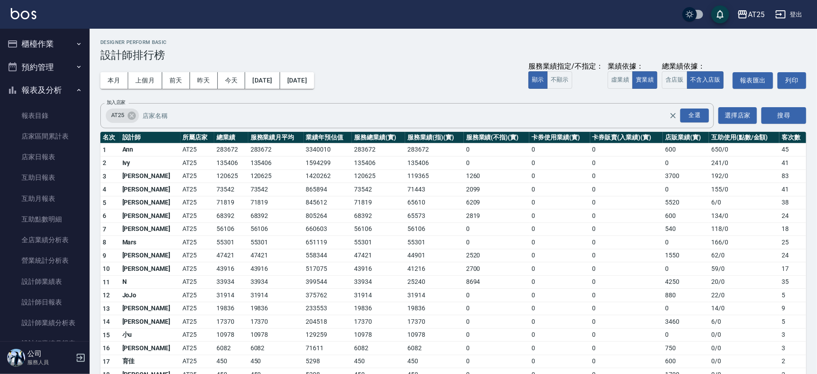
scroll to position [146, 0]
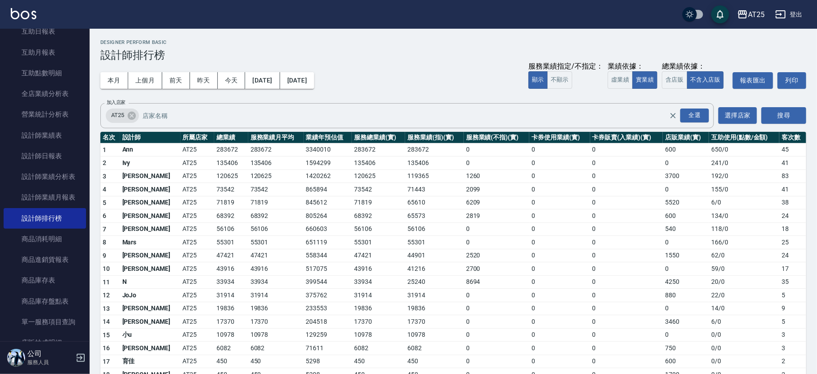
click at [91, 136] on div "AT25 2025-08-01 - 2025-08-31 設計師排行榜 列印時間： 2025-08-10-19:15 Designer Perform Bas…" at bounding box center [453, 223] width 727 height 388
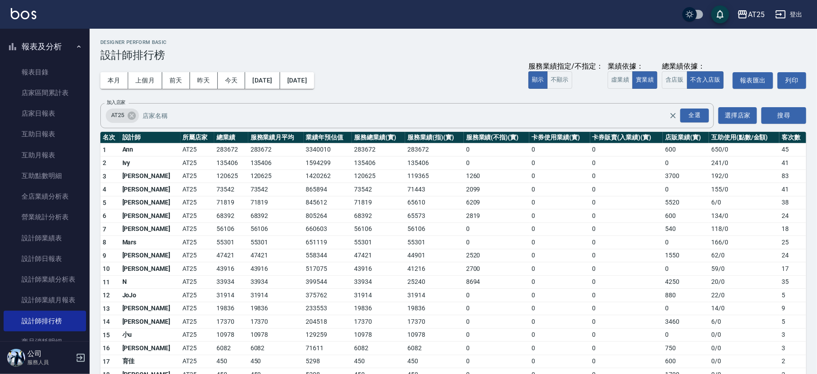
scroll to position [0, 0]
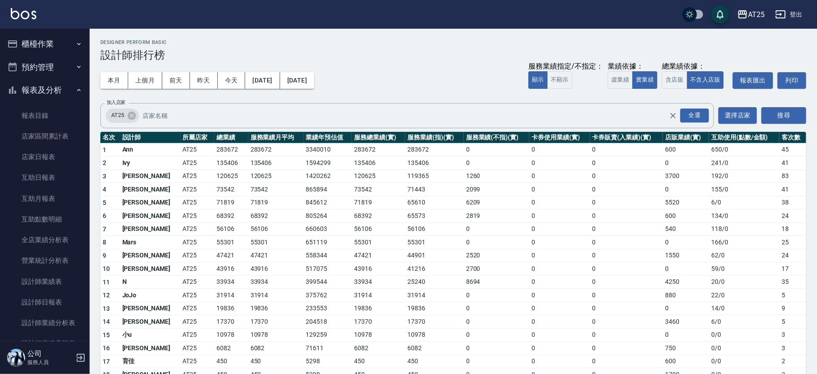
click at [53, 51] on button "櫃檯作業" at bounding box center [45, 43] width 82 height 23
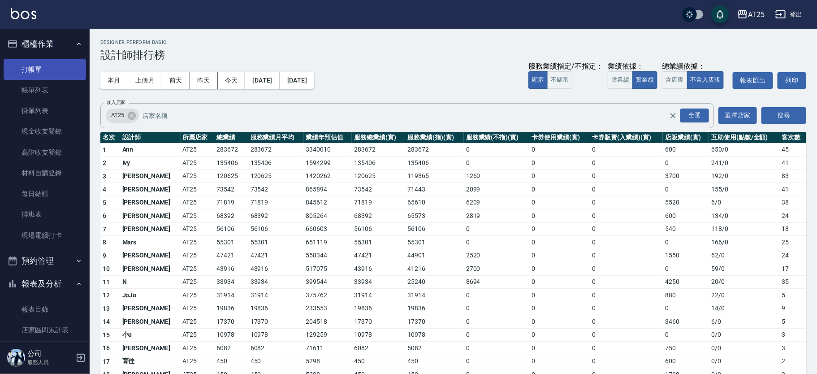
click at [50, 74] on link "打帳單" at bounding box center [45, 69] width 82 height 21
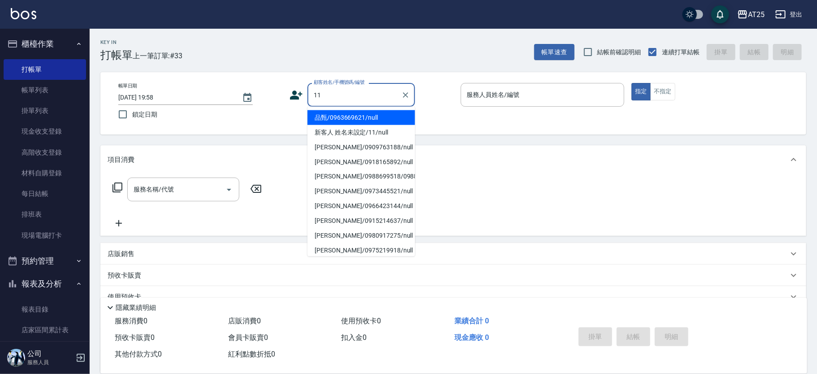
type input "新客人 姓名未設定/11/null"
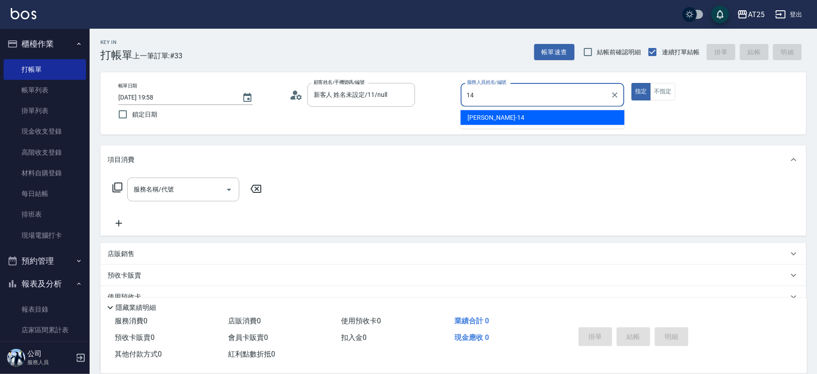
type input "Ken-14"
type button "true"
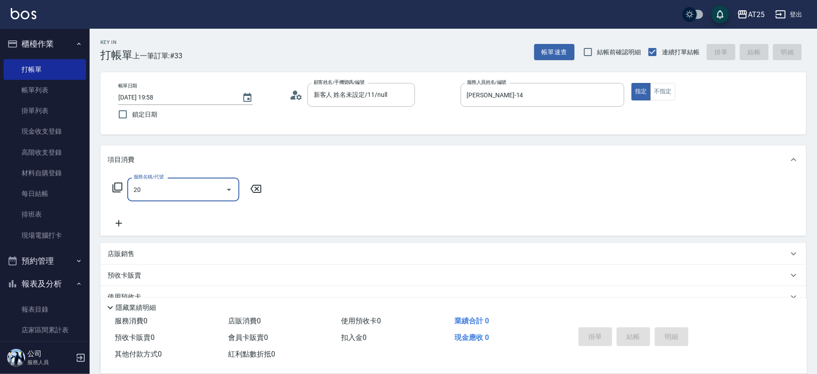
type input "201"
type input "30"
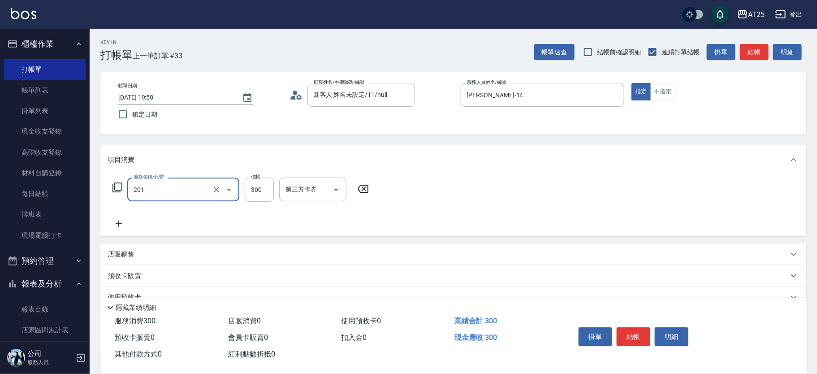
type input "洗髮(201)"
type input "小宇-58"
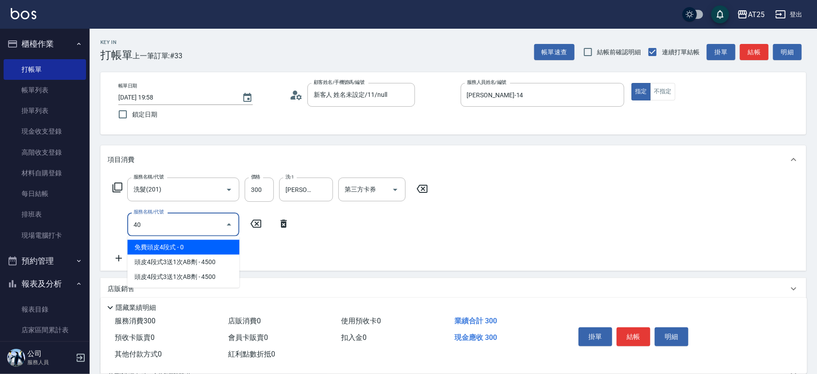
type input "401"
type input "60"
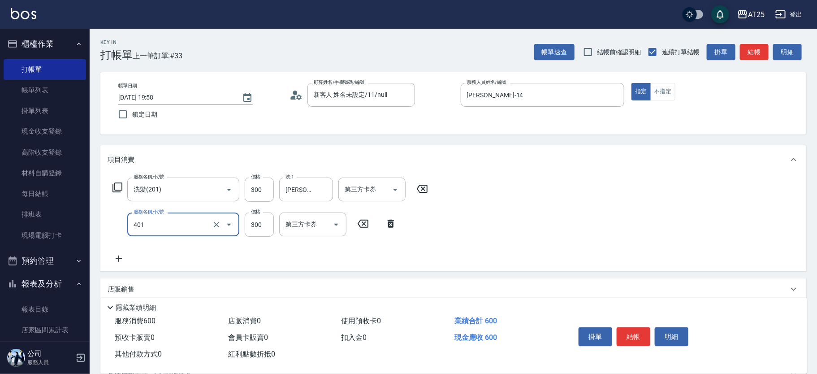
type input "剪髮(401)"
click at [616, 333] on div "掛單 結帳 明細" at bounding box center [633, 338] width 117 height 28
click at [621, 334] on button "結帳" at bounding box center [634, 336] width 34 height 19
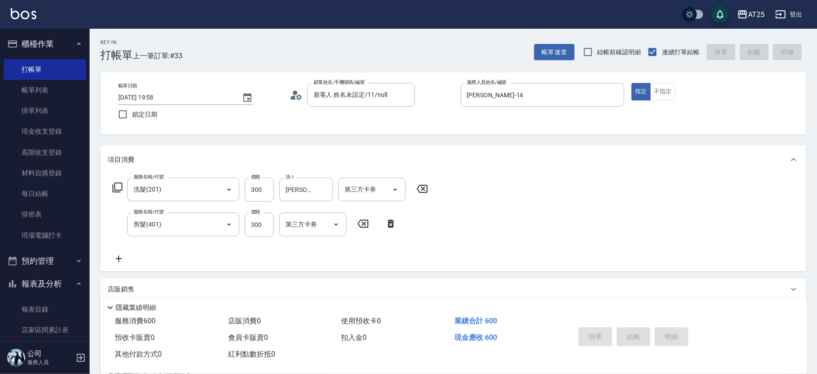
type input "0"
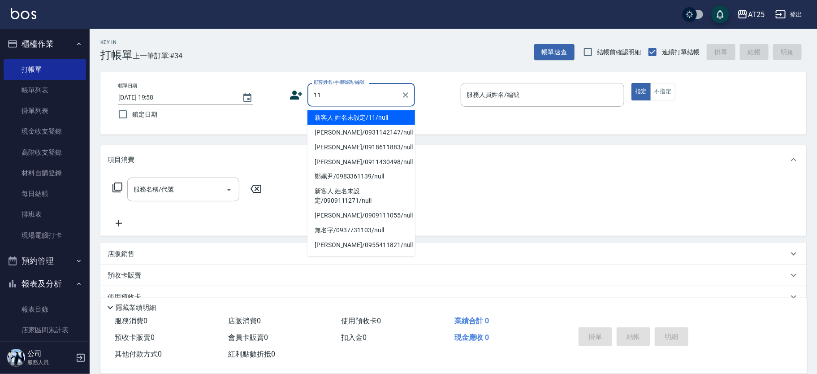
type input "新客人 姓名未設定/11/null"
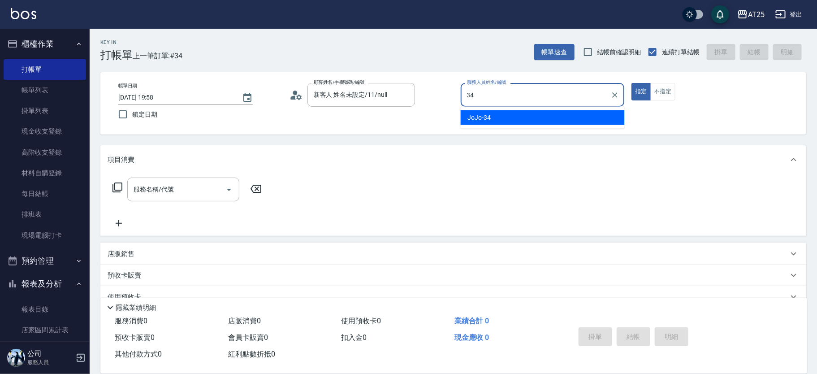
type input "JoJo-34"
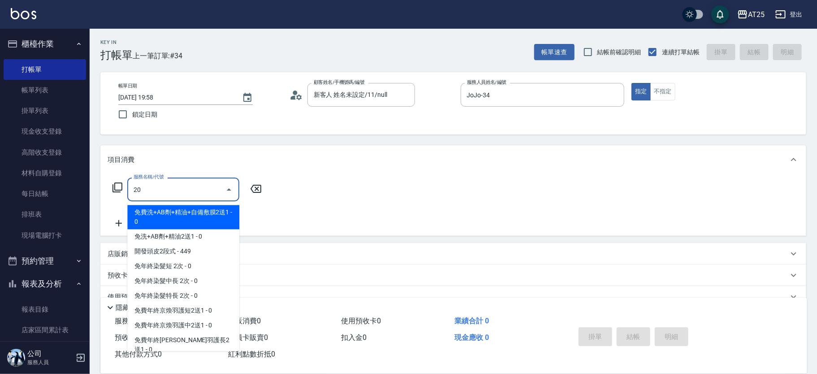
type input "201"
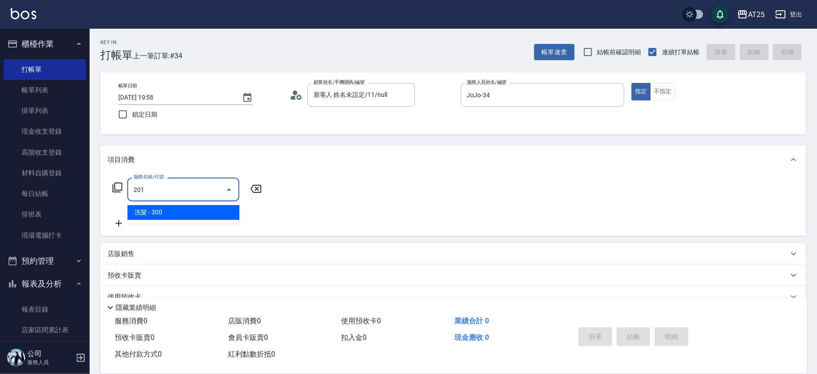
type input "30"
type input "洗髮(201)"
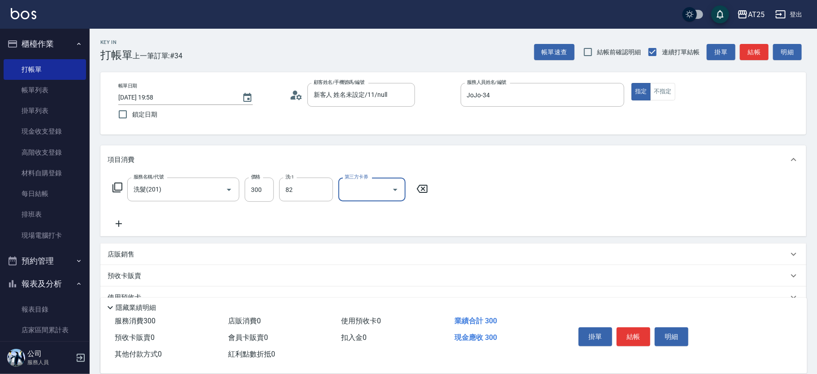
type input "小曼-82"
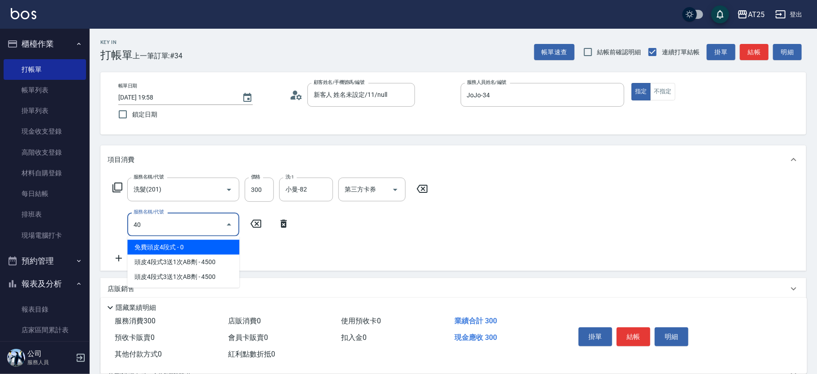
type input "401"
type input "60"
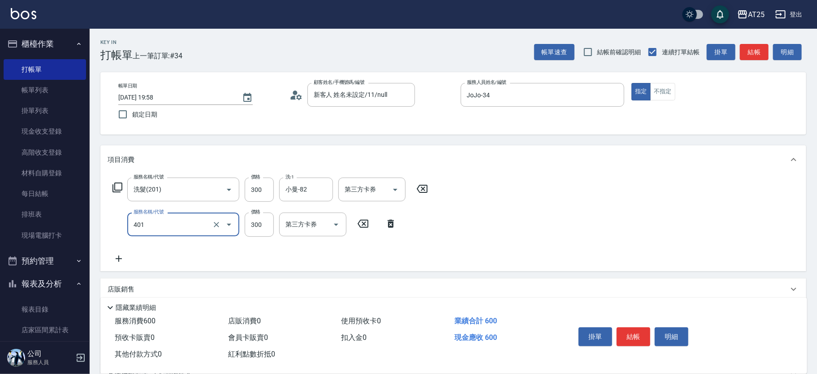
type input "剪髮(401)"
click at [644, 334] on button "結帳" at bounding box center [634, 336] width 34 height 19
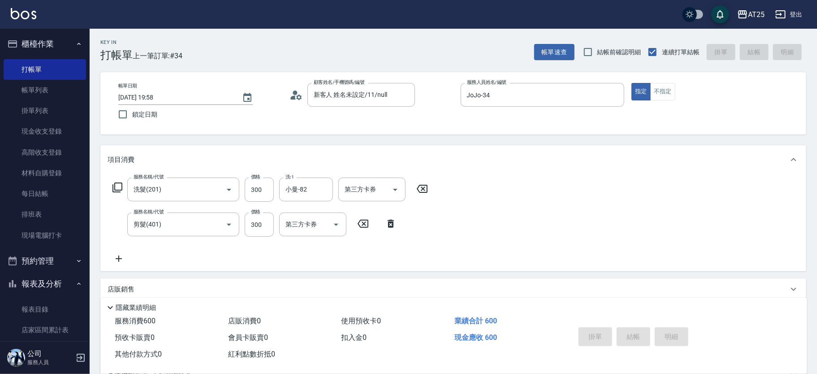
type input "2025/08/10 19:59"
type input "0"
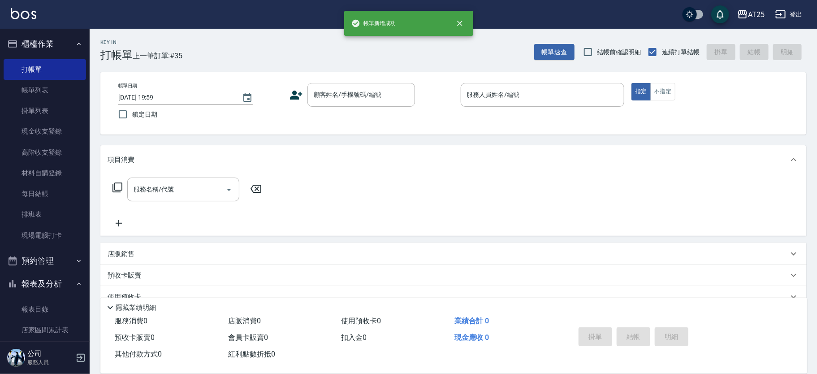
click at [644, 334] on div "掛單 結帳 明細" at bounding box center [633, 338] width 117 height 28
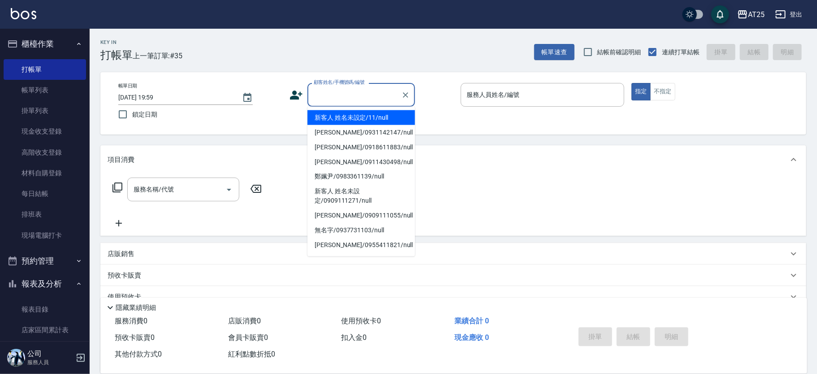
click at [343, 102] on input "顧客姓名/手機號碼/編號" at bounding box center [354, 95] width 86 height 16
type input "新客人 姓名未設定/11/null"
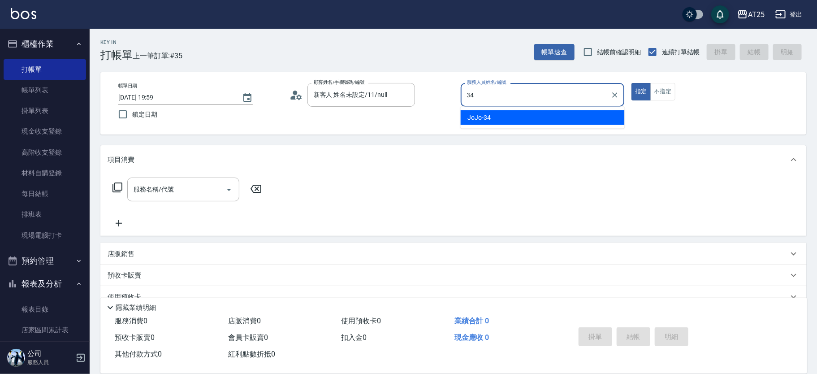
type input "JoJo-34"
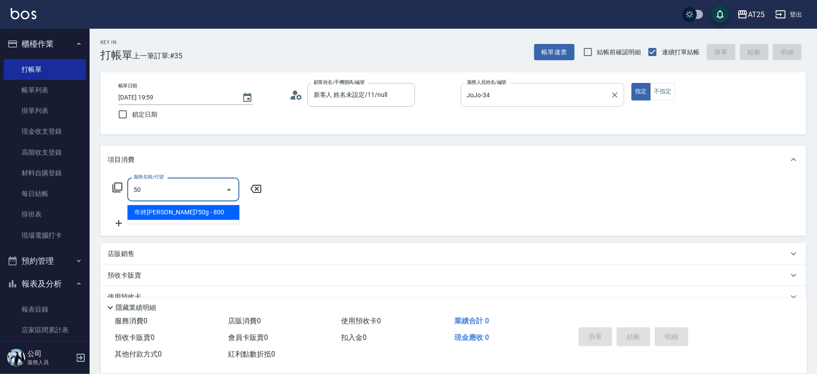
type input "501"
type input "100"
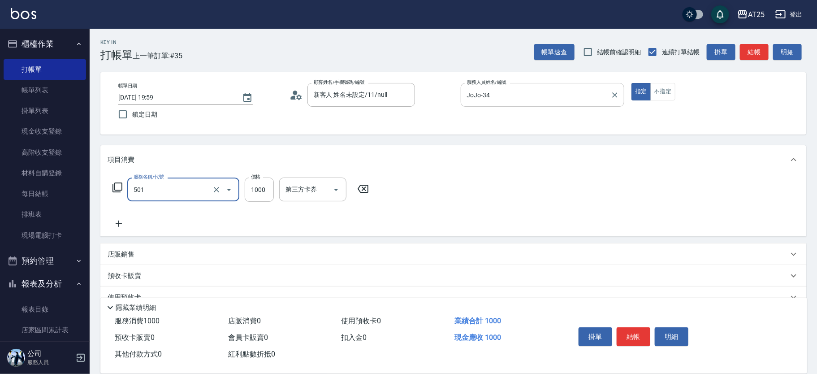
type input "染髮(501)"
type input "2"
type input "0"
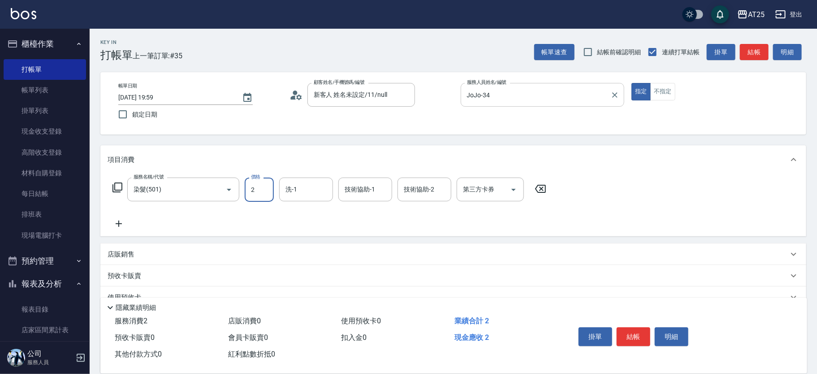
type input "28"
type input "20"
type input "288"
type input "0"
type input "28"
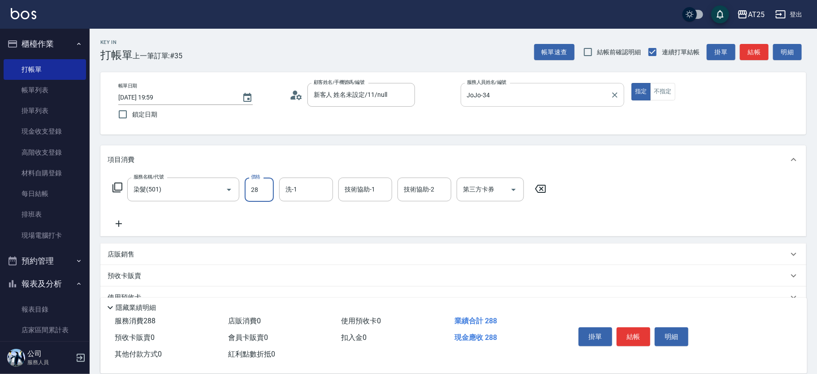
type input "20"
type input "280"
type input "2800"
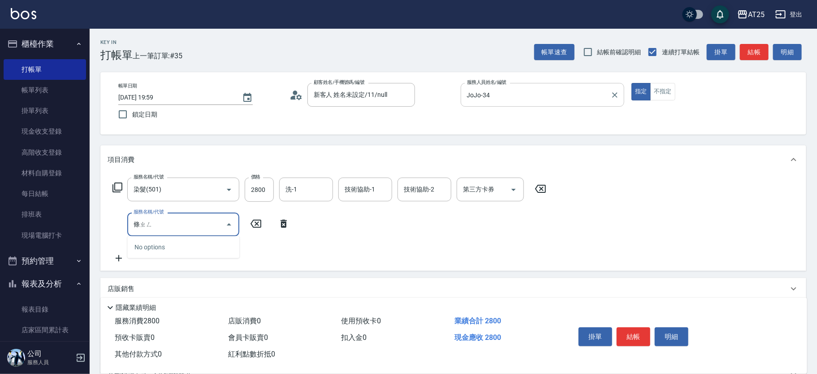
type input "調整"
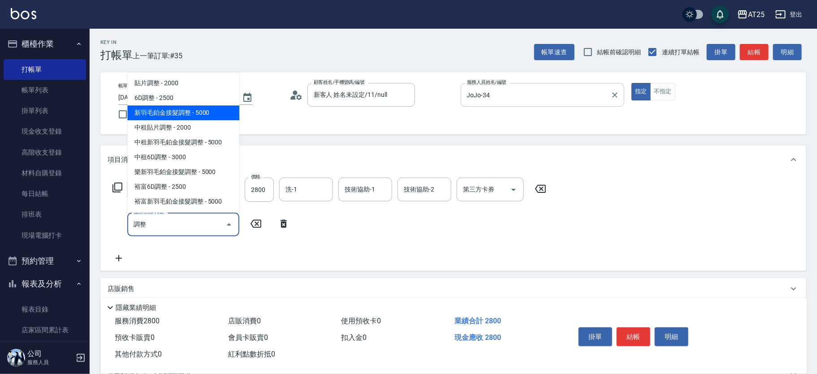
type input "780"
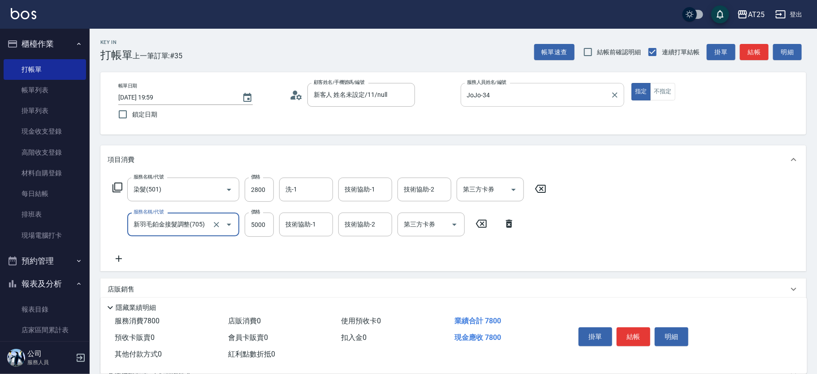
type input "新羽毛鉑金接髮調整(705)"
type input "280"
type input "35"
type input "310"
type input "350"
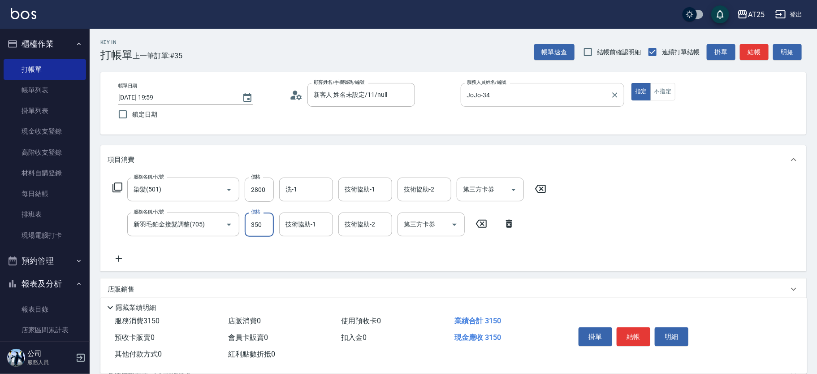
type input "630"
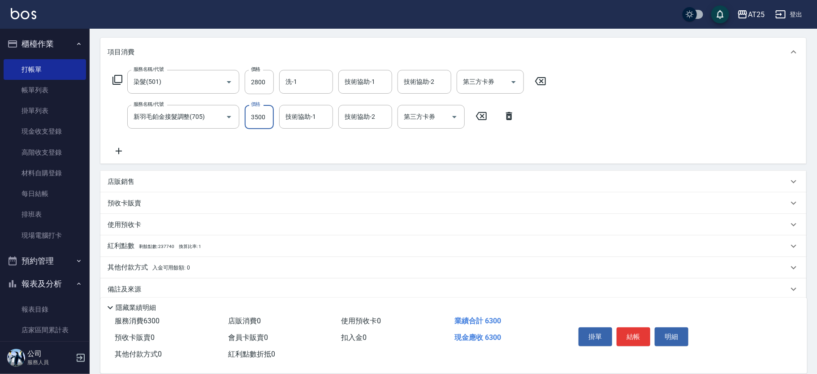
scroll to position [118, 0]
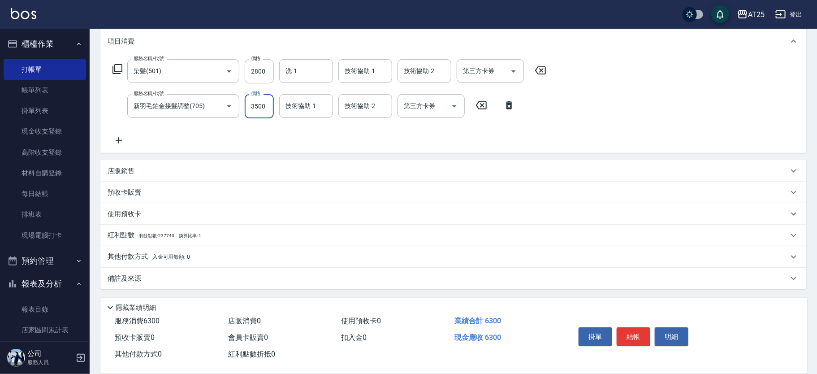
type input "3500"
click at [160, 252] on p "其他付款方式 入金可用餘額: 0" at bounding box center [149, 257] width 82 height 10
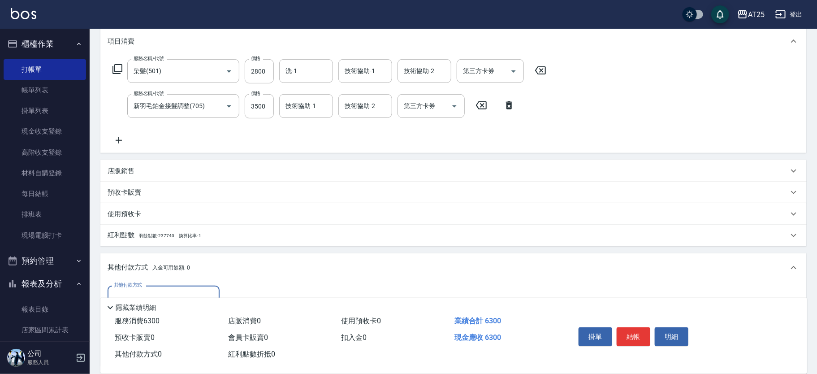
scroll to position [0, 0]
click at [164, 292] on input "其他付款方式" at bounding box center [164, 297] width 104 height 16
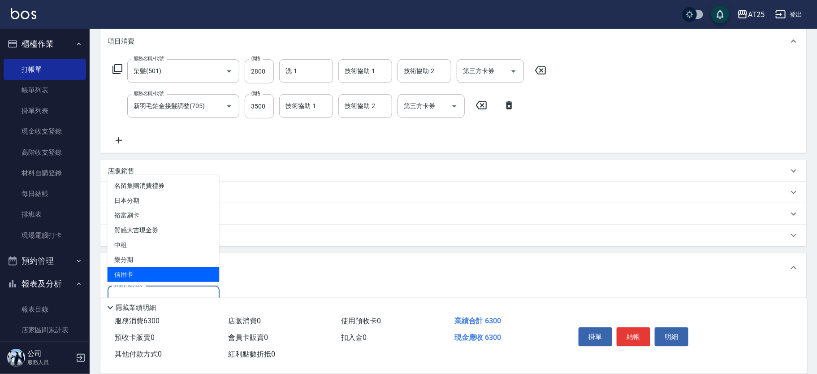
click at [168, 275] on span "信用卡" at bounding box center [164, 274] width 112 height 15
type input "信用卡"
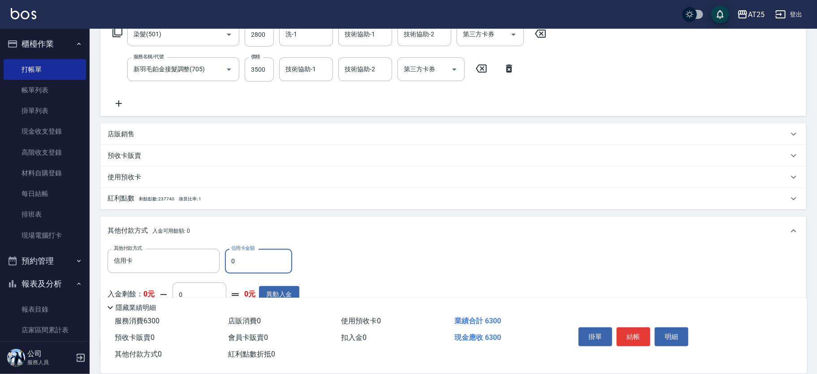
scroll to position [165, 0]
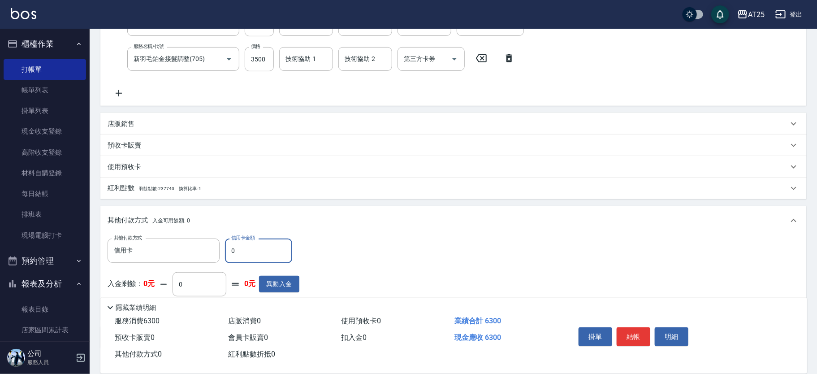
type input "620"
type input "60"
type input "570"
type input "600"
type input "30"
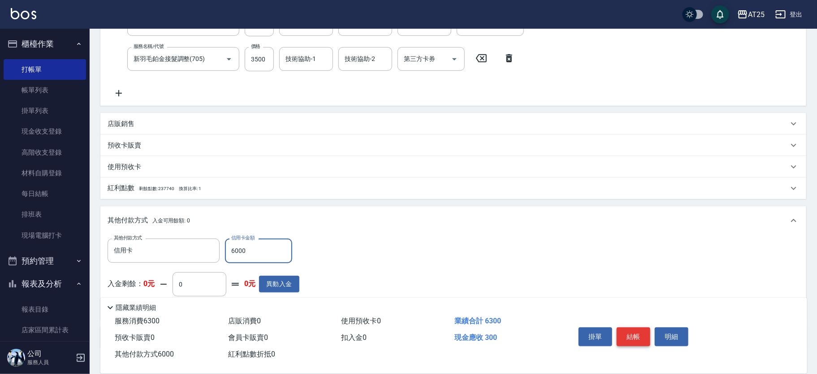
type input "6000"
click at [636, 332] on button "結帳" at bounding box center [634, 336] width 34 height 19
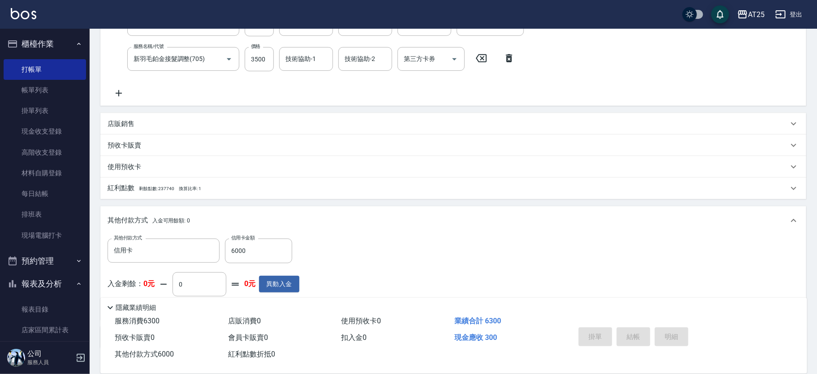
type input "0"
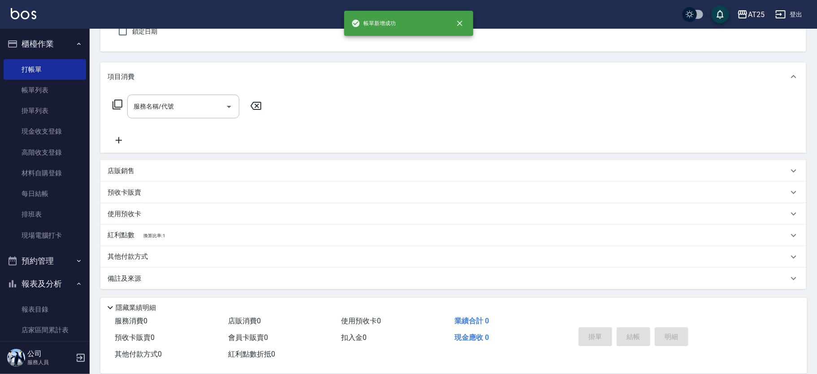
scroll to position [0, 0]
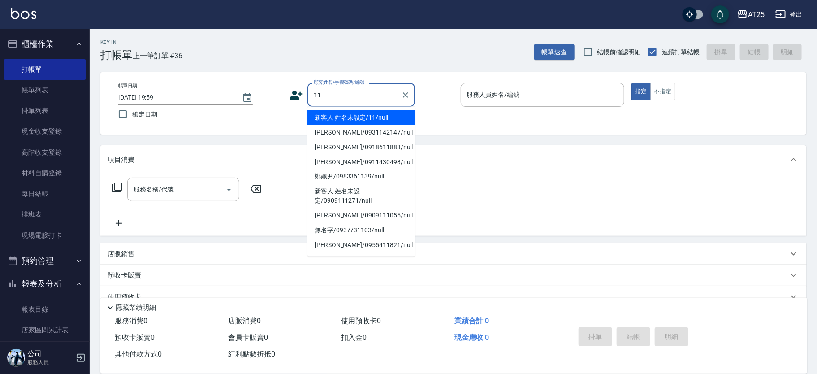
type input "新客人 姓名未設定/11/null"
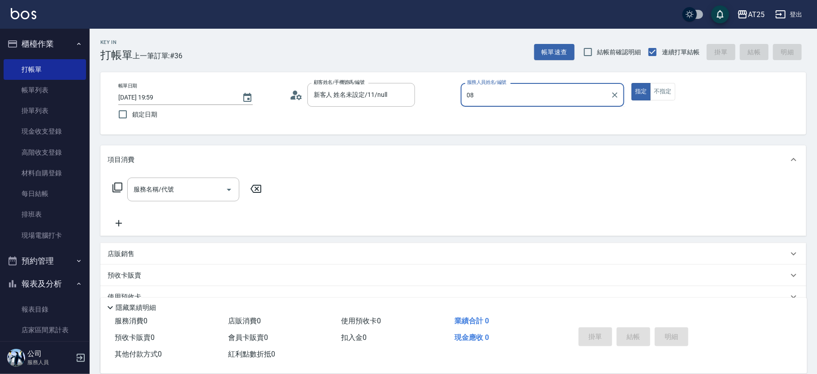
type input "Tony-08"
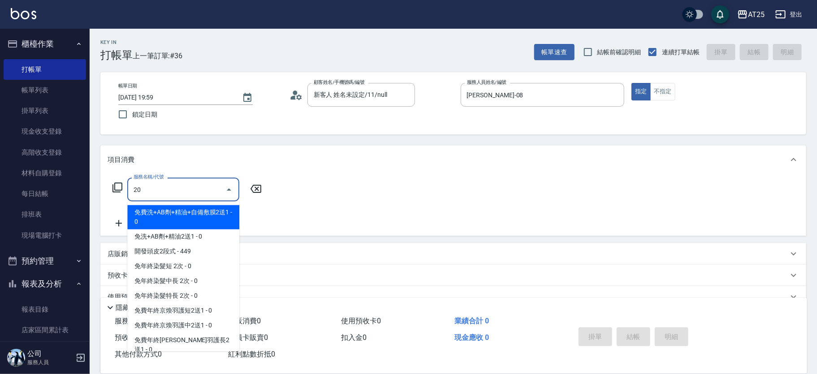
type input "201"
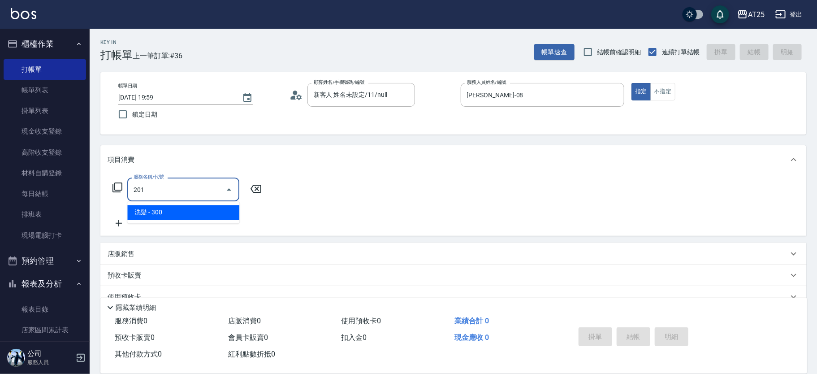
type input "30"
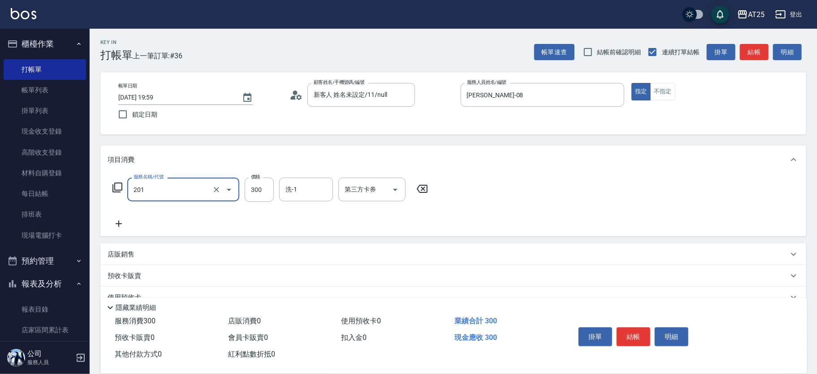
type input "洗髮(201)"
type input "0"
type input "50"
type input "500"
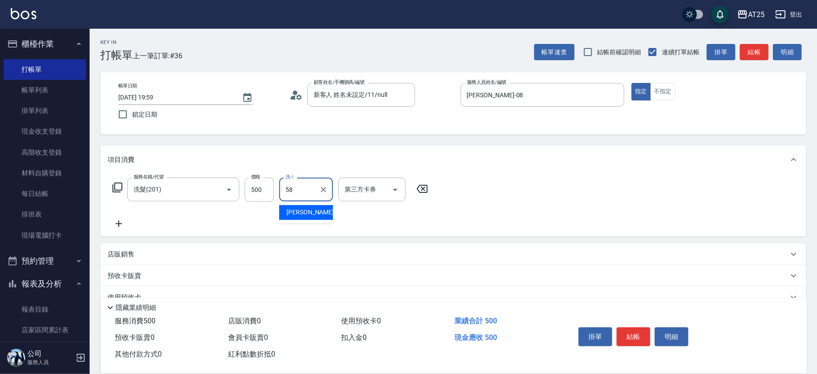
type input "小宇-58"
click at [637, 331] on button "結帳" at bounding box center [634, 336] width 34 height 19
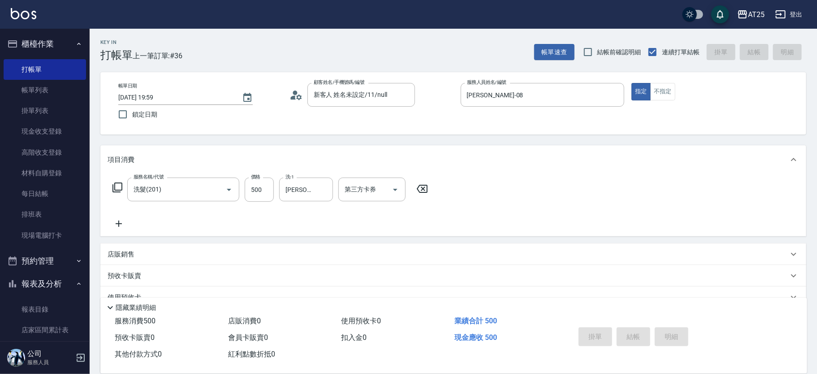
type input "2025/08/10 20:00"
type input "0"
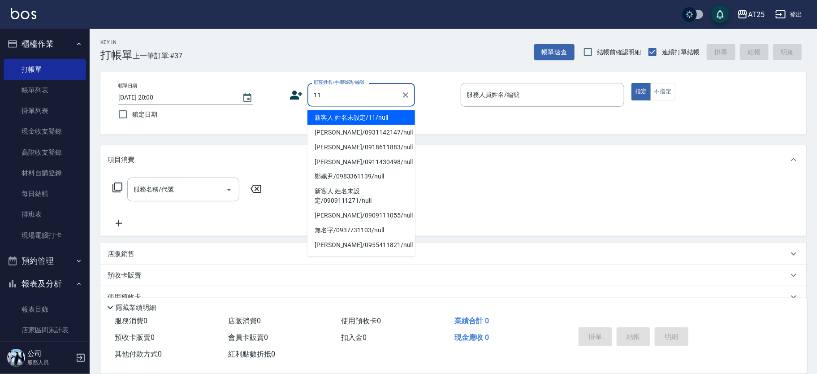
type input "新客人 姓名未設定/11/null"
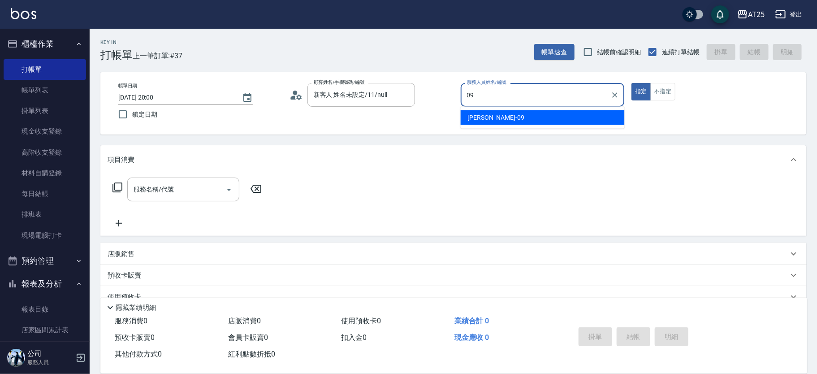
type input "Kevin-09"
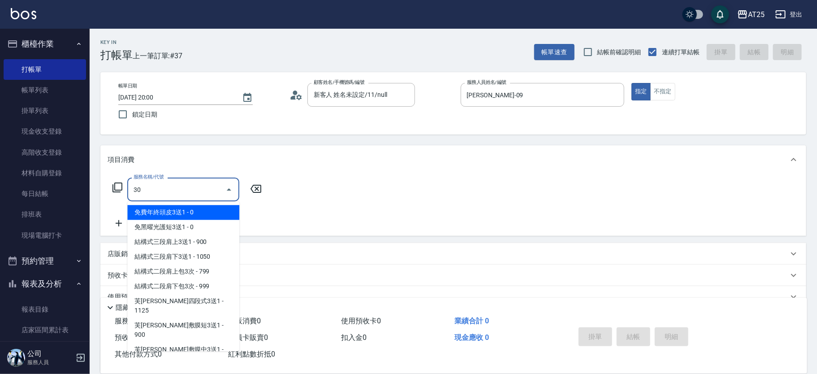
type input "301"
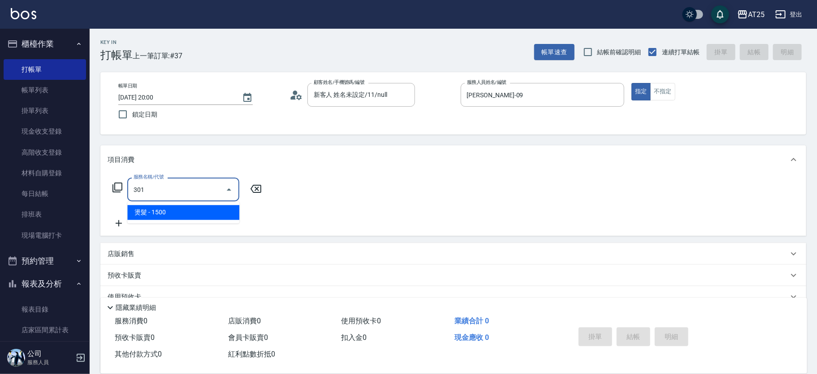
type input "150"
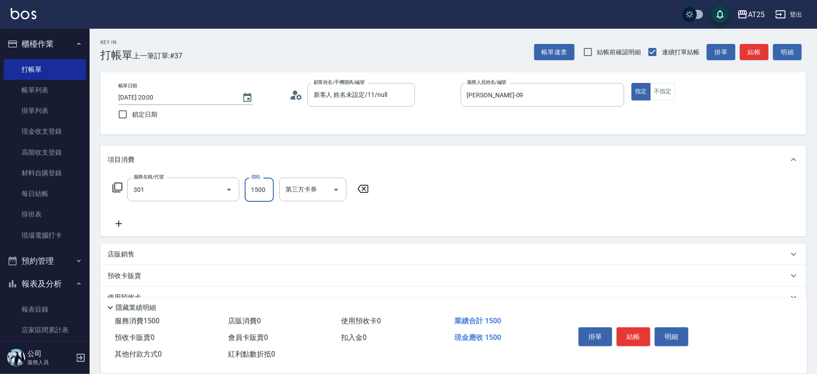
type input "燙髮(301)"
type input "5"
type input "0"
type input "20"
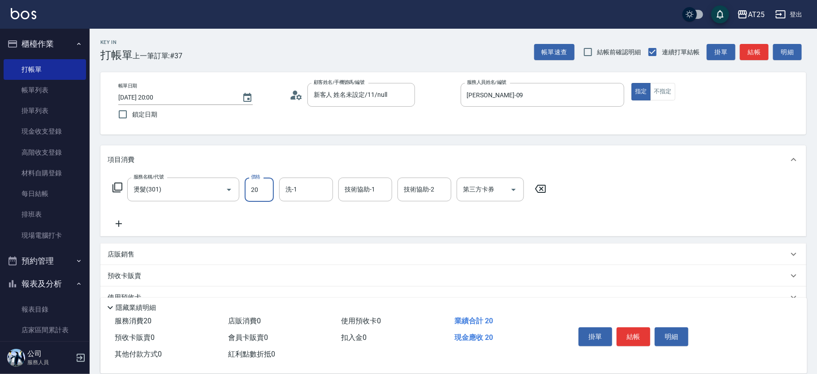
type input "200"
type input "2000"
type input "游惠心-68"
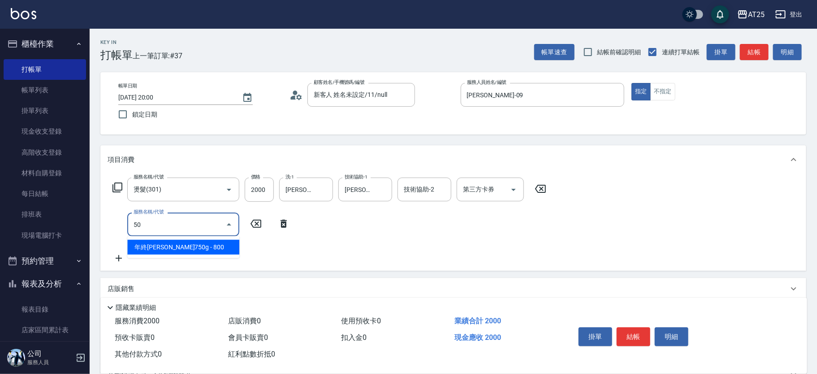
type input "501"
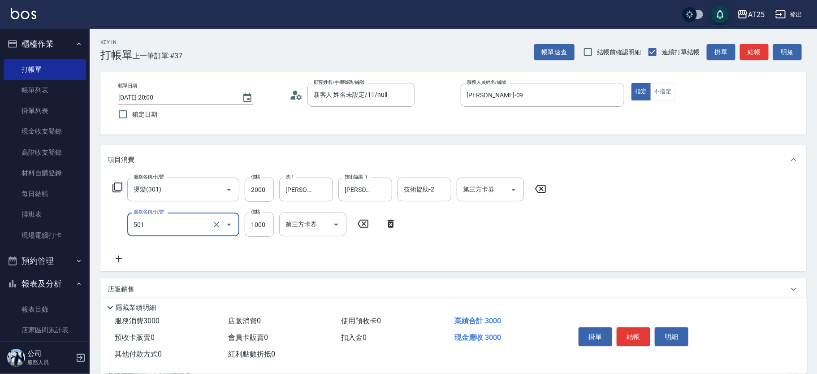
type input "300"
type input "染髮(501)"
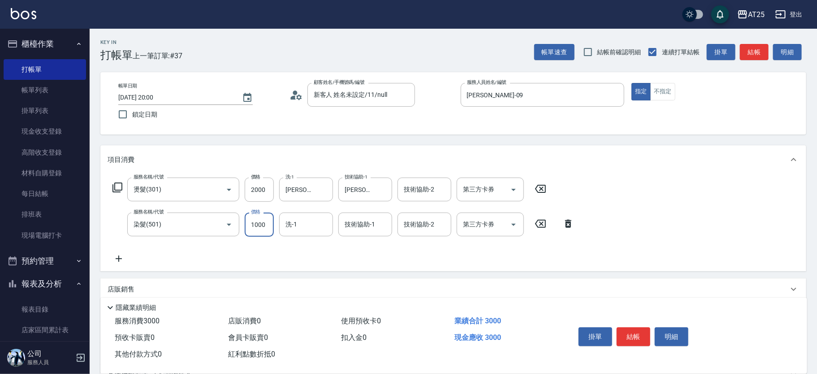
type input "200"
type input "15"
type input "210"
type input "150"
type input "350"
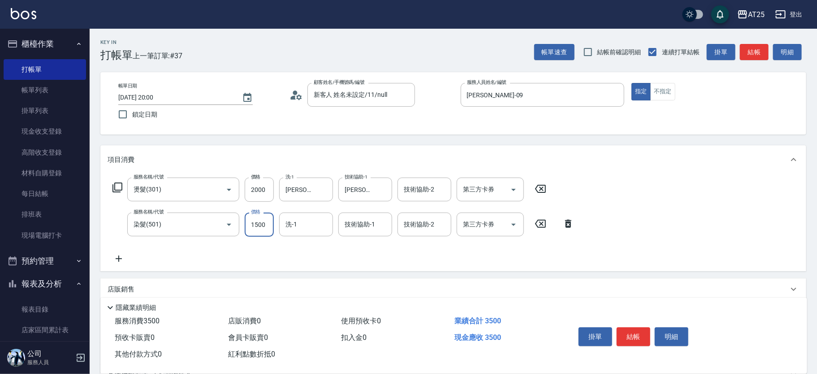
type input "1500"
type input "5"
type input "游惠心-68"
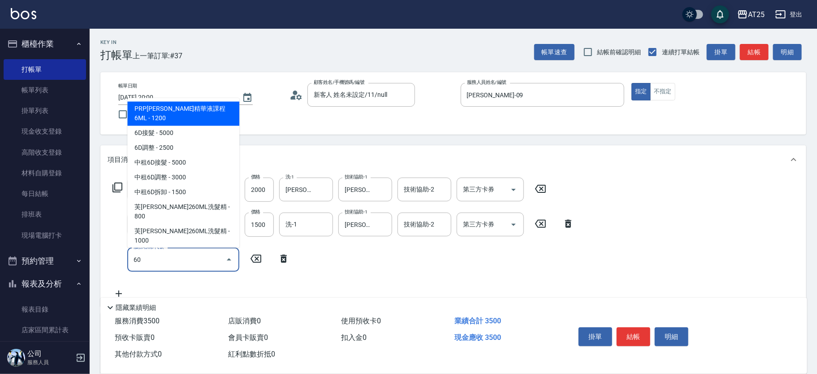
type input "601"
type input "450"
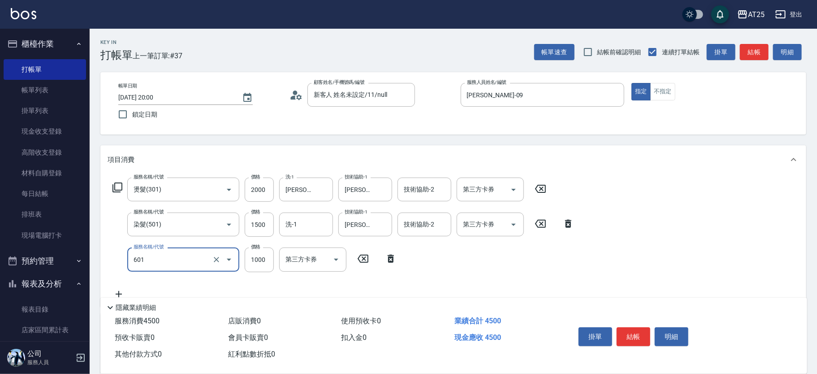
type input "自備護髮(1000上)(601)"
type input "0"
type input "350"
type input "0"
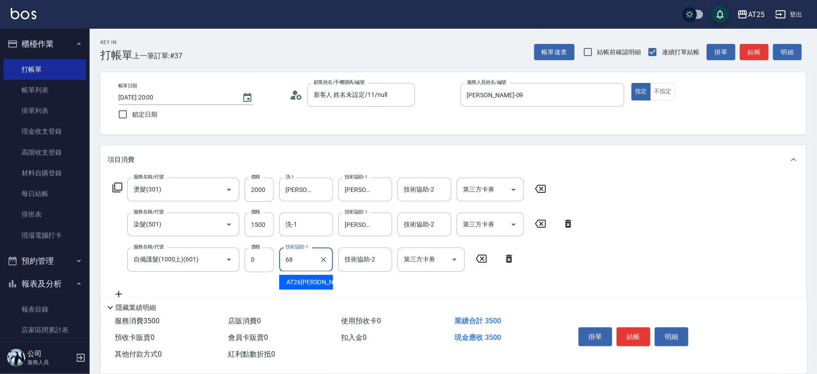
type input "游惠心-68"
click at [639, 331] on button "結帳" at bounding box center [634, 336] width 34 height 19
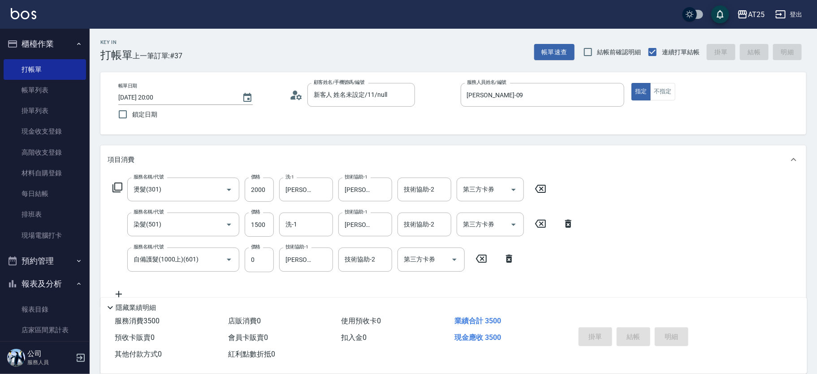
type input "0"
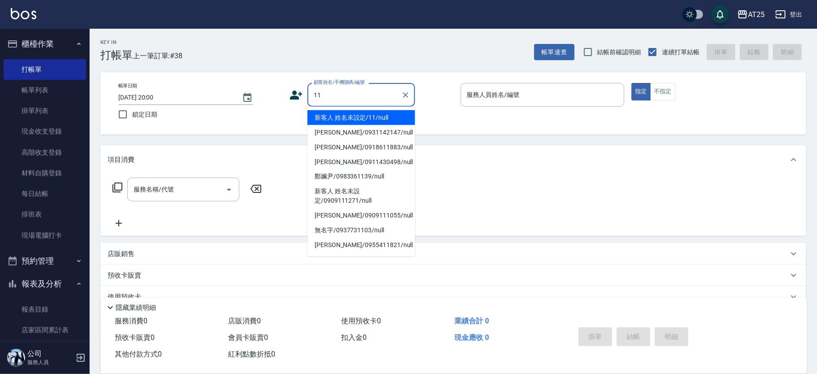
type input "新客人 姓名未設定/11/null"
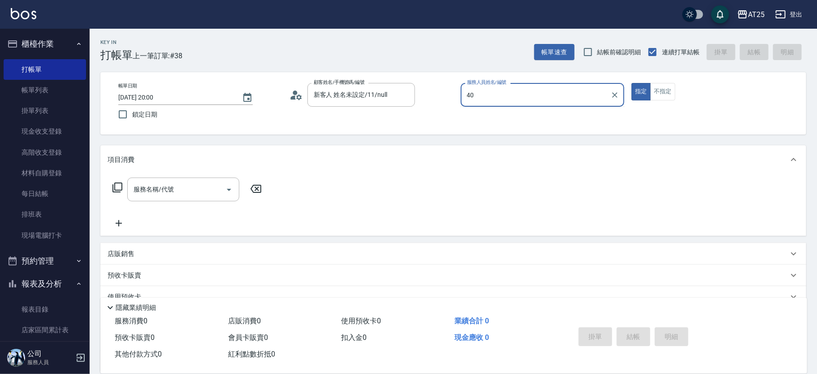
type input "Ann-40"
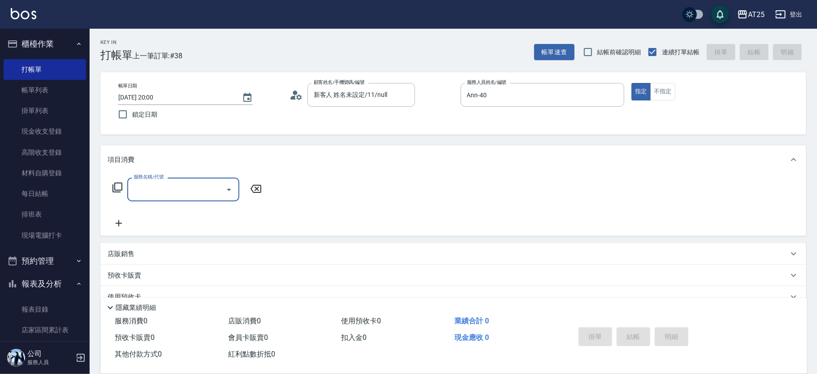
type input "w"
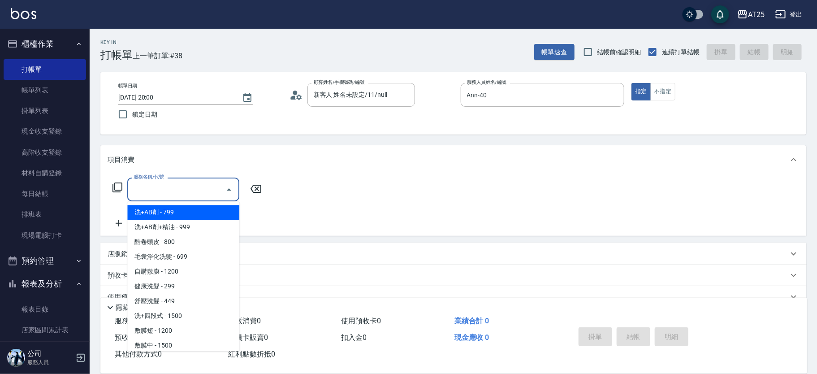
type input "w"
type input "貼片調整(700)"
type input "200"
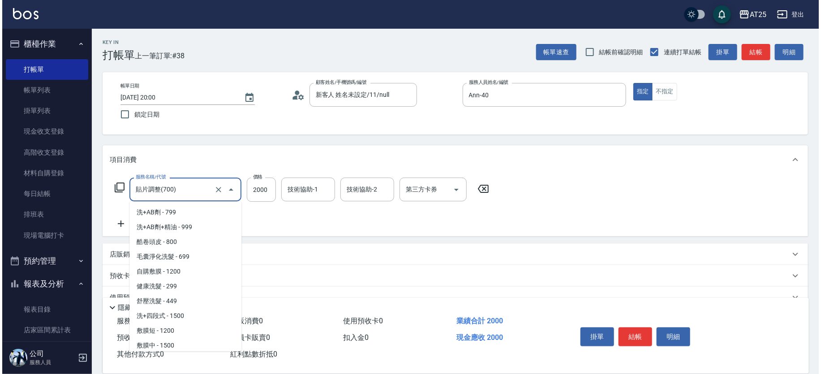
scroll to position [1430, 0]
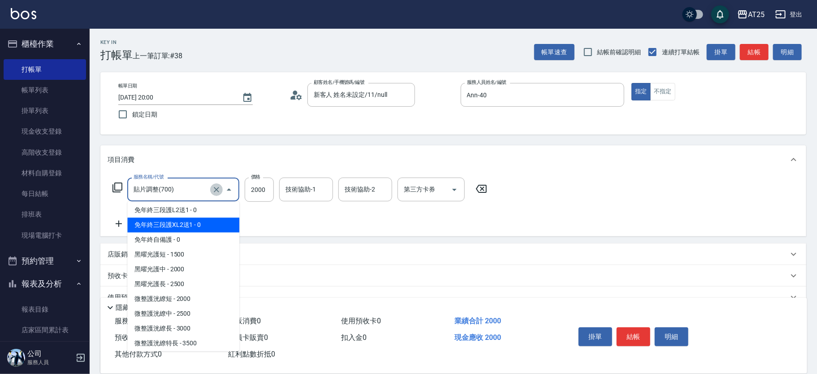
click at [219, 186] on icon "Clear" at bounding box center [216, 189] width 9 height 9
type input "0"
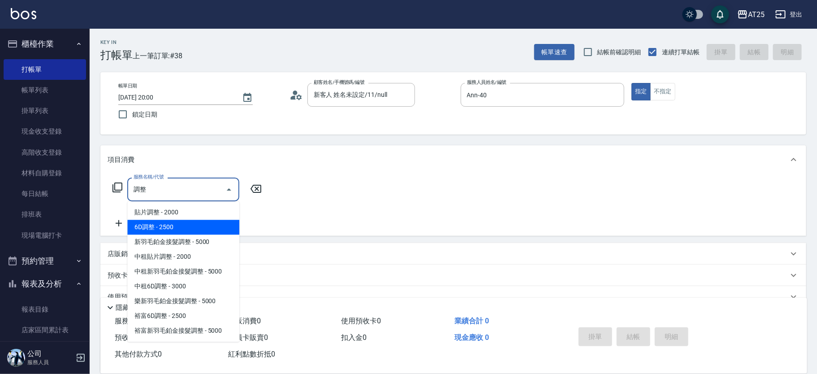
type input "新羽毛鉑金接髮調整(705)"
type input "500"
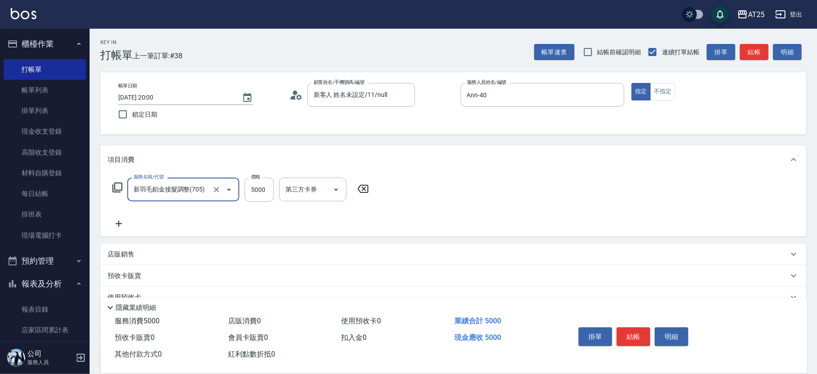
type input "新羽毛鉑金接髮調整(705)"
type input "0"
type input "350"
type input "3500"
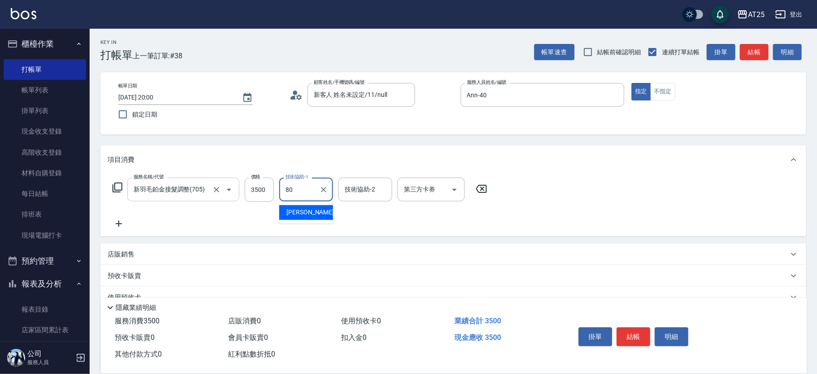
type input "[PERSON_NAME]-80"
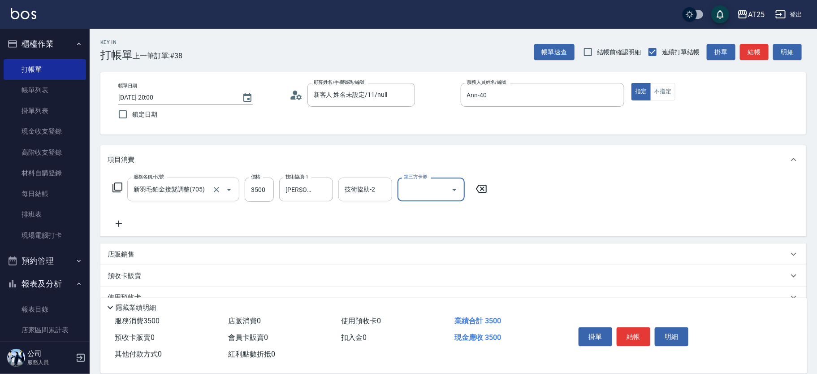
click at [363, 190] on input "技術協助-2" at bounding box center [365, 189] width 46 height 16
type input "惠均-70"
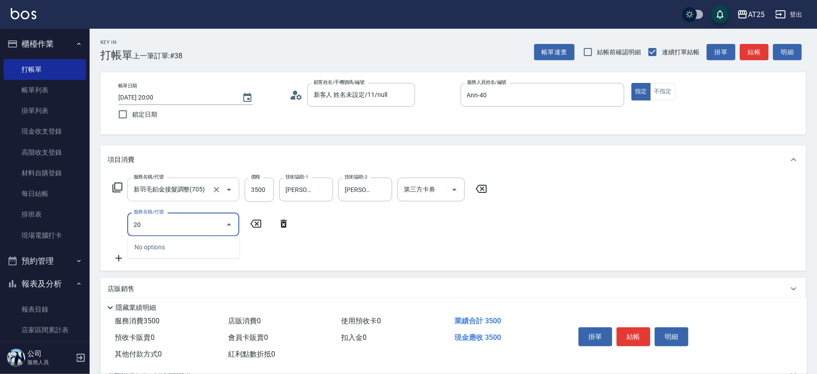
type input "201"
type input "380"
type input "洗髮(201)"
type input "350"
type input "0"
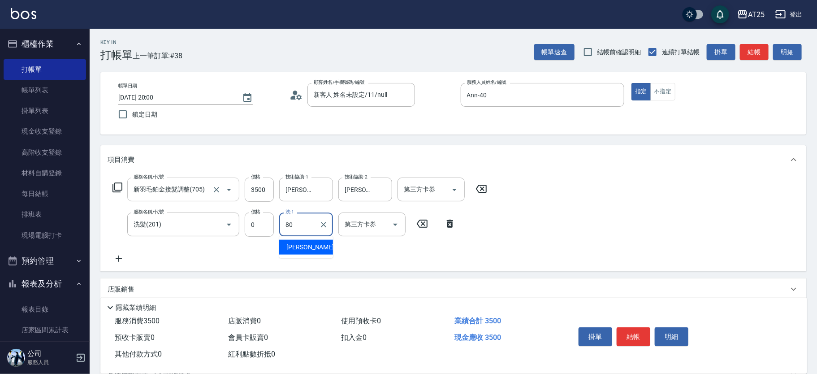
type input "[PERSON_NAME]-80"
click at [641, 329] on button "結帳" at bounding box center [634, 336] width 34 height 19
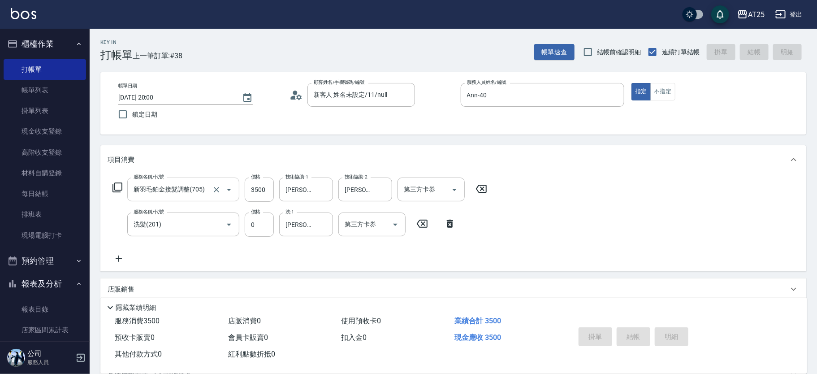
type input "2025/08/10 20:01"
type input "0"
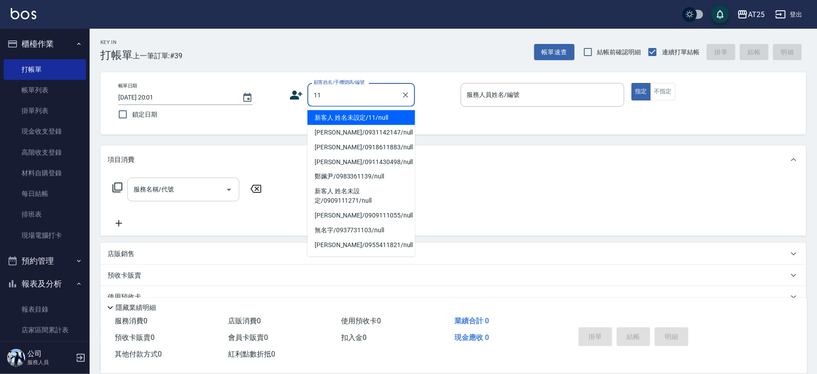
type input "新客人 姓名未設定/11/null"
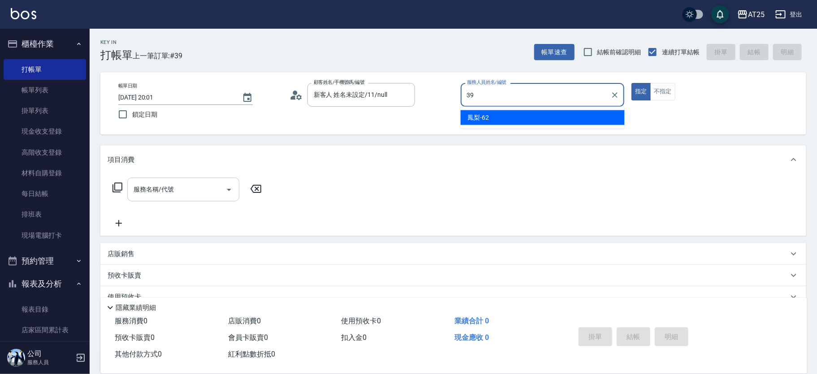
type input "N-39"
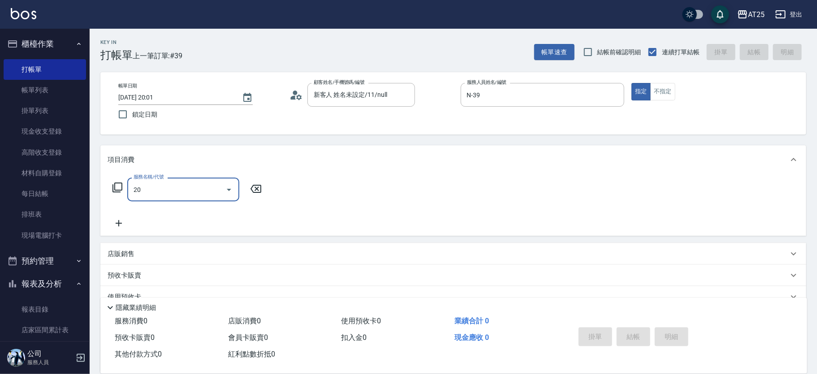
type input "201"
type input "30"
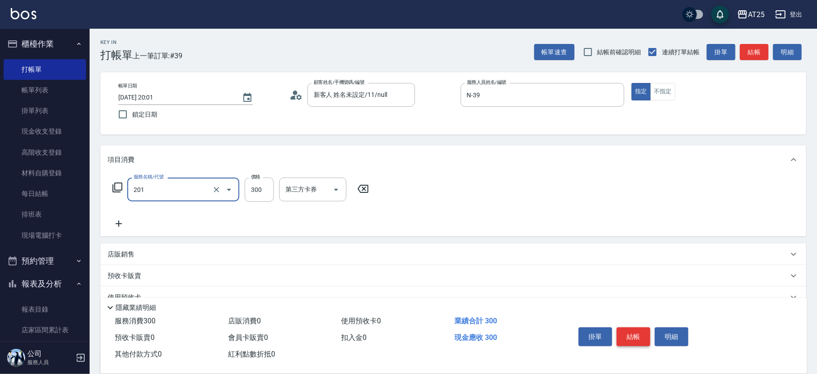
type input "洗髮(201)"
type input "4"
type input "0"
type input "40"
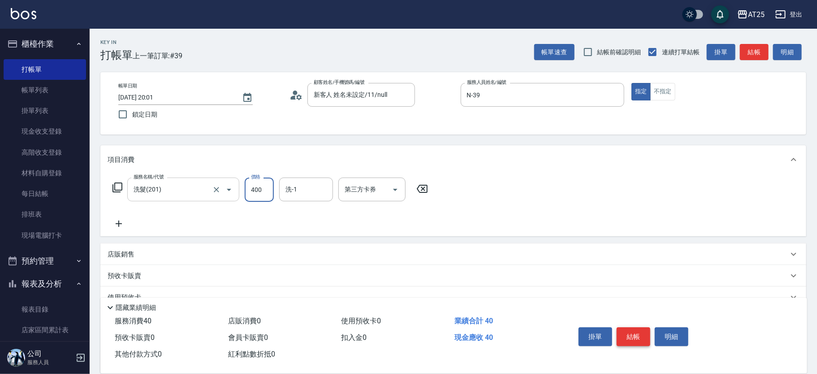
type input "400"
type input "小伶-81"
click at [635, 330] on button "結帳" at bounding box center [634, 336] width 34 height 19
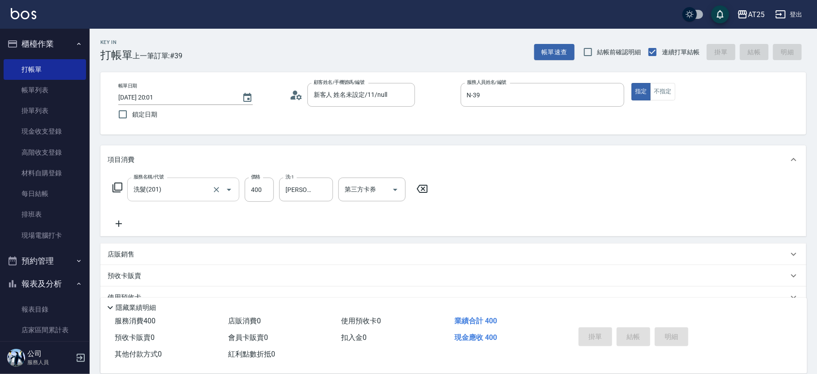
type input "0"
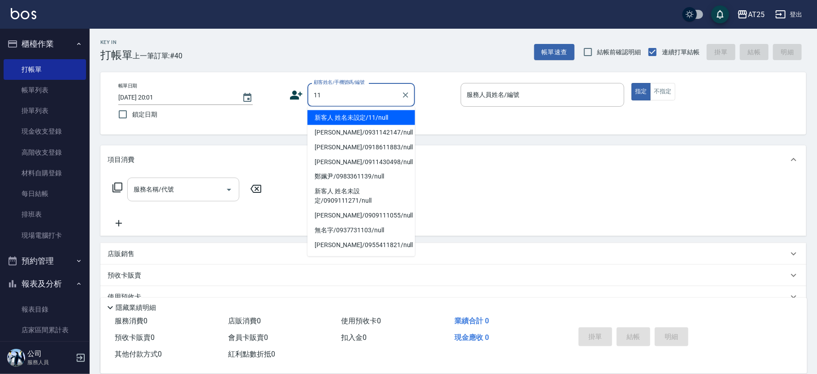
type input "新客人 姓名未設定/11/null"
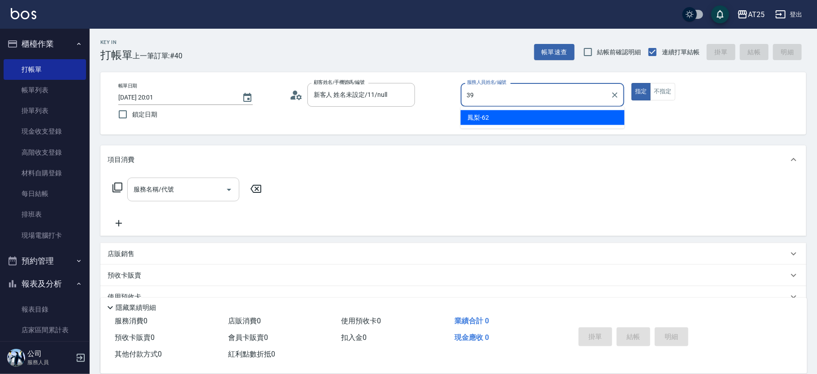
type input "N-39"
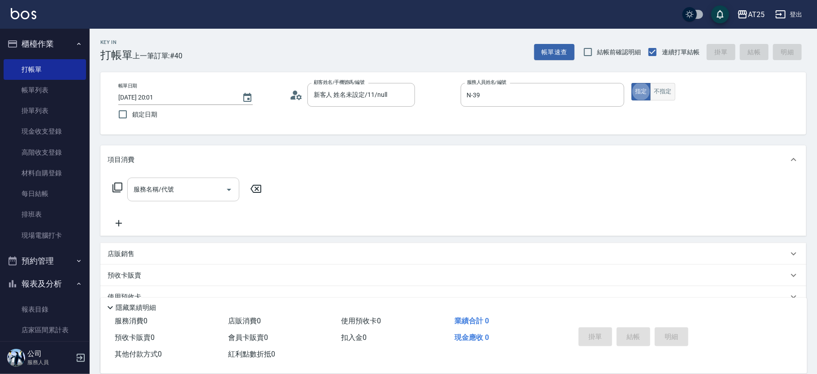
click at [664, 86] on button "不指定" at bounding box center [662, 91] width 25 height 17
type button "false"
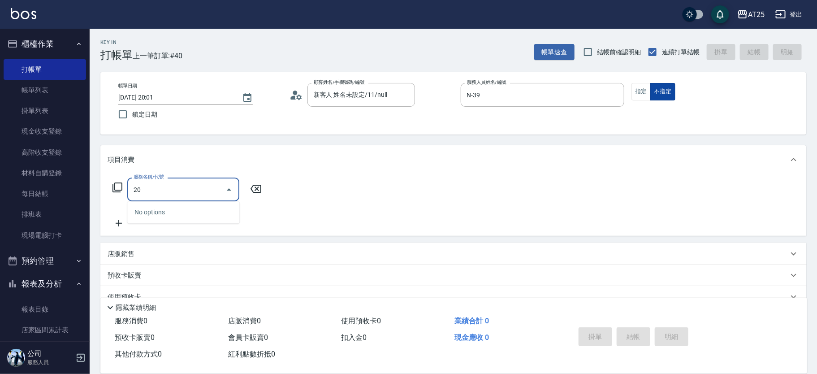
type input "201"
type input "30"
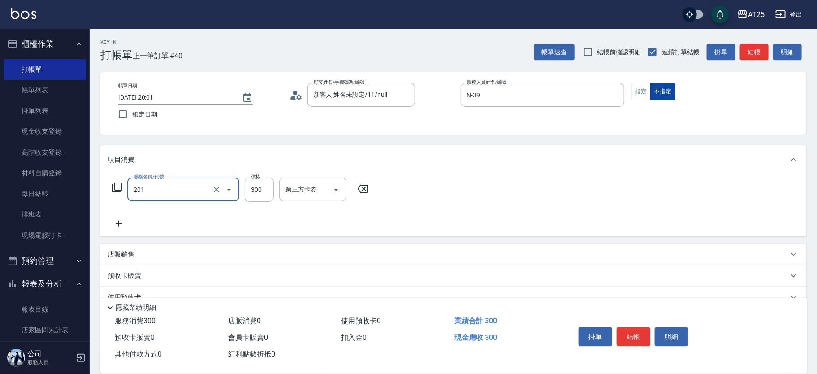
type input "洗髮(201)"
type input "0"
type input "40"
type input "400"
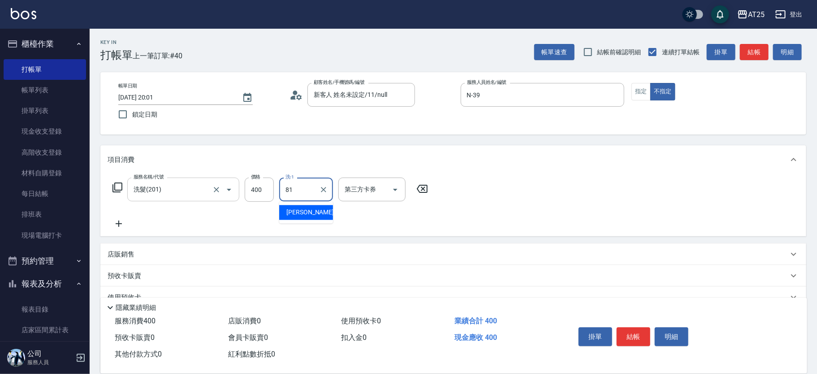
type input "小伶-81"
click at [639, 334] on button "結帳" at bounding box center [634, 336] width 34 height 19
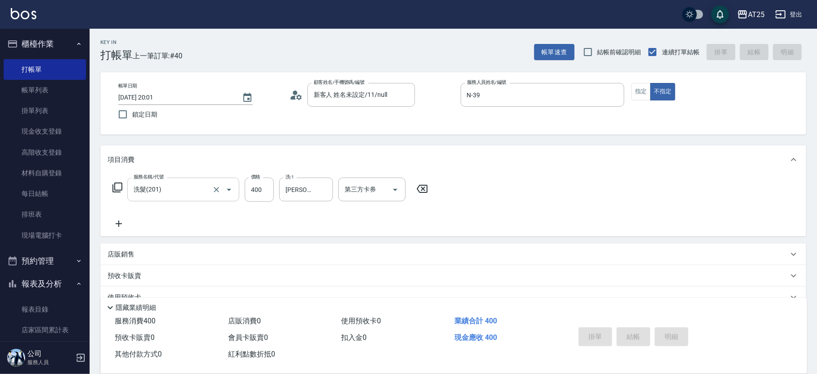
type input "0"
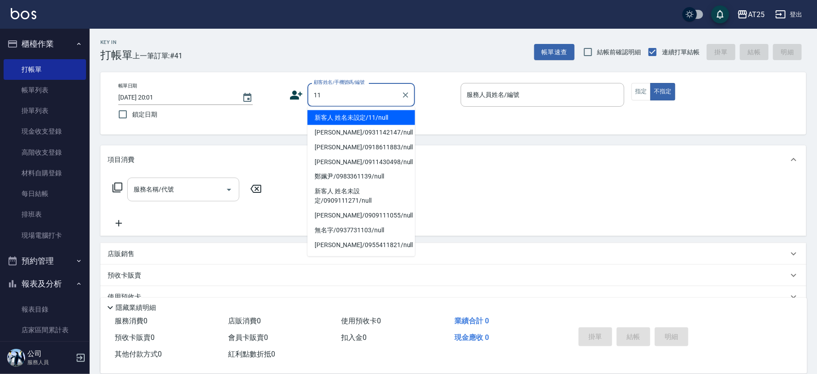
type input "11"
type input "3"
type input "新客人 姓名未設定/11/null"
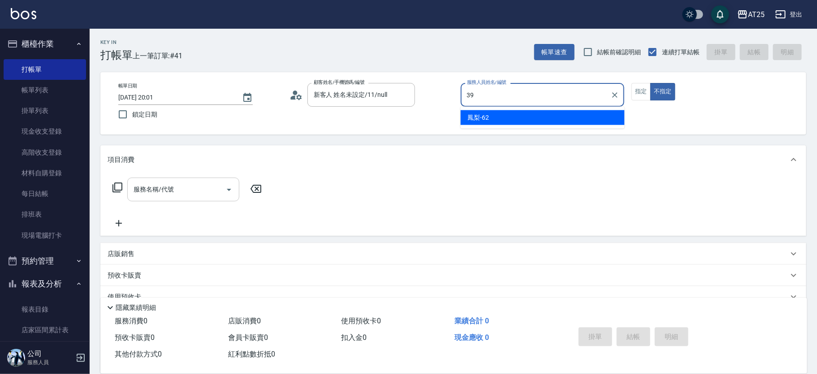
type input "N-39"
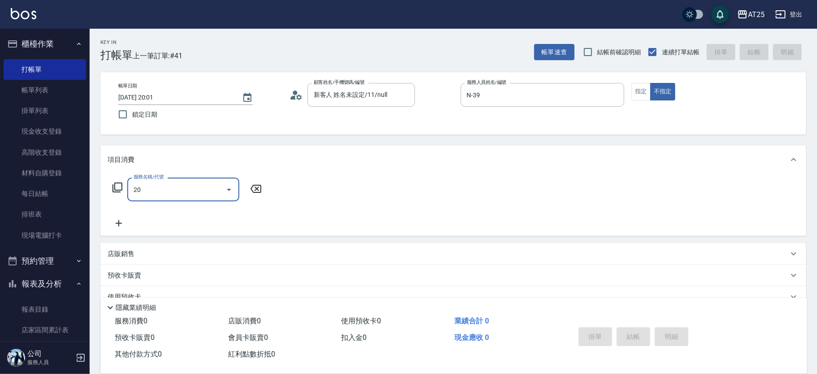
type input "201"
type input "30"
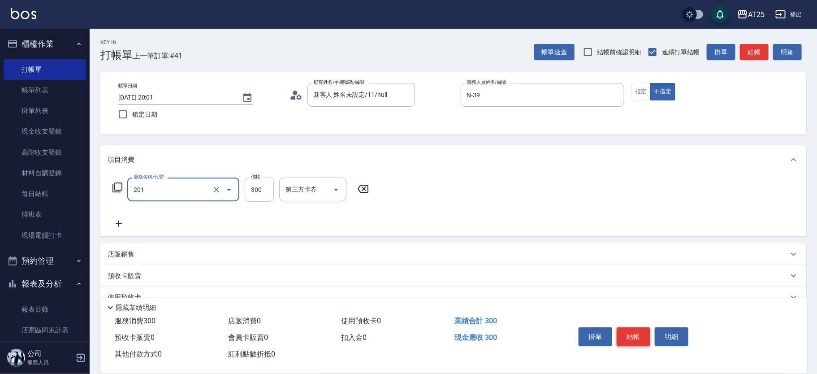
type input "洗髮(201)"
type input "4"
type input "0"
type input "40"
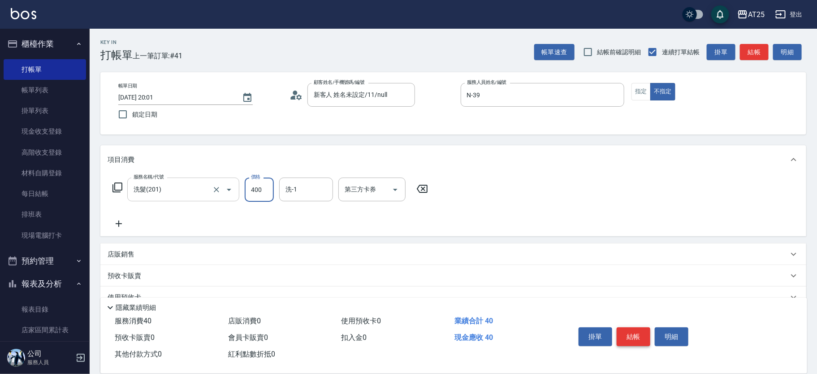
type input "400"
click at [637, 335] on button "結帳" at bounding box center [634, 336] width 34 height 19
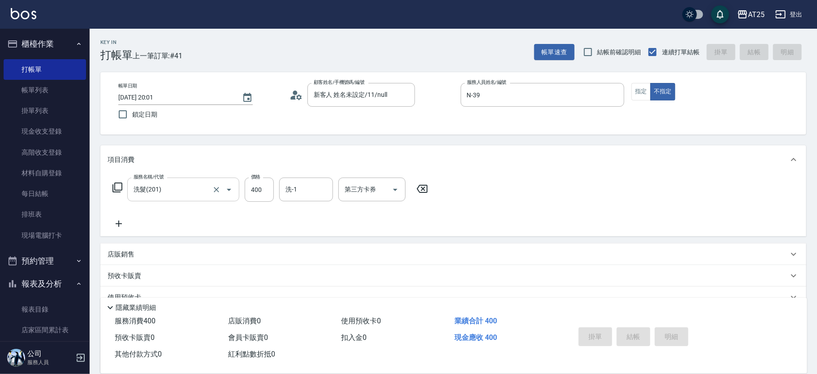
type input "0"
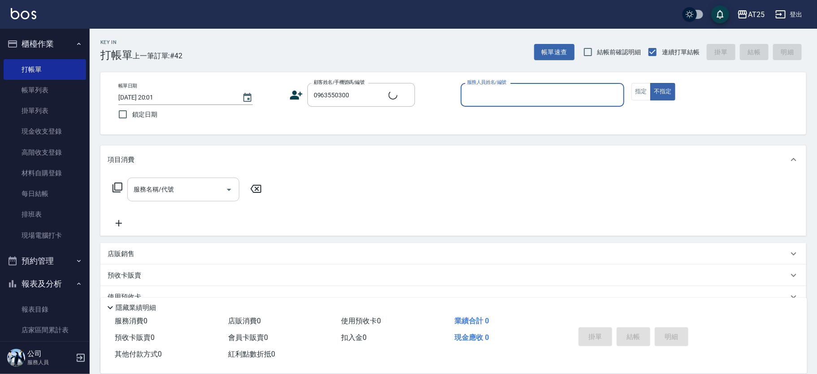
type input "黃/0963550300/null"
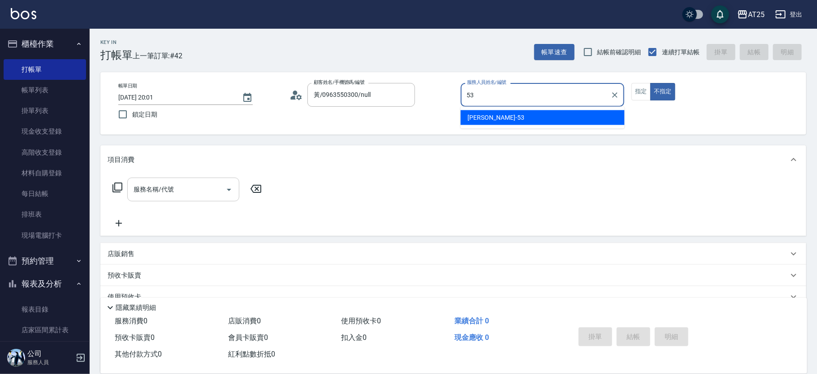
type input "Jerry-53"
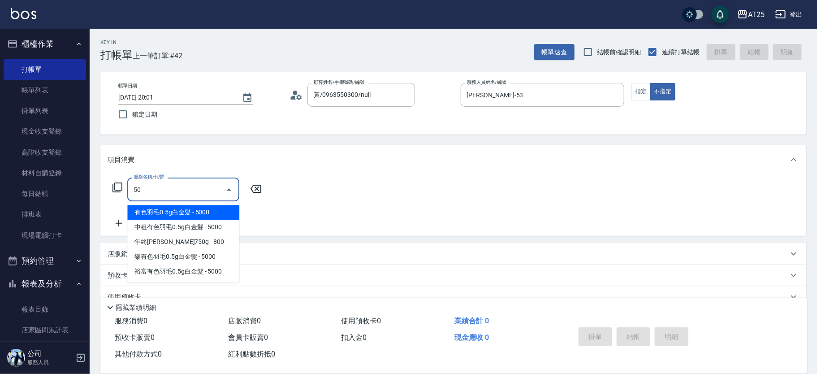
type input "501"
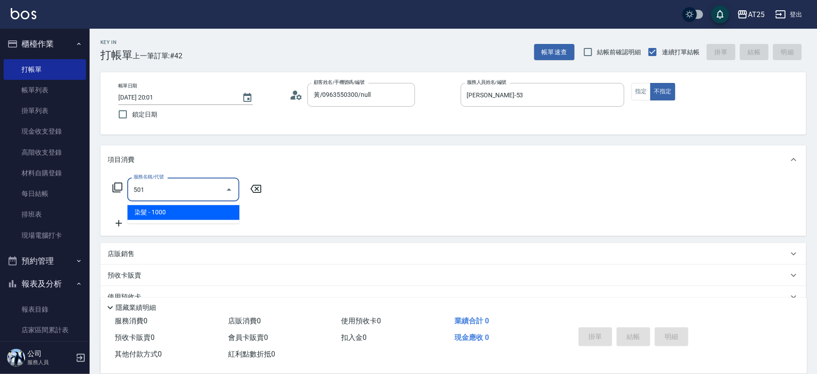
type input "100"
type input "染髮(501)"
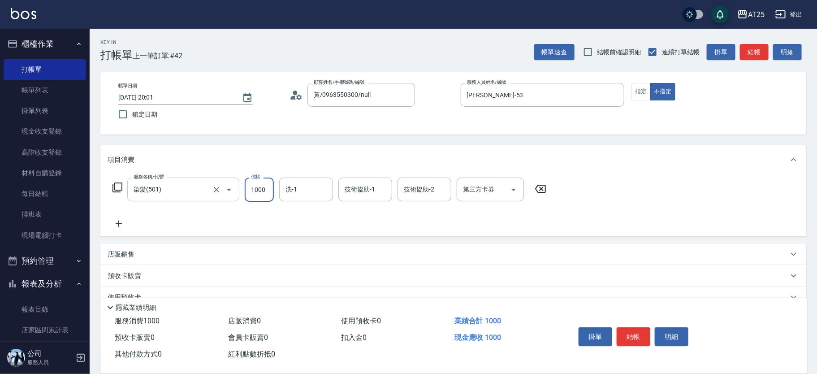
type input "0"
type input "11"
type input "10"
type input "118"
click at [635, 91] on button "指定" at bounding box center [640, 91] width 19 height 17
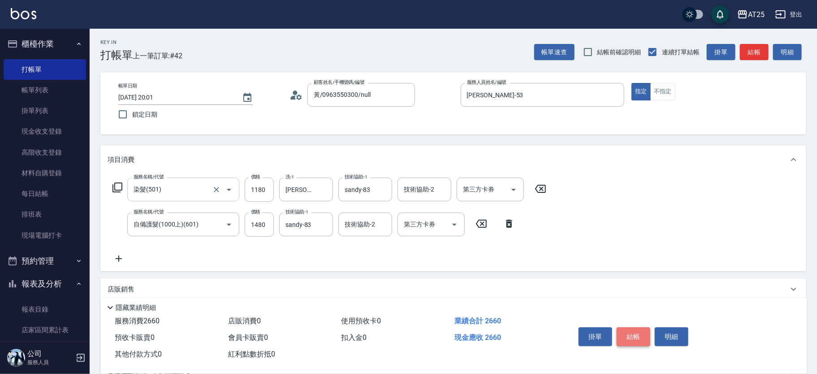
click at [643, 340] on button "結帳" at bounding box center [634, 336] width 34 height 19
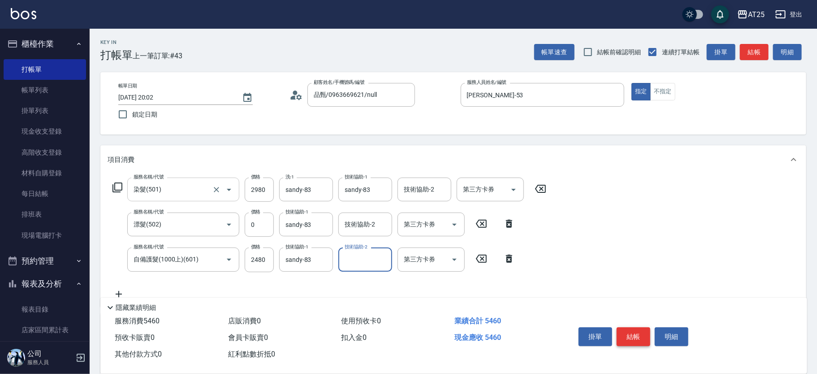
click at [643, 340] on button "結帳" at bounding box center [634, 336] width 34 height 19
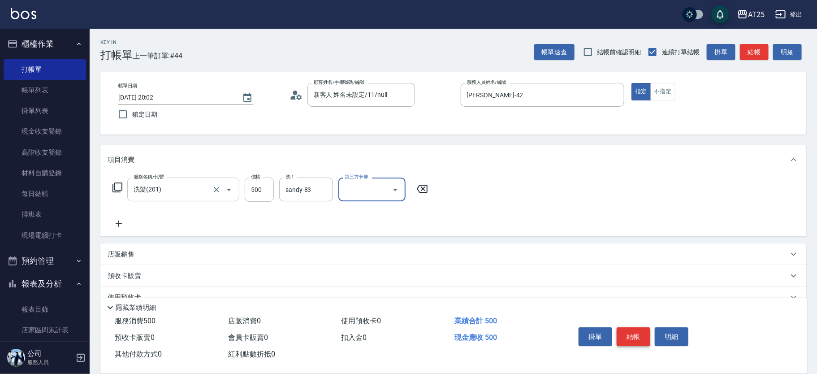
click at [643, 340] on button "結帳" at bounding box center [634, 336] width 34 height 19
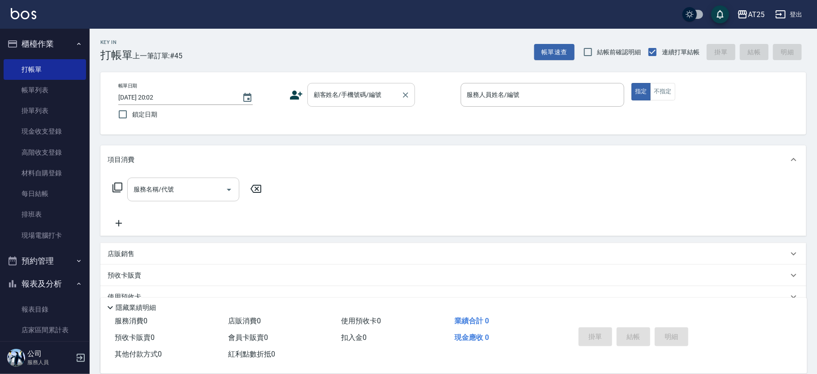
click at [359, 91] on label "顧客姓名/手機號碼/編號" at bounding box center [348, 94] width 68 height 9
click at [359, 91] on input "顧客姓名/手機號碼/編號" at bounding box center [354, 95] width 86 height 16
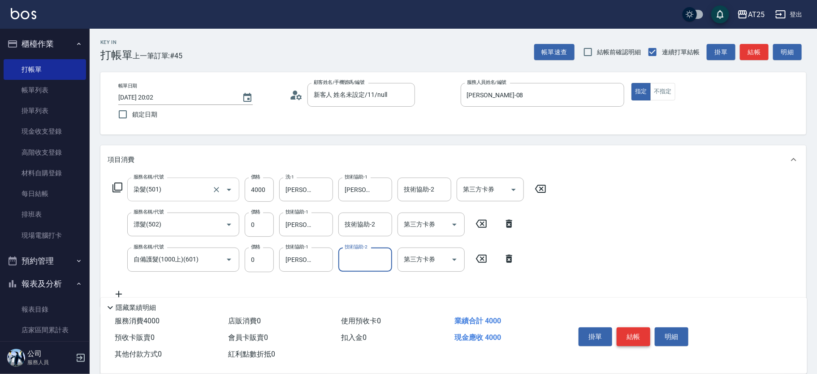
click at [639, 332] on button "結帳" at bounding box center [634, 336] width 34 height 19
click at [641, 327] on button "結帳" at bounding box center [634, 336] width 34 height 19
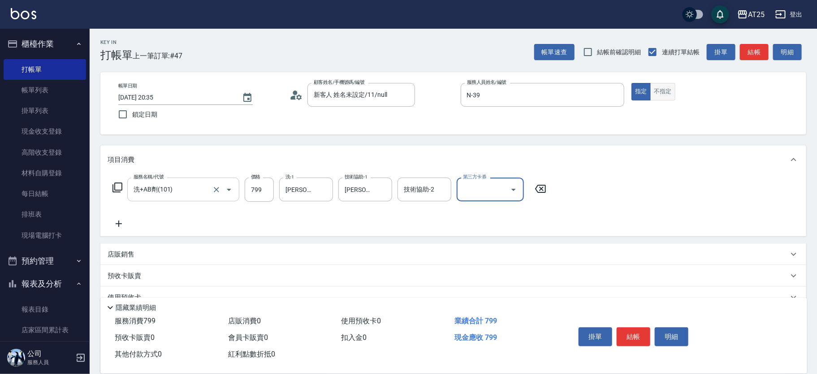
click at [658, 87] on button "不指定" at bounding box center [662, 91] width 25 height 17
click at [636, 338] on button "結帳" at bounding box center [634, 336] width 34 height 19
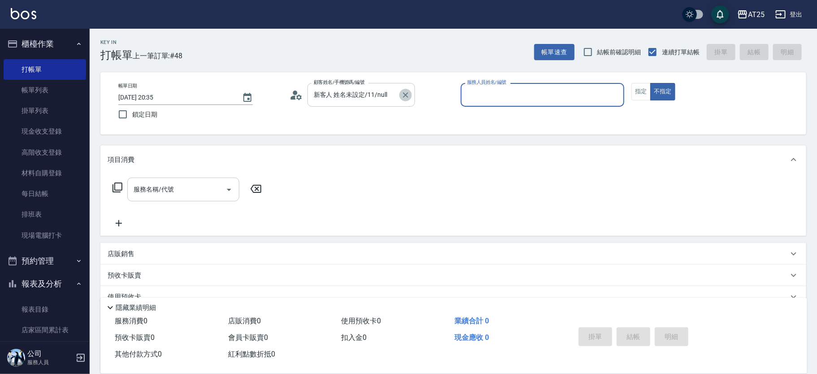
click at [407, 93] on icon "Clear" at bounding box center [405, 94] width 5 height 5
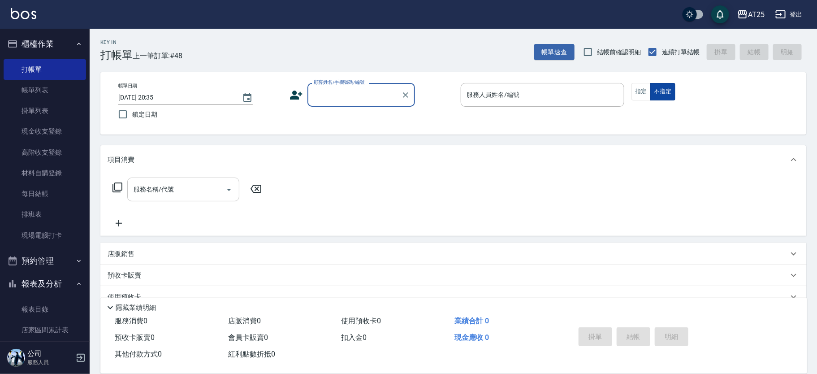
click at [651, 93] on button "不指定" at bounding box center [662, 91] width 25 height 17
click at [635, 88] on button "指定" at bounding box center [640, 91] width 19 height 17
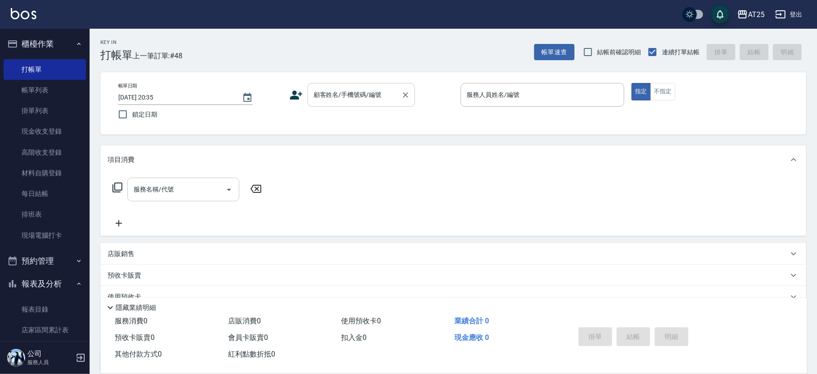
click at [345, 96] on input "顧客姓名/手機號碼/編號" at bounding box center [354, 95] width 86 height 16
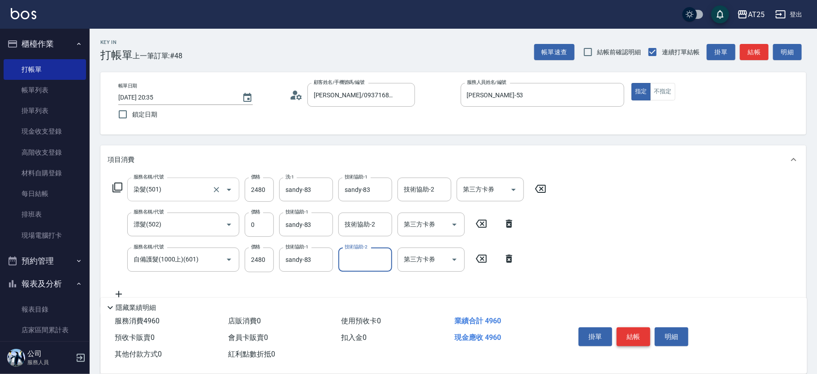
click at [639, 330] on button "結帳" at bounding box center [634, 336] width 34 height 19
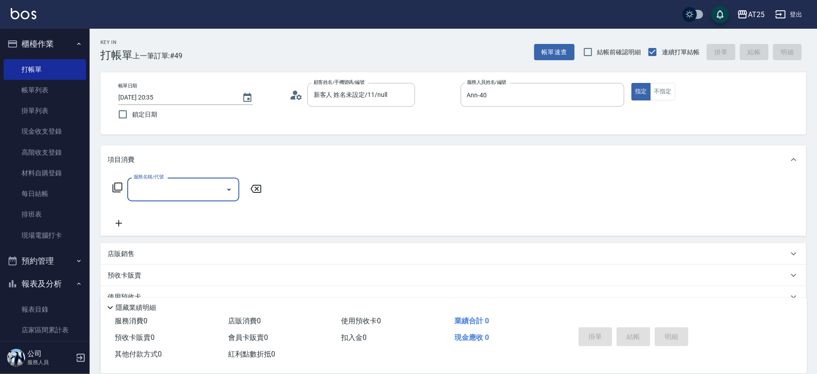
click at [120, 188] on icon at bounding box center [117, 187] width 11 height 11
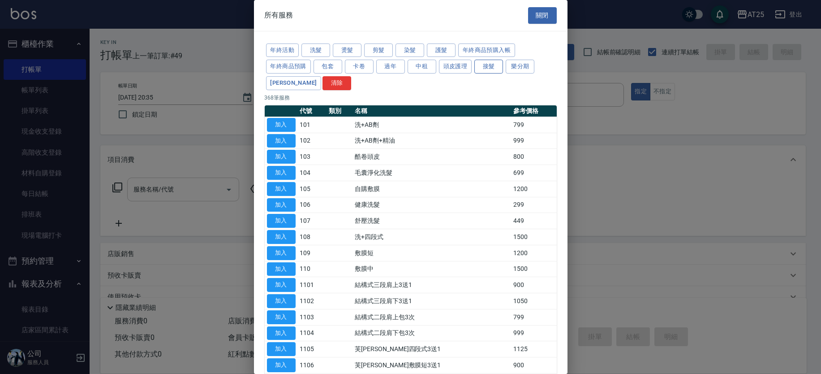
click at [494, 65] on button "接髮" at bounding box center [489, 67] width 29 height 14
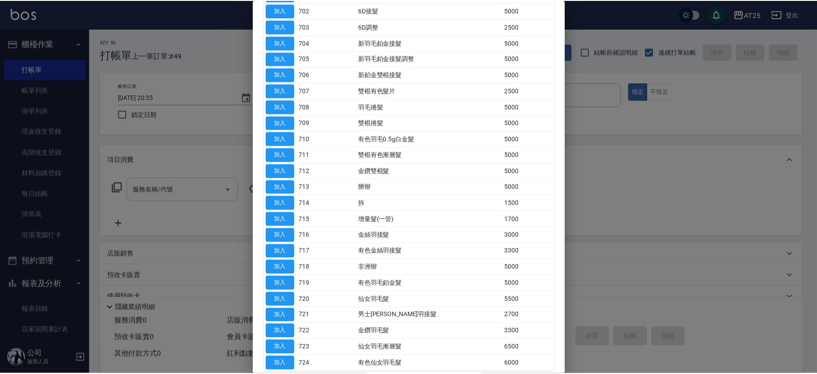
scroll to position [159, 0]
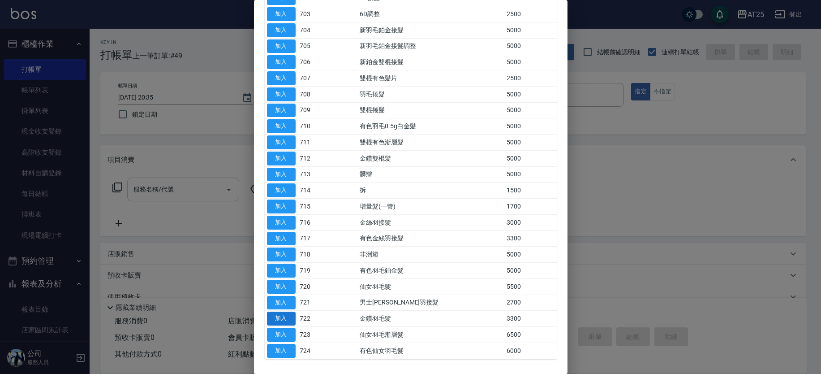
click at [285, 318] on button "加入" at bounding box center [281, 318] width 29 height 14
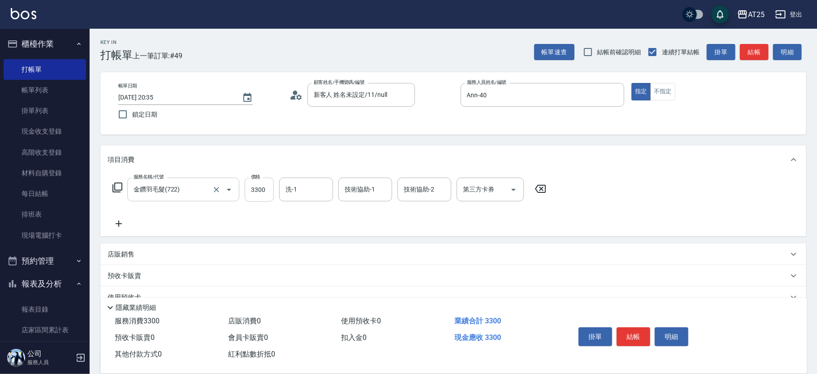
click at [266, 188] on input "3300" at bounding box center [259, 189] width 29 height 24
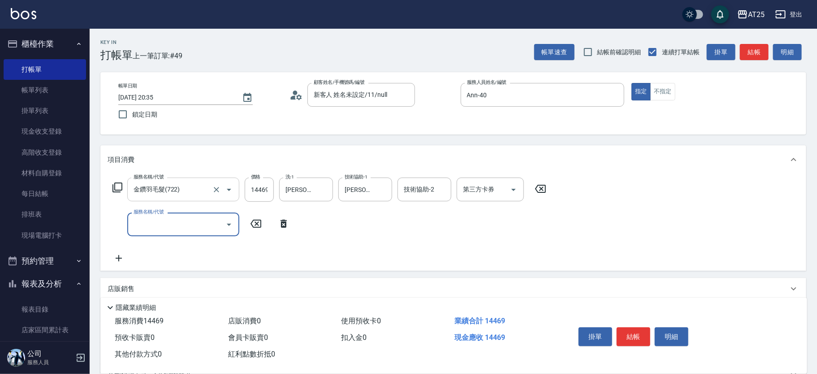
click at [160, 226] on input "服務名稱/代號" at bounding box center [176, 224] width 91 height 16
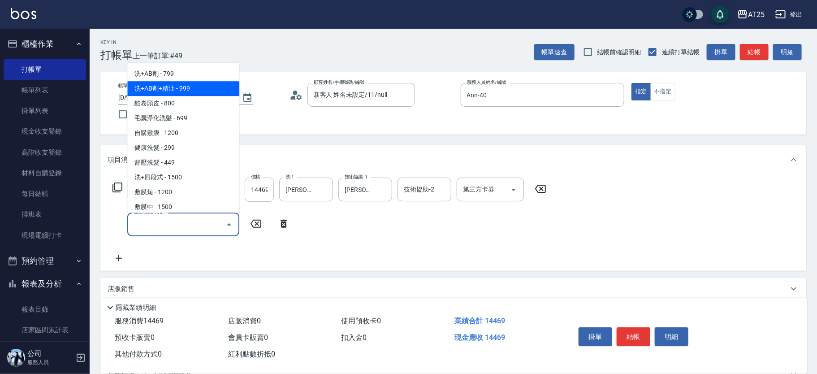
click at [172, 88] on span "洗+AB劑+精油 - 999" at bounding box center [183, 89] width 112 height 15
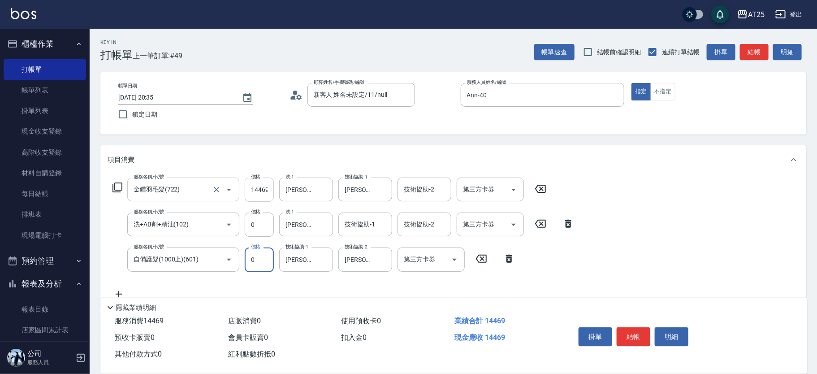
click at [257, 188] on input "14469" at bounding box center [259, 189] width 29 height 24
click at [626, 332] on button "結帳" at bounding box center [634, 336] width 34 height 19
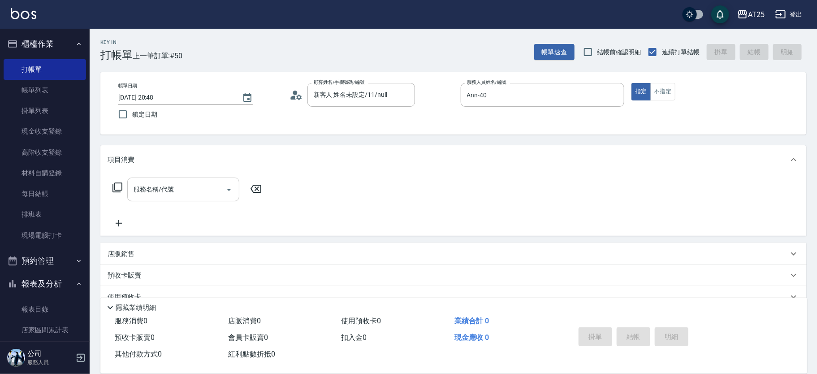
click at [120, 189] on icon at bounding box center [117, 187] width 11 height 11
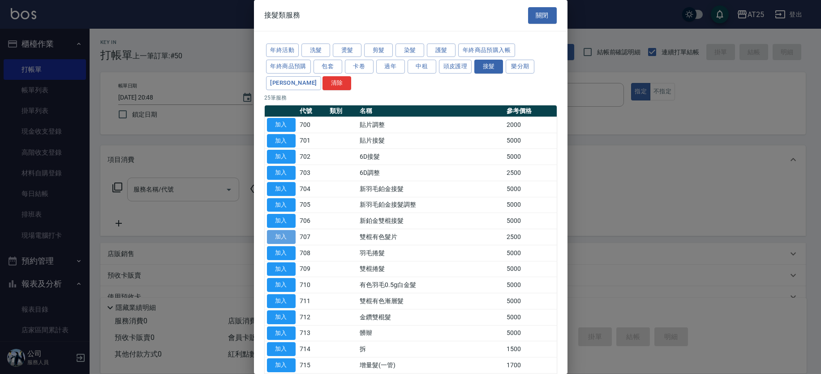
click at [276, 235] on button "加入" at bounding box center [281, 237] width 29 height 14
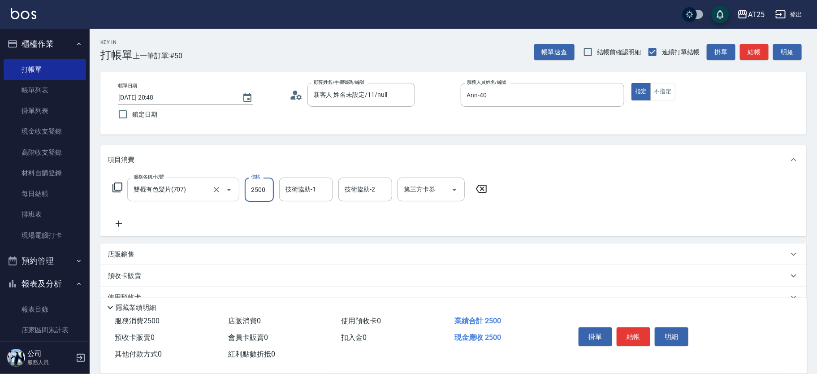
click at [269, 191] on input "2500" at bounding box center [259, 189] width 29 height 24
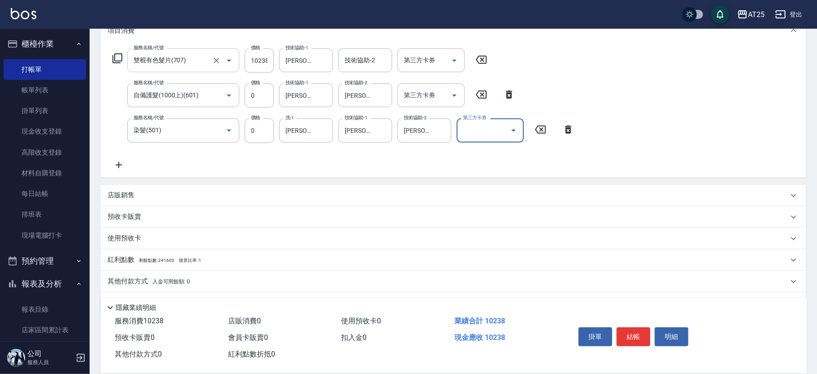
scroll to position [153, 0]
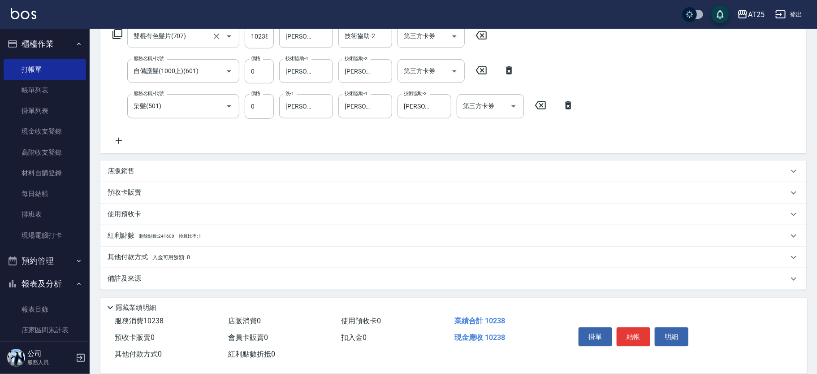
click at [129, 251] on div "其他付款方式 入金可用餘額: 0" at bounding box center [453, 257] width 706 height 22
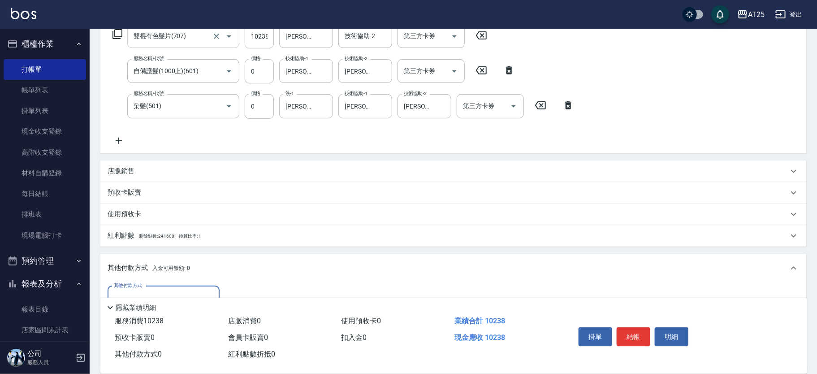
scroll to position [0, 0]
click at [127, 290] on input "其他付款方式" at bounding box center [164, 298] width 104 height 16
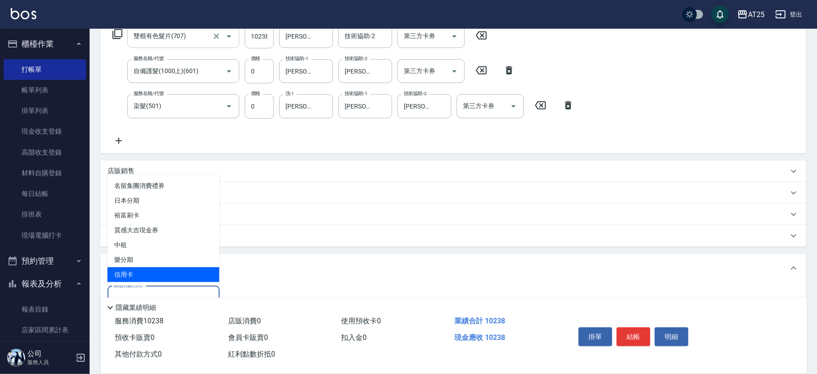
click at [131, 276] on span "信用卡" at bounding box center [164, 274] width 112 height 15
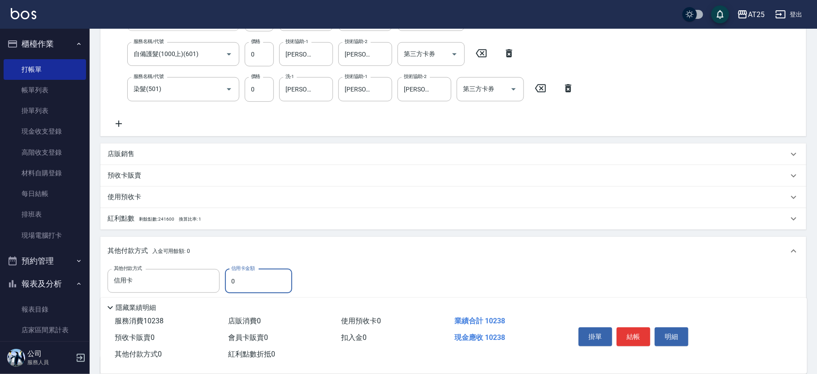
scroll to position [179, 0]
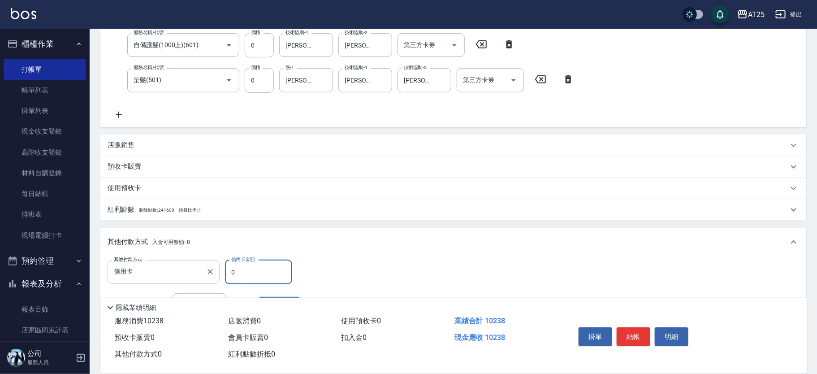
drag, startPoint x: 256, startPoint y: 276, endPoint x: 193, endPoint y: 274, distance: 63.2
click at [193, 274] on div "其他付款方式 信用卡 其他付款方式 信用卡金額 0 信用卡金額" at bounding box center [204, 272] width 192 height 24
click at [638, 331] on button "結帳" at bounding box center [634, 336] width 34 height 19
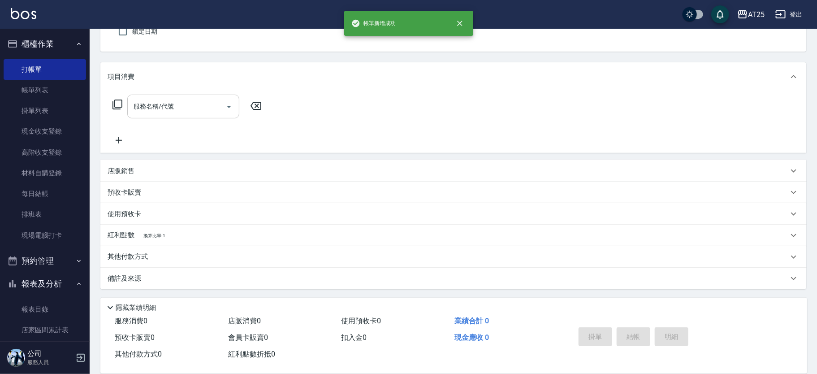
scroll to position [0, 0]
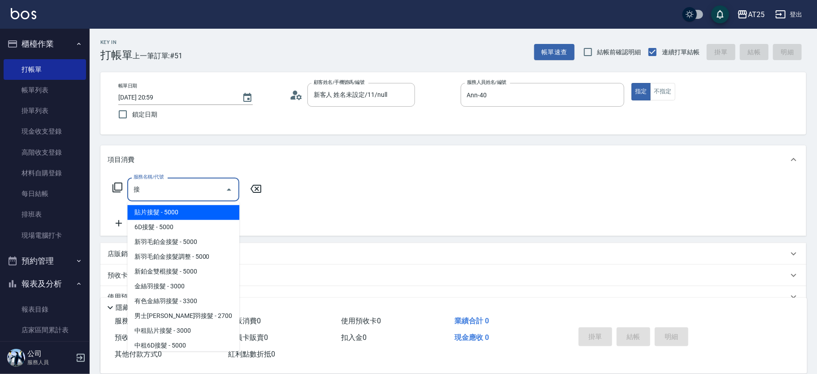
click at [171, 213] on span "貼片接髮 - 5000" at bounding box center [183, 212] width 112 height 15
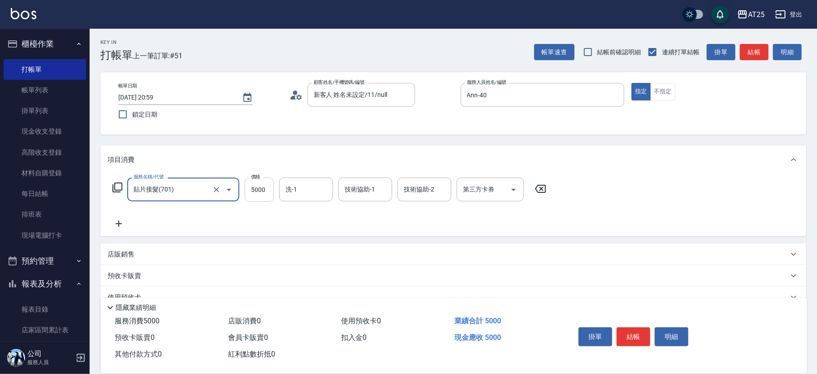
click at [266, 180] on input "5000" at bounding box center [259, 189] width 29 height 24
click at [629, 331] on button "結帳" at bounding box center [634, 336] width 34 height 19
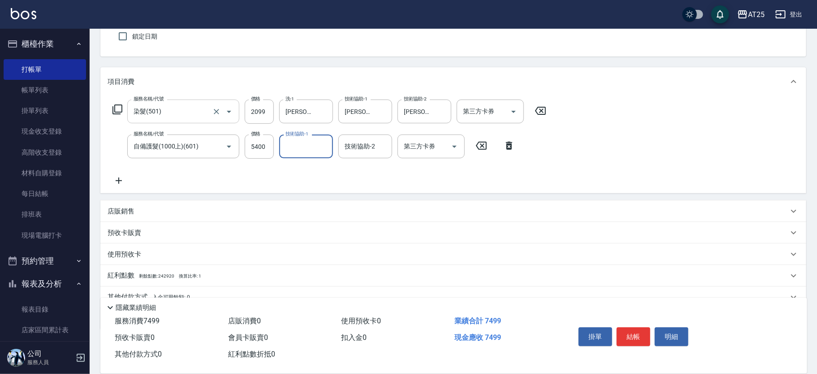
scroll to position [118, 0]
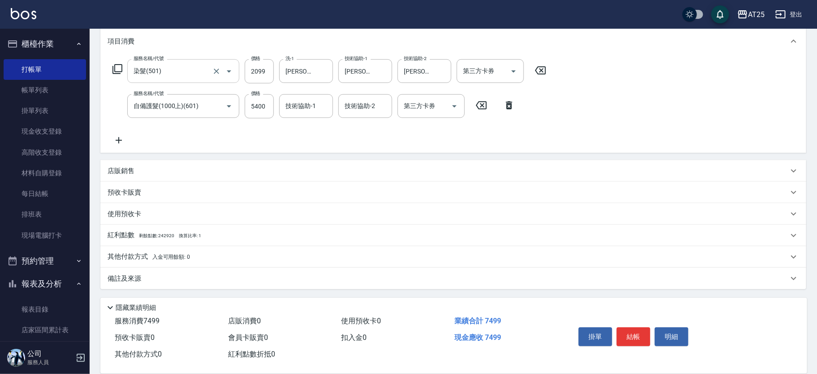
click at [148, 254] on p "其他付款方式 入金可用餘額: 0" at bounding box center [149, 257] width 82 height 10
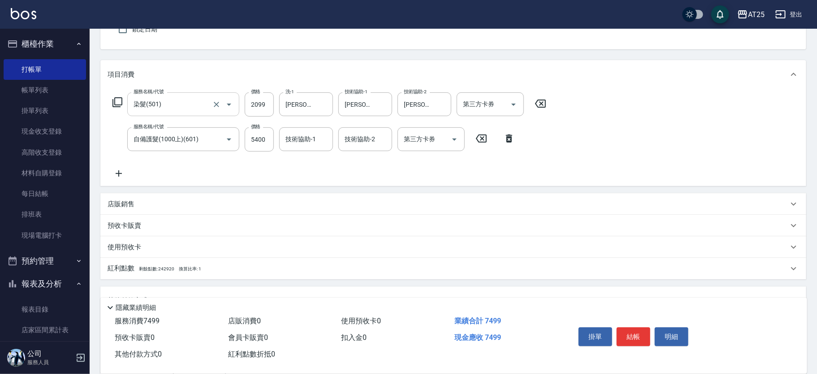
scroll to position [168, 0]
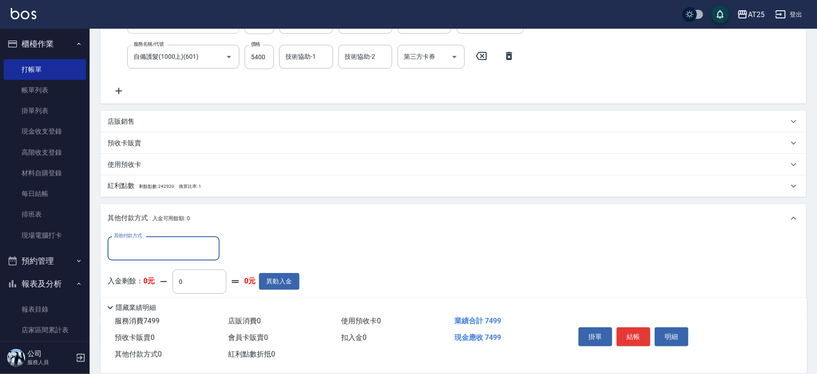
click at [146, 246] on input "其他付款方式" at bounding box center [164, 248] width 104 height 16
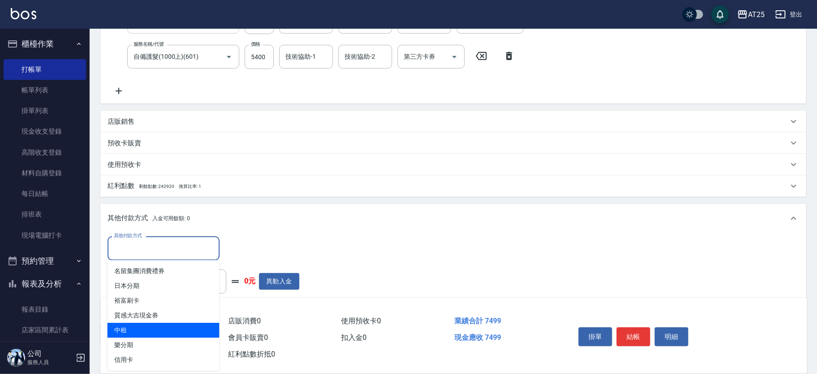
click at [162, 335] on span "中租" at bounding box center [164, 330] width 112 height 15
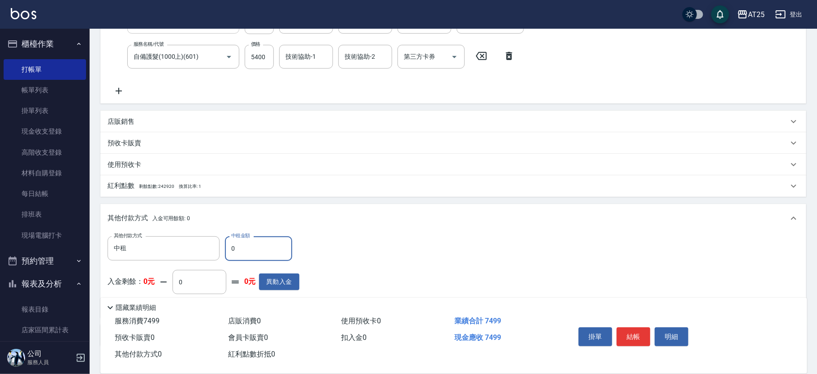
click at [249, 253] on input "0" at bounding box center [258, 248] width 67 height 24
click at [624, 331] on button "結帳" at bounding box center [634, 336] width 34 height 19
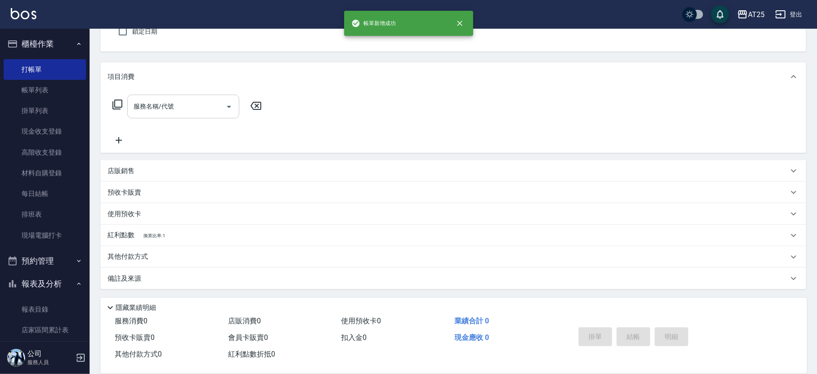
scroll to position [0, 0]
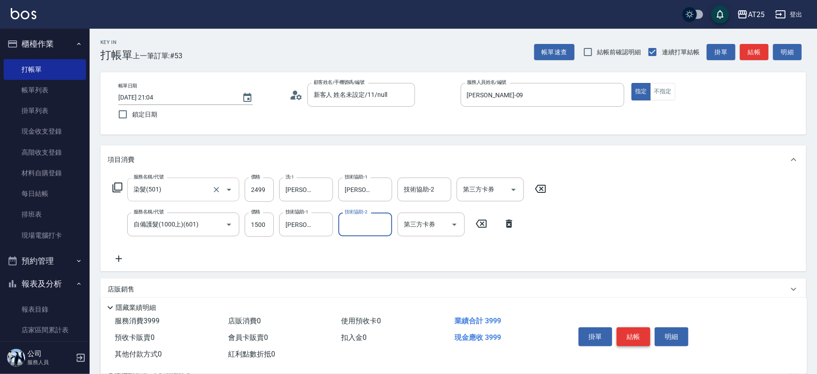
click at [630, 339] on button "結帳" at bounding box center [634, 336] width 34 height 19
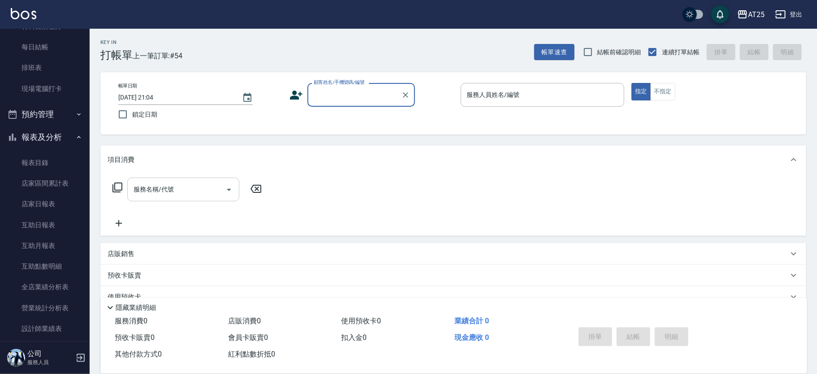
scroll to position [152, 0]
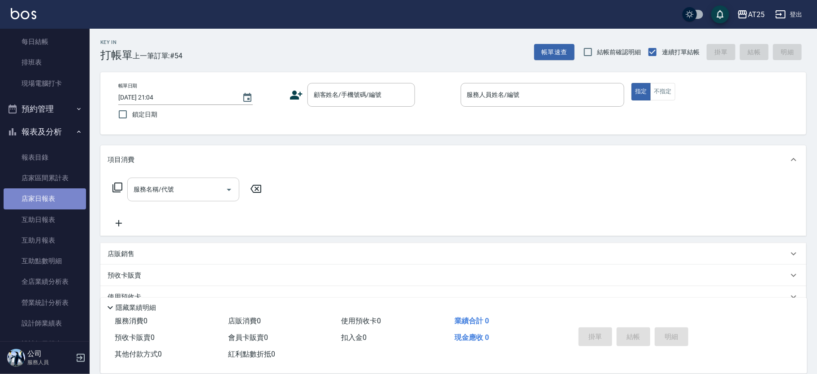
click at [51, 201] on link "店家日報表" at bounding box center [45, 198] width 82 height 21
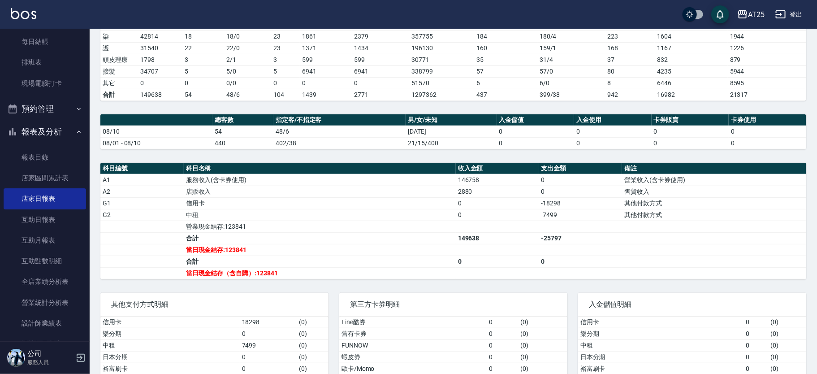
scroll to position [186, 0]
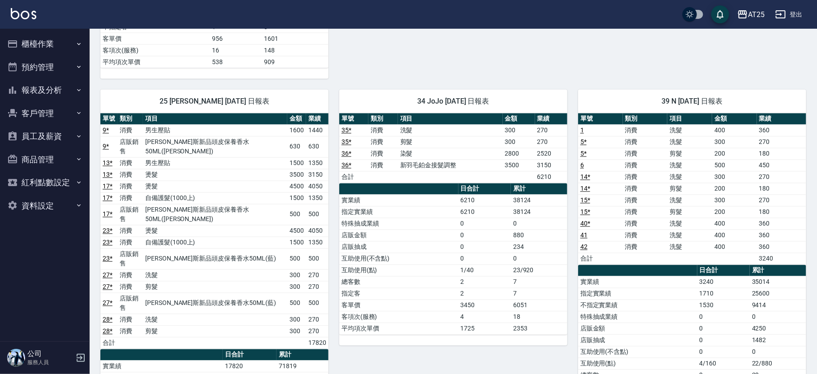
scroll to position [763, 0]
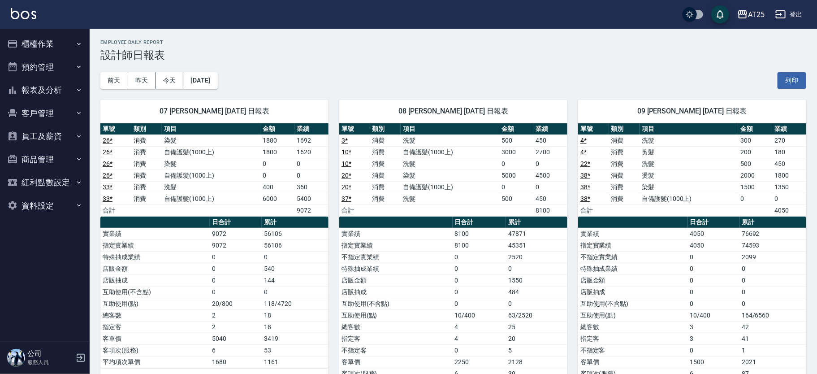
click at [65, 89] on button "報表及分析" at bounding box center [45, 89] width 82 height 23
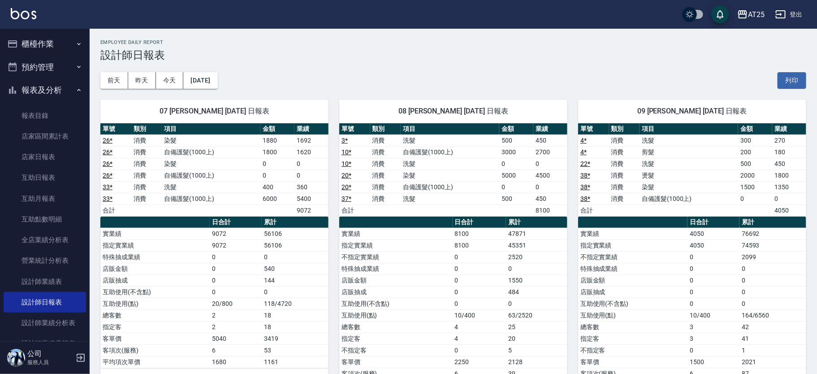
click at [53, 87] on button "報表及分析" at bounding box center [45, 89] width 82 height 23
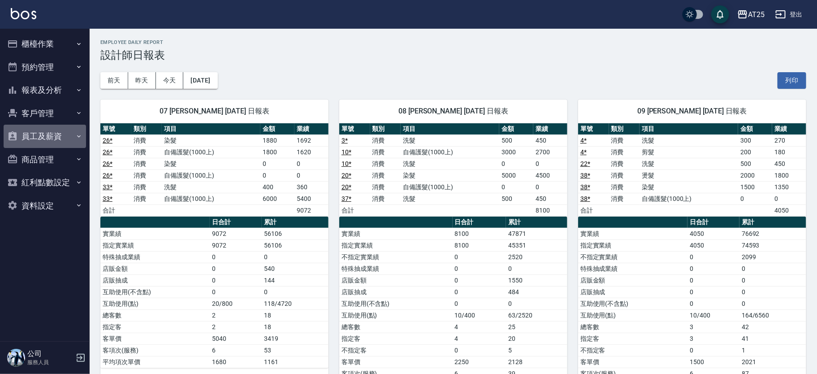
click at [56, 135] on button "員工及薪資" at bounding box center [45, 136] width 82 height 23
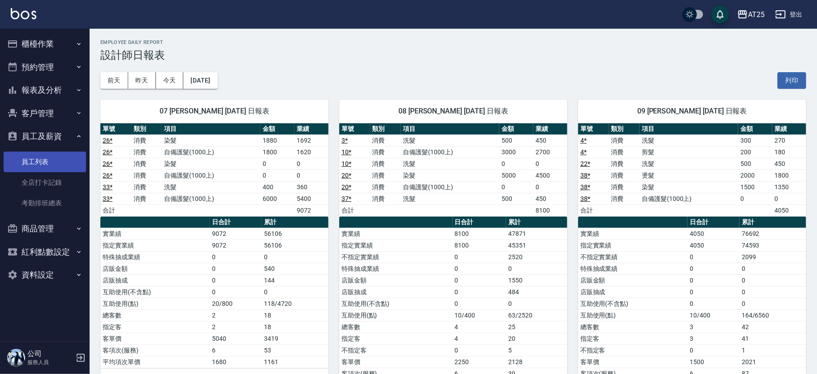
click at [59, 160] on link "員工列表" at bounding box center [45, 161] width 82 height 21
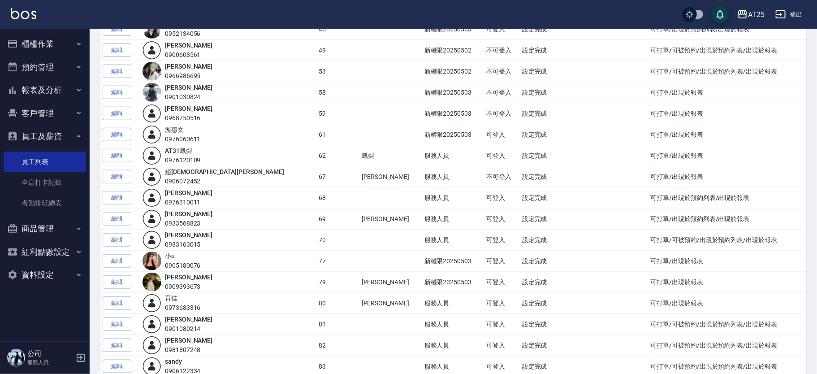
scroll to position [409, 0]
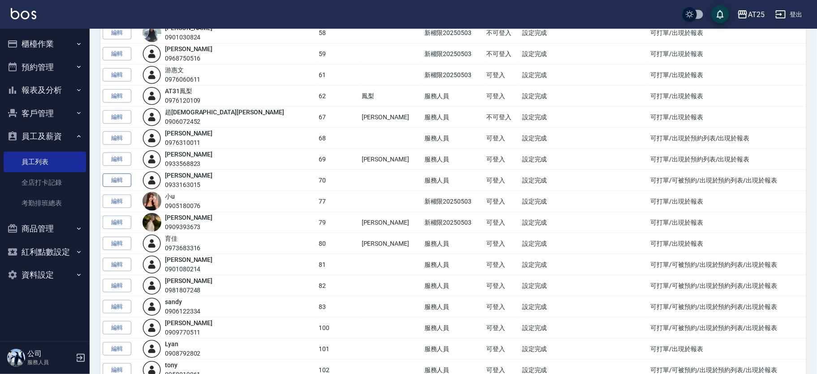
click at [112, 180] on link "編輯" at bounding box center [117, 180] width 29 height 14
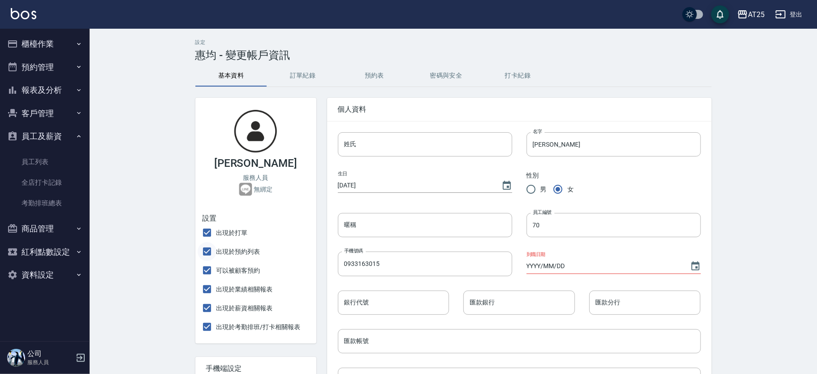
click at [208, 251] on input "出現於預約列表" at bounding box center [207, 251] width 19 height 19
checkbox input "false"
click at [208, 272] on input "可以被顧客預約" at bounding box center [207, 270] width 19 height 19
checkbox input "false"
click at [208, 252] on input "出現於預約列表" at bounding box center [207, 251] width 19 height 19
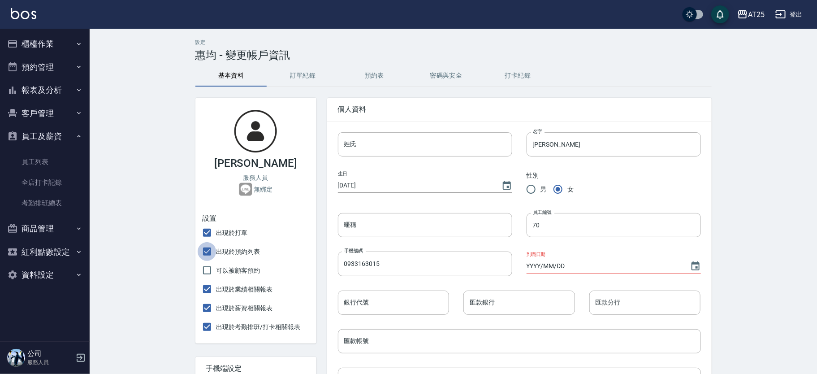
click at [208, 252] on input "出現於預約列表" at bounding box center [207, 251] width 19 height 19
checkbox input "false"
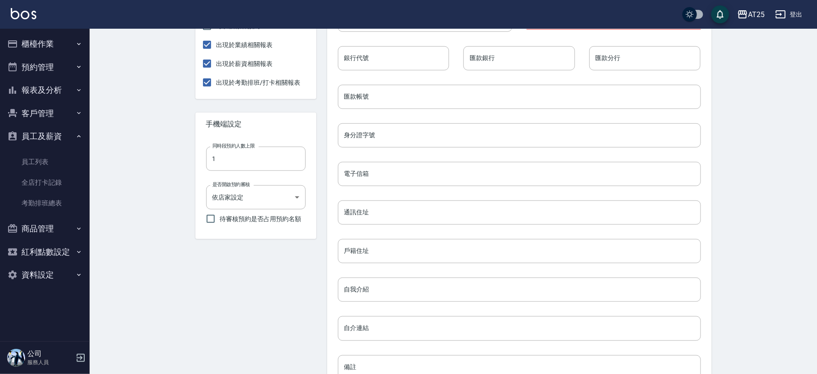
scroll to position [341, 0]
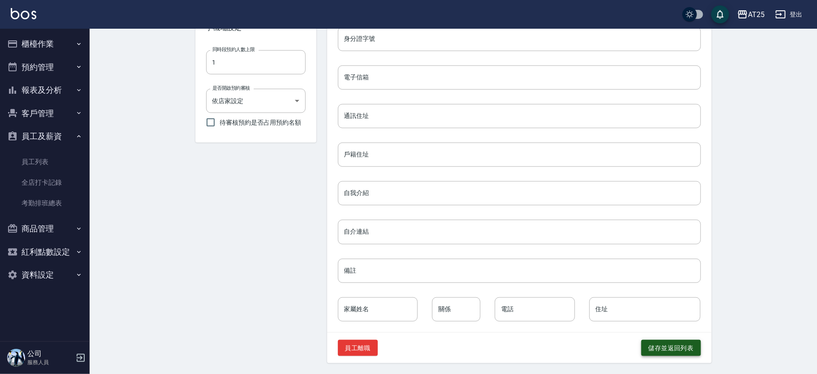
click at [670, 350] on button "儲存並返回列表" at bounding box center [671, 348] width 60 height 17
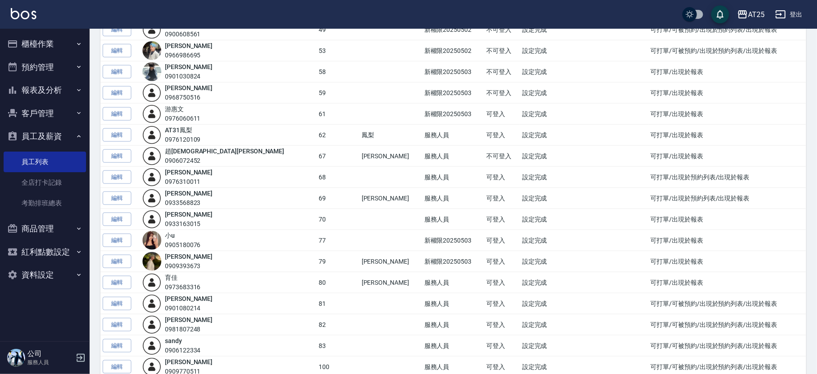
scroll to position [378, 0]
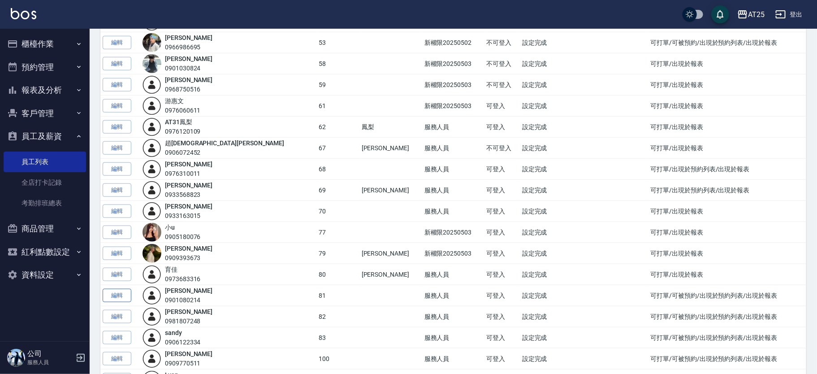
click at [124, 293] on link "編輯" at bounding box center [117, 296] width 29 height 14
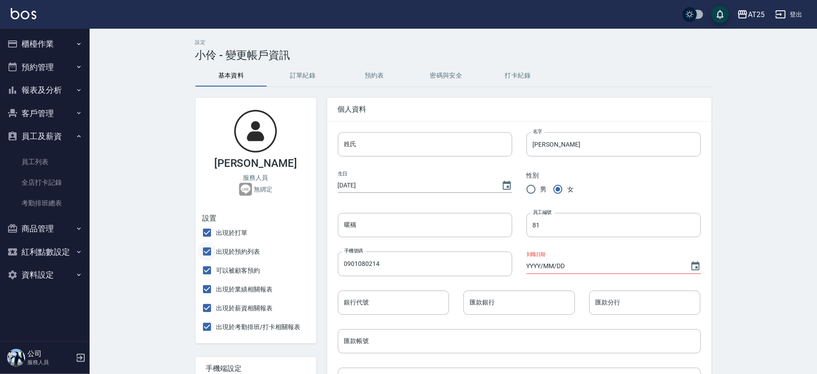
click at [209, 251] on input "出現於預約列表" at bounding box center [207, 251] width 19 height 19
checkbox input "false"
click at [210, 270] on input "可以被顧客預約" at bounding box center [207, 270] width 19 height 19
checkbox input "false"
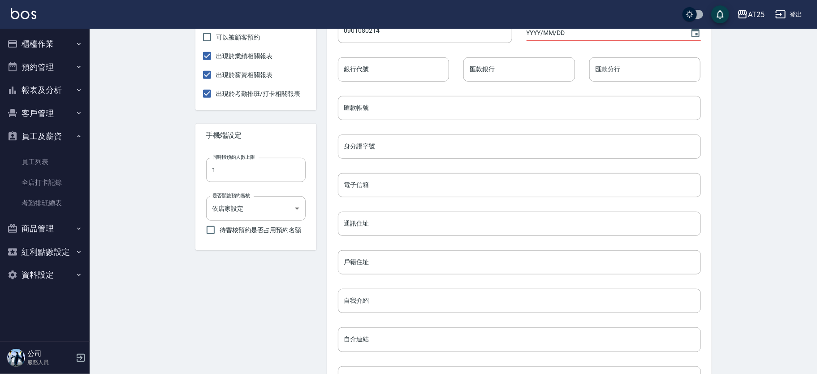
scroll to position [341, 0]
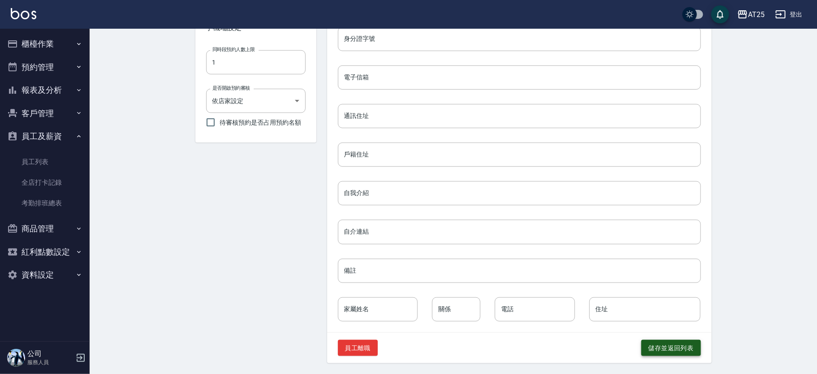
click at [664, 340] on button "儲存並返回列表" at bounding box center [671, 348] width 60 height 17
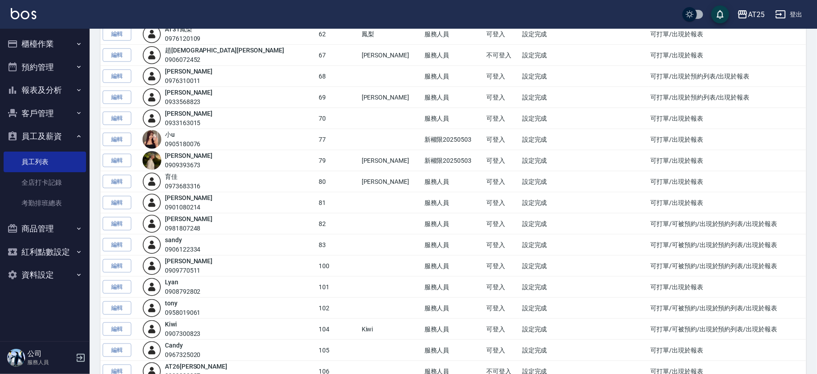
scroll to position [472, 0]
click at [117, 224] on link "編輯" at bounding box center [117, 223] width 29 height 14
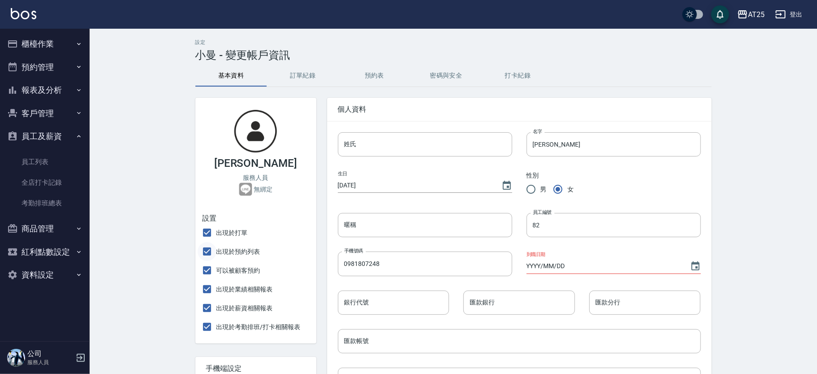
drag, startPoint x: 212, startPoint y: 251, endPoint x: 208, endPoint y: 256, distance: 6.2
click at [210, 251] on input "出現於預約列表" at bounding box center [207, 251] width 19 height 19
checkbox input "false"
click at [209, 265] on input "可以被顧客預約" at bounding box center [207, 270] width 19 height 19
checkbox input "false"
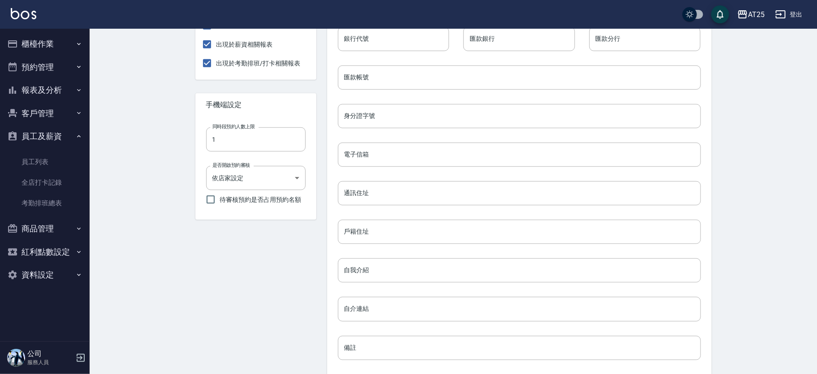
scroll to position [341, 0]
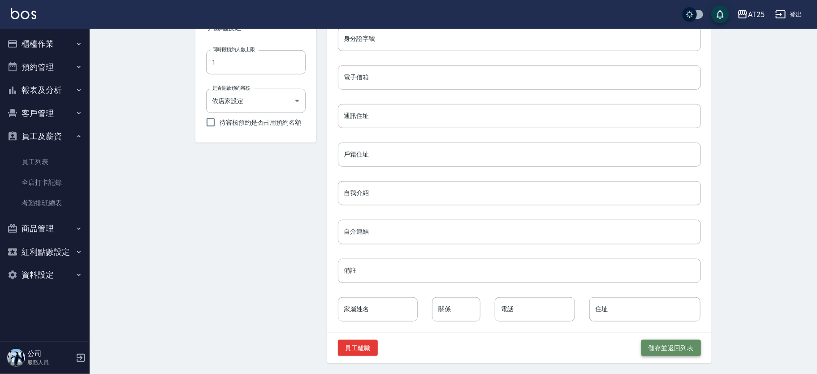
click at [672, 342] on button "儲存並返回列表" at bounding box center [671, 348] width 60 height 17
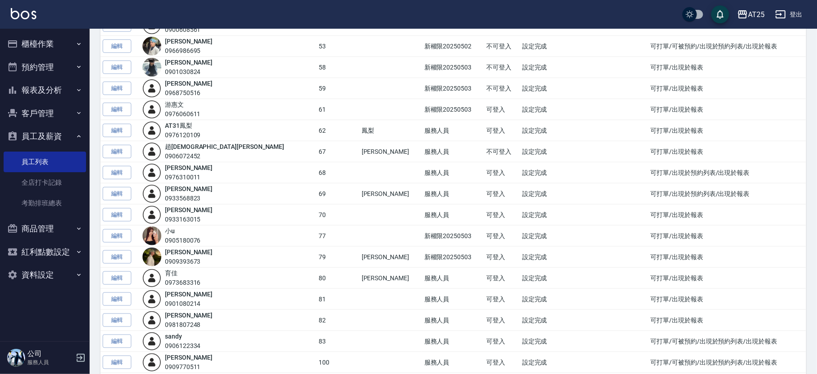
scroll to position [431, 0]
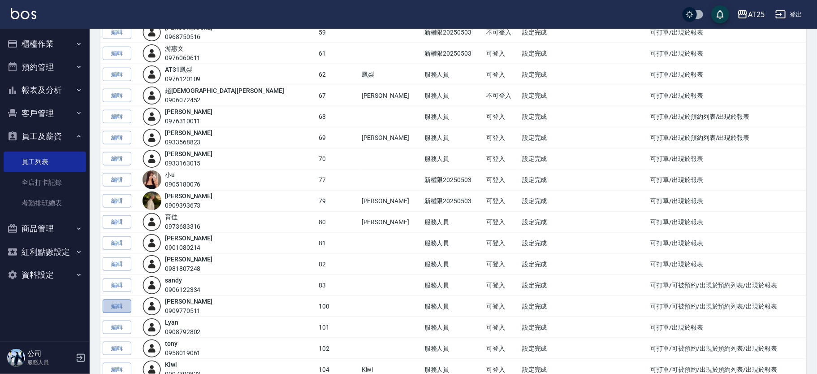
click at [115, 307] on link "編輯" at bounding box center [117, 306] width 29 height 14
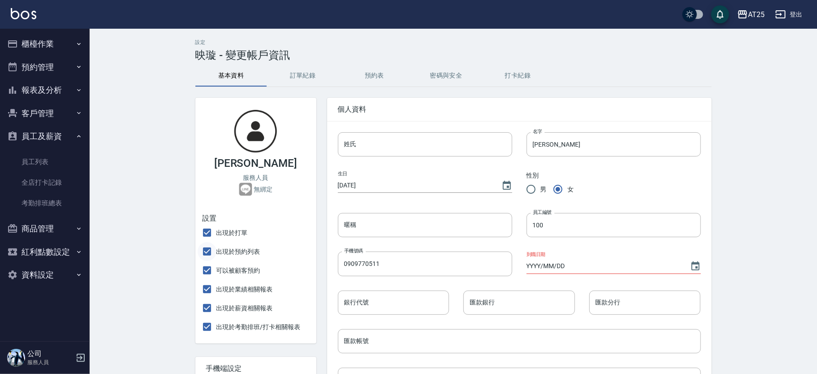
click at [214, 255] on input "出現於預約列表" at bounding box center [207, 251] width 19 height 19
checkbox input "false"
click at [209, 271] on input "可以被顧客預約" at bounding box center [207, 270] width 19 height 19
checkbox input "false"
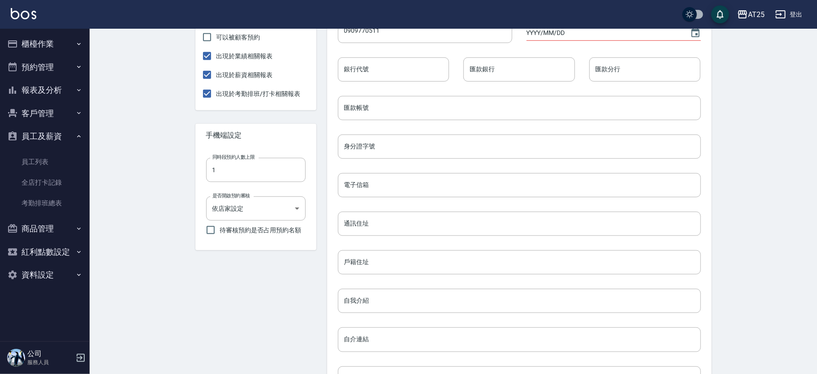
scroll to position [341, 0]
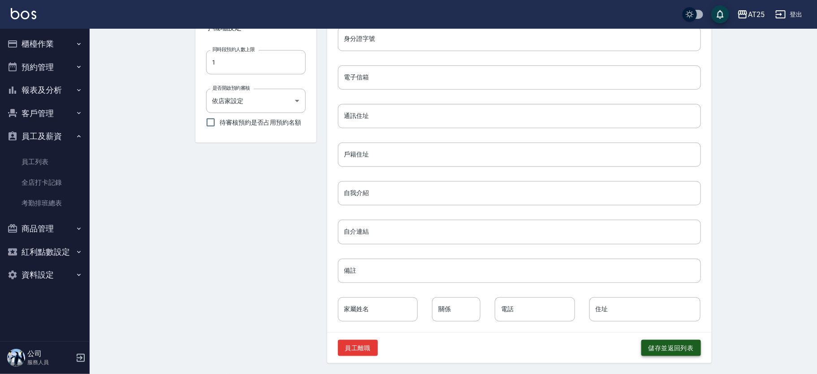
click at [674, 350] on button "儲存並返回列表" at bounding box center [671, 348] width 60 height 17
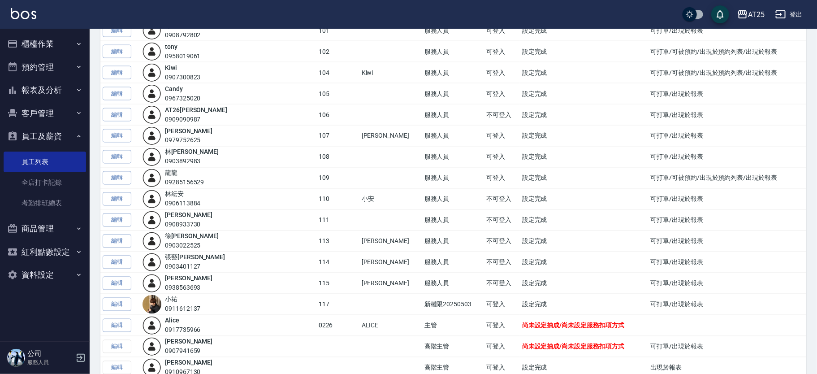
scroll to position [719, 0]
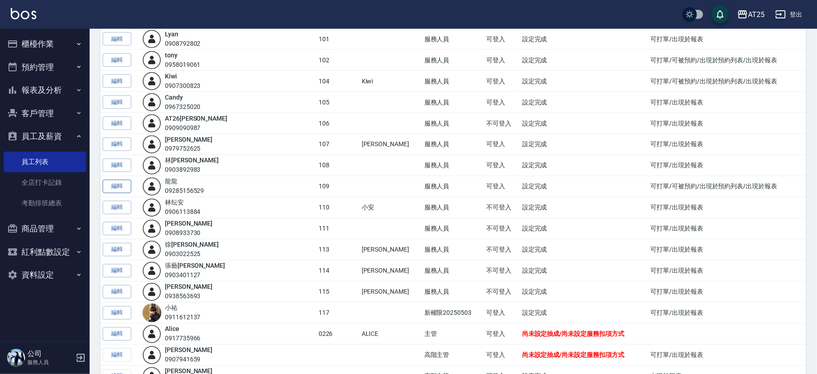
click at [113, 184] on link "編輯" at bounding box center [117, 187] width 29 height 14
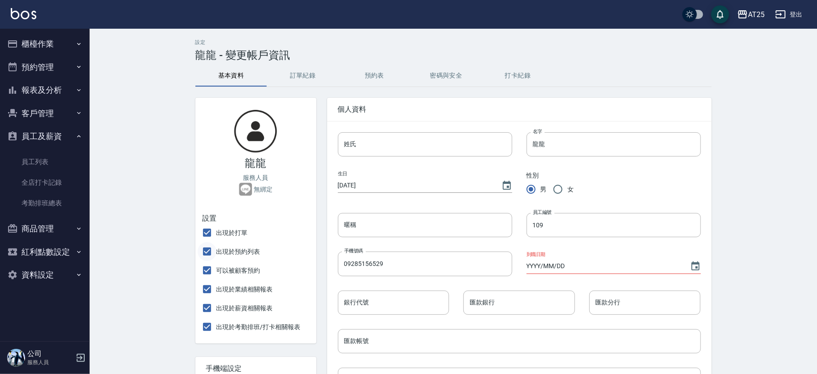
click at [206, 253] on input "出現於預約列表" at bounding box center [207, 251] width 19 height 19
checkbox input "false"
click at [207, 272] on input "可以被顧客預約" at bounding box center [207, 270] width 19 height 19
checkbox input "false"
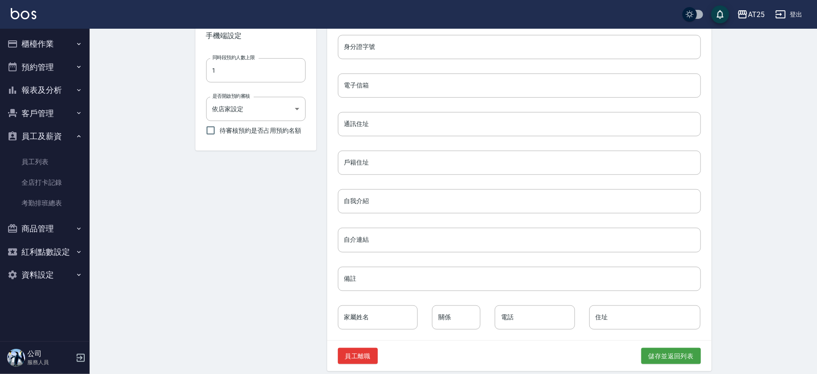
scroll to position [341, 0]
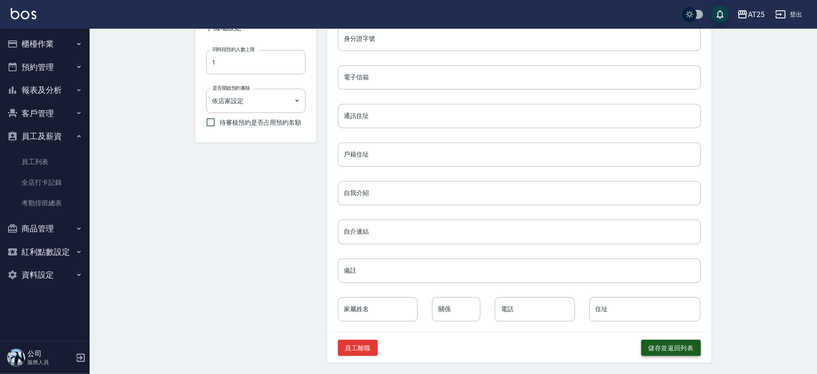
click at [651, 344] on button "儲存並返回列表" at bounding box center [671, 348] width 60 height 17
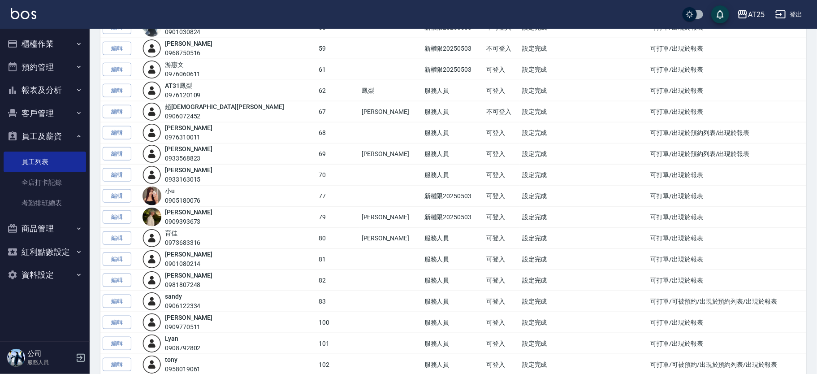
scroll to position [469, 0]
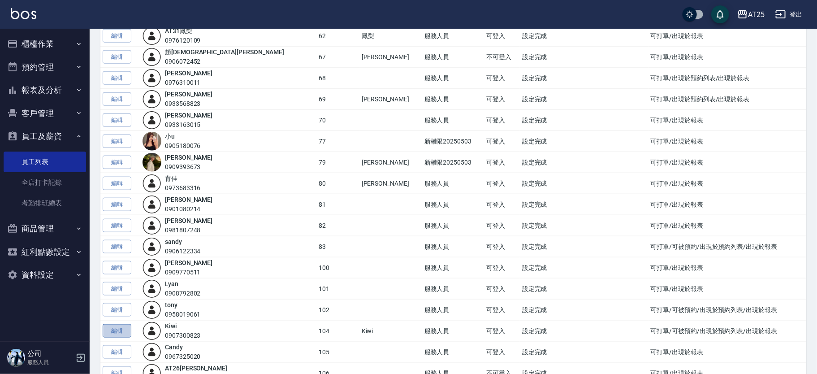
click at [117, 331] on link "編輯" at bounding box center [117, 331] width 29 height 14
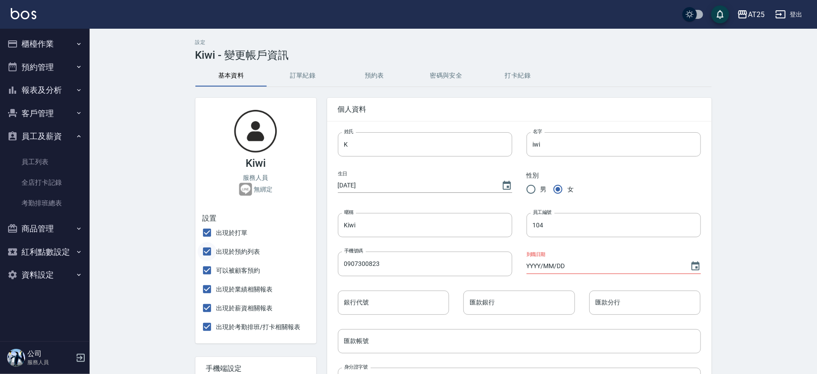
click at [207, 253] on input "出現於預約列表" at bounding box center [207, 251] width 19 height 19
checkbox input "false"
click at [211, 269] on input "可以被顧客預約" at bounding box center [207, 270] width 19 height 19
checkbox input "false"
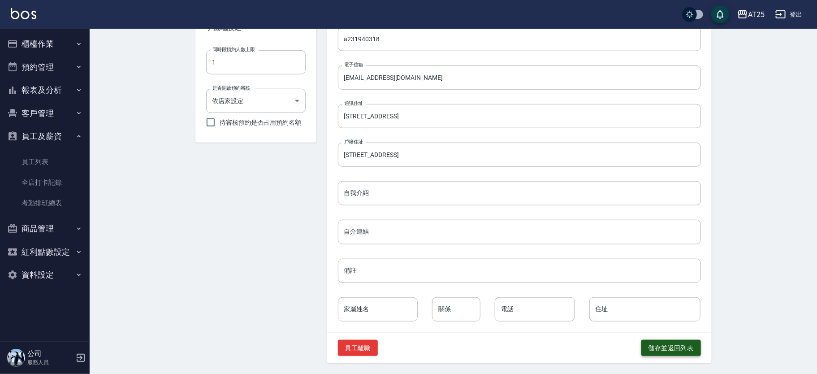
click at [682, 348] on button "儲存並返回列表" at bounding box center [671, 348] width 60 height 17
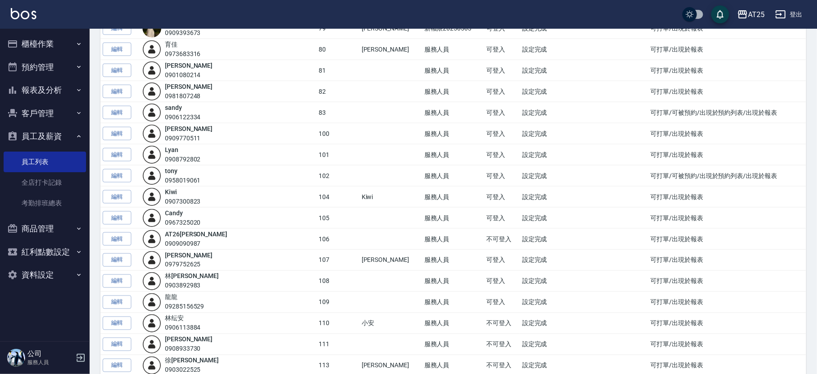
scroll to position [570, 0]
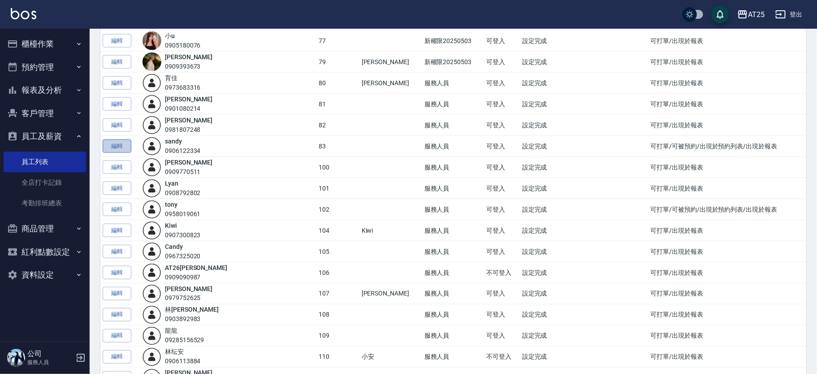
click at [116, 144] on link "編輯" at bounding box center [117, 146] width 29 height 14
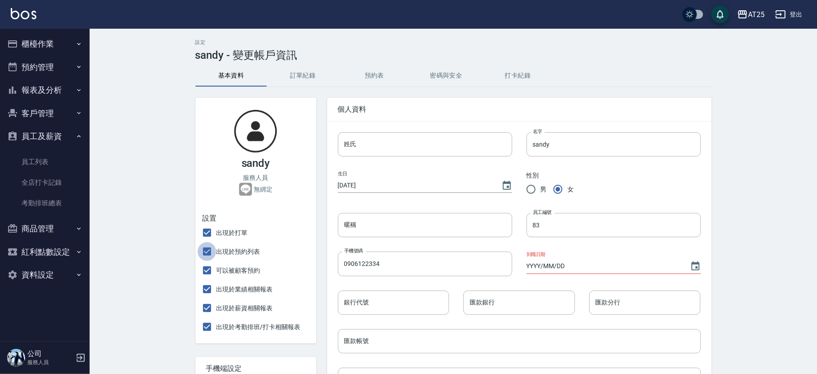
click at [209, 250] on input "出現於預約列表" at bounding box center [207, 251] width 19 height 19
checkbox input "false"
click at [213, 271] on input "可以被顧客預約" at bounding box center [207, 270] width 19 height 19
checkbox input "false"
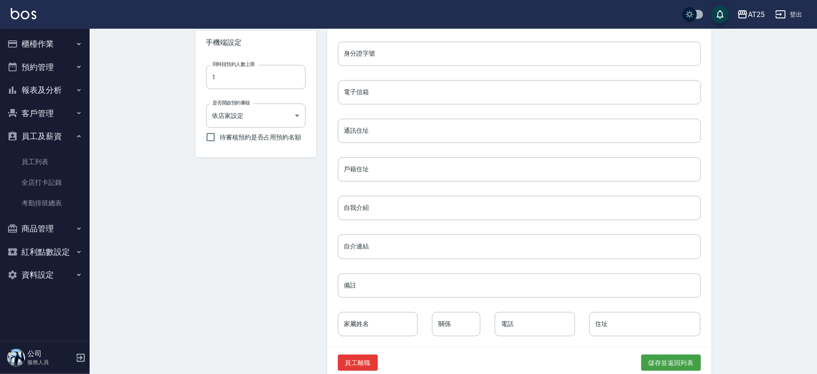
scroll to position [341, 0]
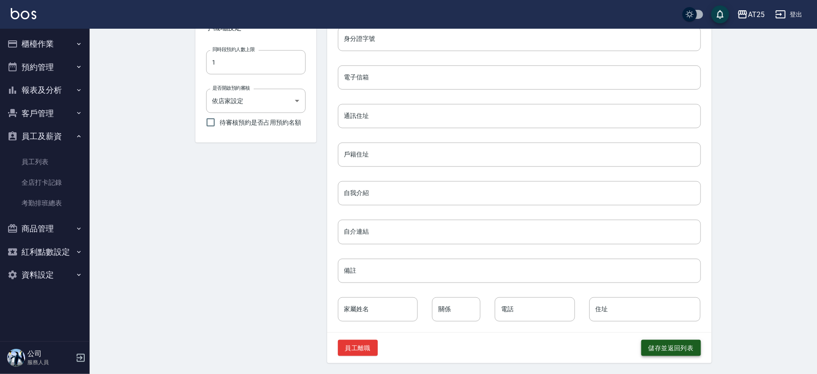
click at [679, 347] on button "儲存並返回列表" at bounding box center [671, 348] width 60 height 17
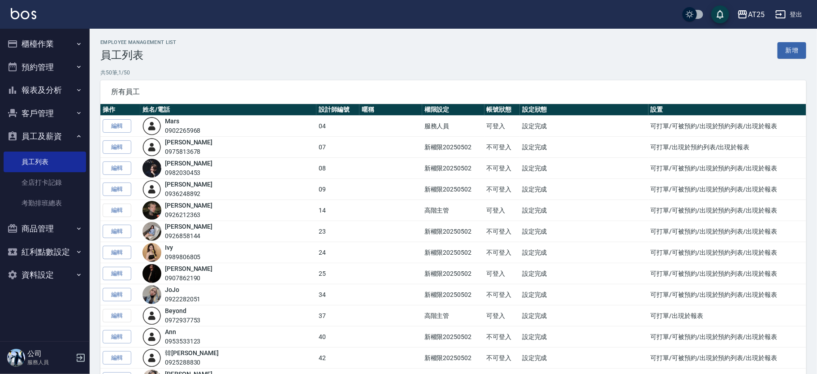
click at [65, 47] on button "櫃檯作業" at bounding box center [45, 43] width 82 height 23
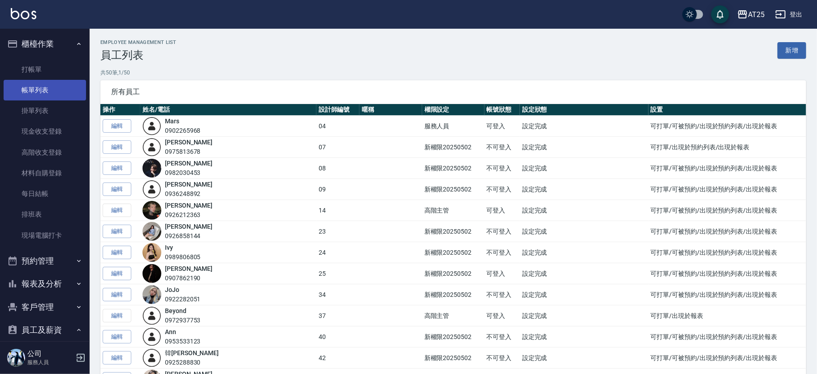
click at [45, 84] on link "帳單列表" at bounding box center [45, 90] width 82 height 21
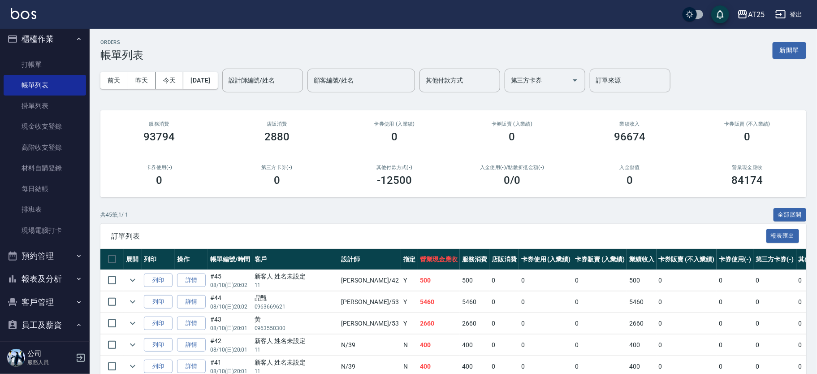
scroll to position [79, 0]
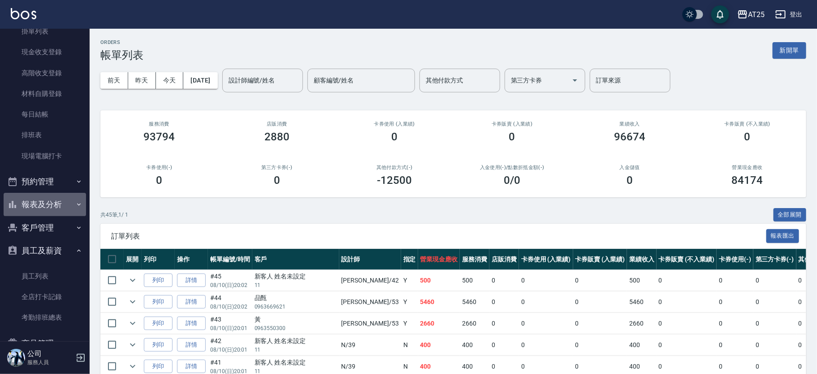
click at [59, 203] on button "報表及分析" at bounding box center [45, 204] width 82 height 23
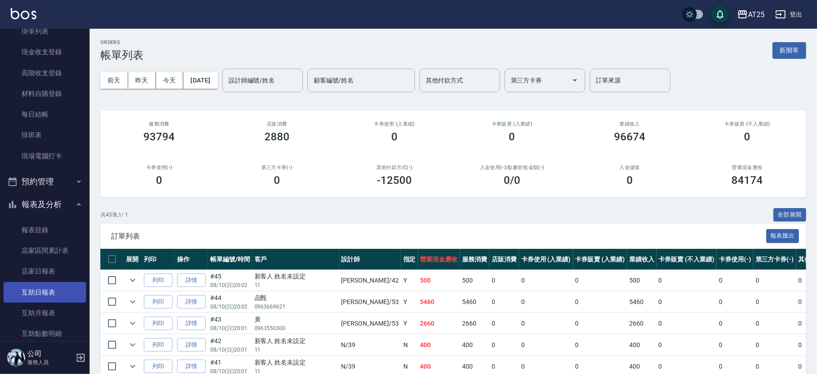
click at [51, 287] on link "互助日報表" at bounding box center [45, 292] width 82 height 21
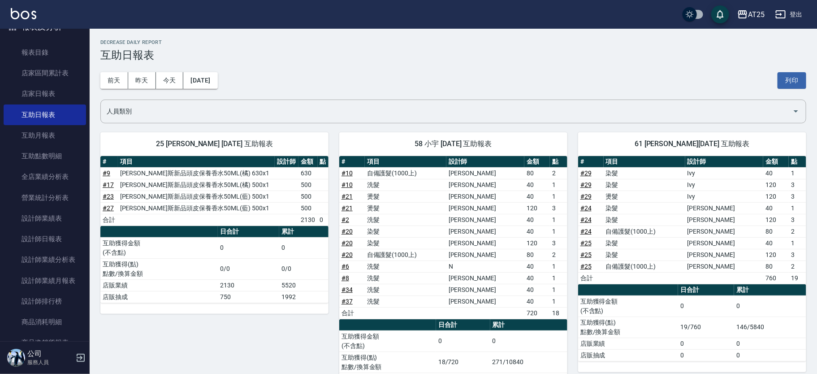
scroll to position [264, 0]
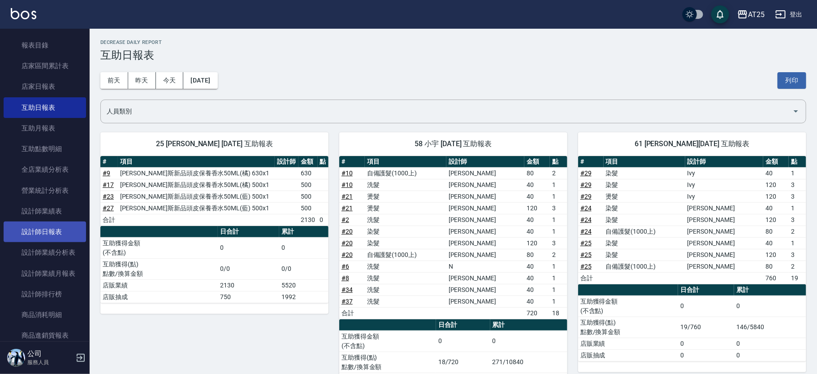
click at [52, 226] on link "設計師日報表" at bounding box center [45, 231] width 82 height 21
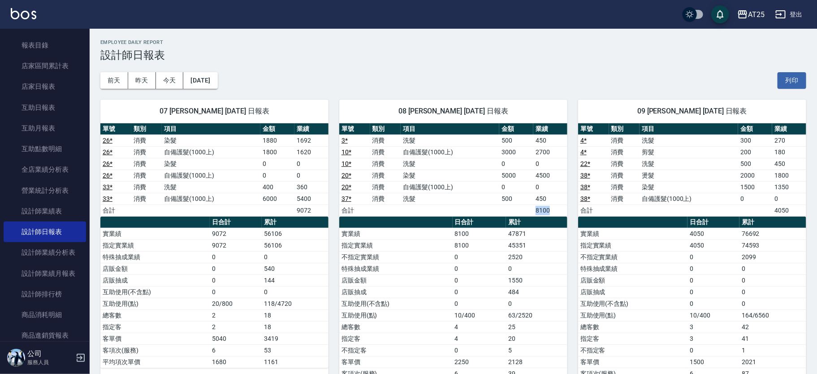
drag, startPoint x: 536, startPoint y: 208, endPoint x: 553, endPoint y: 210, distance: 16.2
click at [553, 210] on td "8100" at bounding box center [550, 210] width 34 height 12
drag, startPoint x: 553, startPoint y: 210, endPoint x: 534, endPoint y: 213, distance: 18.7
click at [534, 213] on td "8100" at bounding box center [550, 210] width 34 height 12
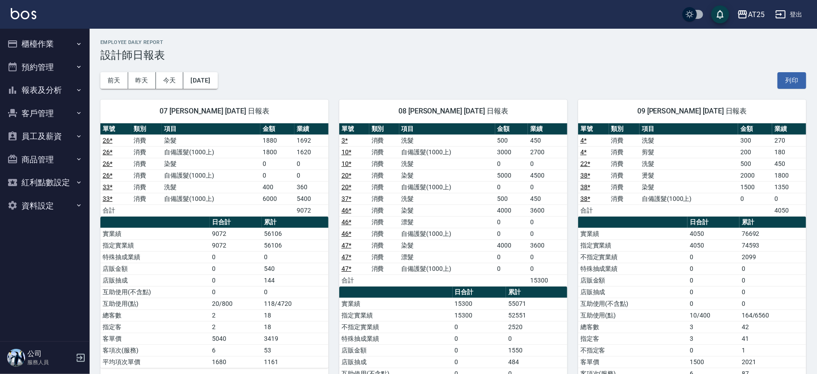
click at [58, 86] on button "報表及分析" at bounding box center [45, 89] width 82 height 23
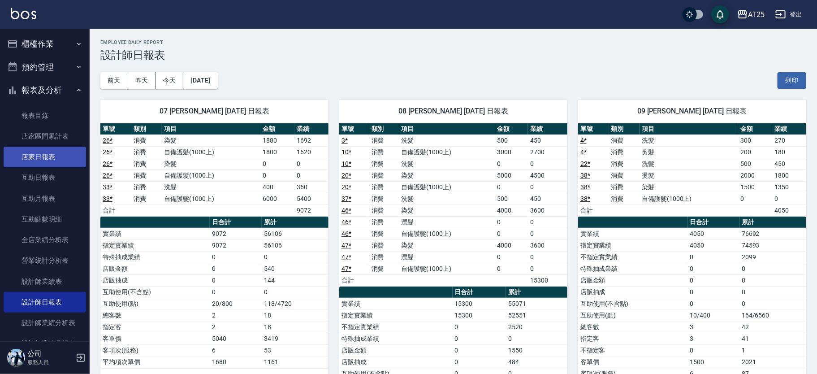
click at [56, 155] on link "店家日報表" at bounding box center [45, 157] width 82 height 21
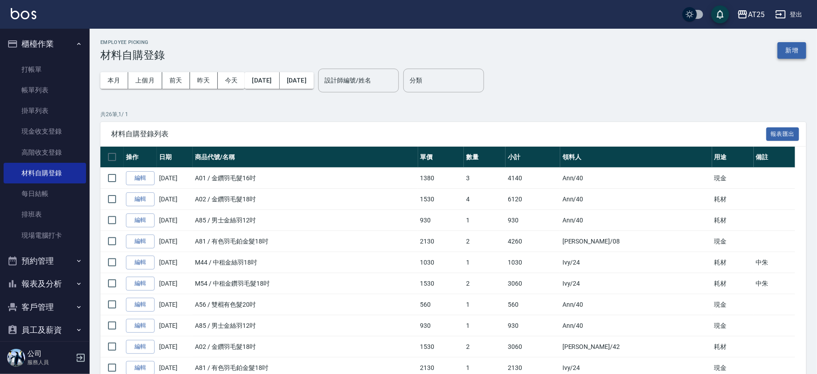
click at [791, 48] on button "新增" at bounding box center [792, 50] width 29 height 17
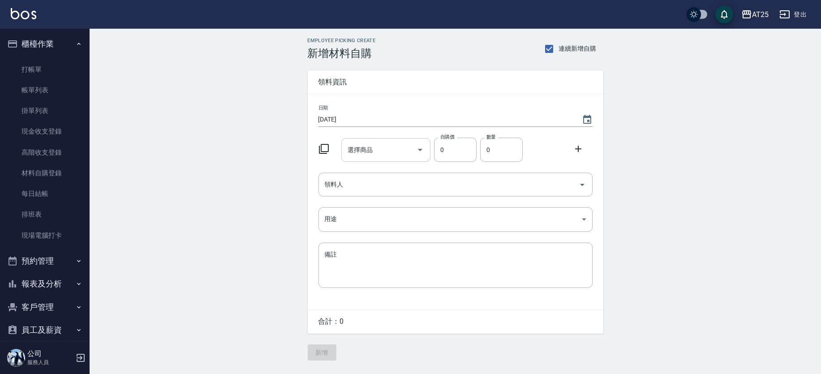
click at [361, 144] on input "選擇商品" at bounding box center [380, 150] width 68 height 16
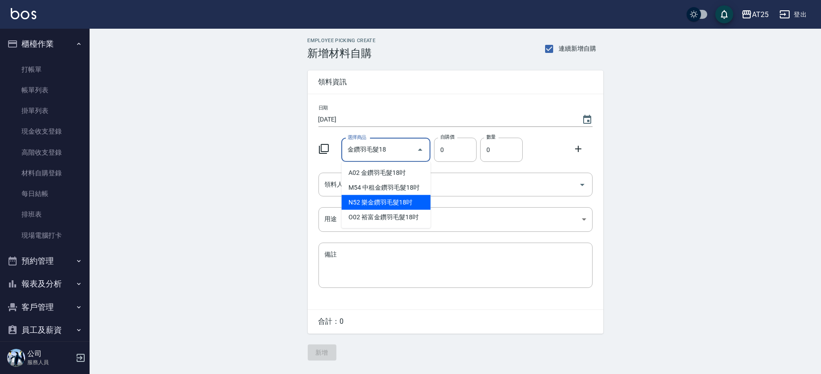
type input "金鑽羽毛髮18吋"
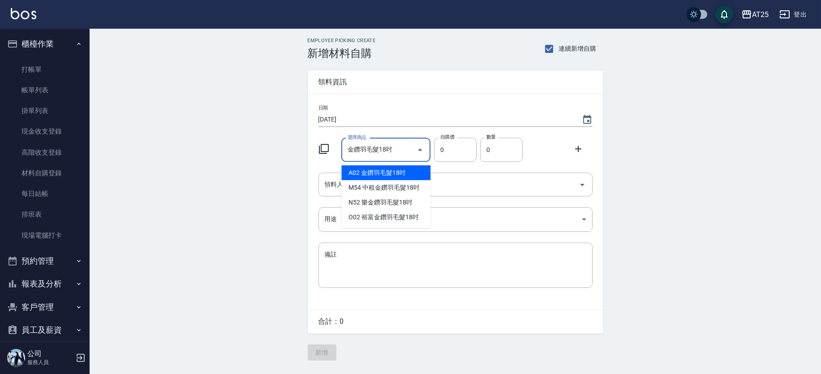
click at [371, 173] on li "A02 金鑽羽毛髮18吋" at bounding box center [385, 172] width 89 height 15
type input "1530"
type input "1"
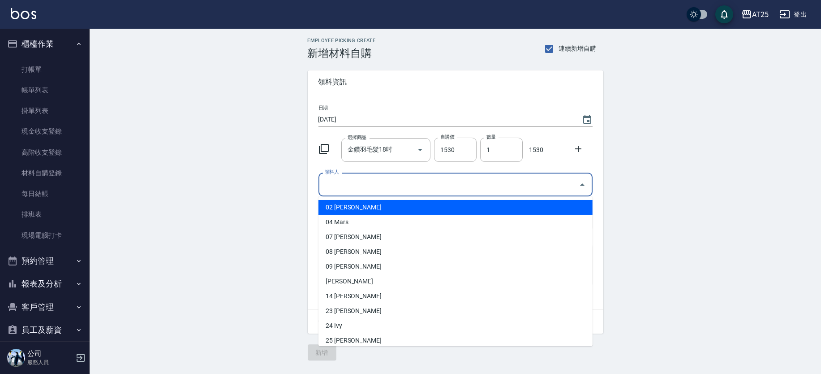
click at [329, 187] on input "領料人" at bounding box center [449, 185] width 253 height 16
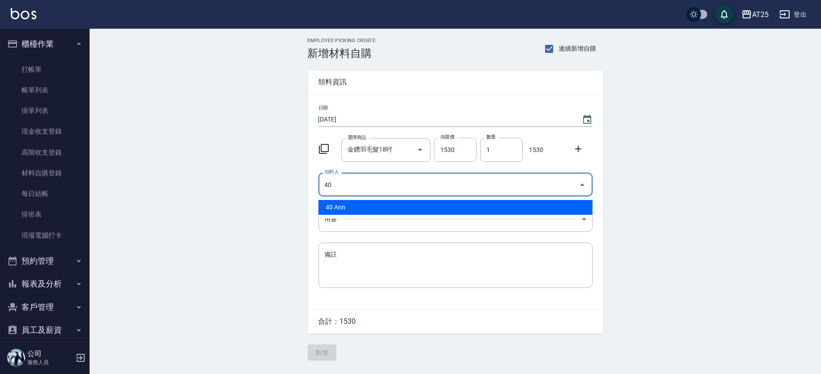
type input "40 Ann"
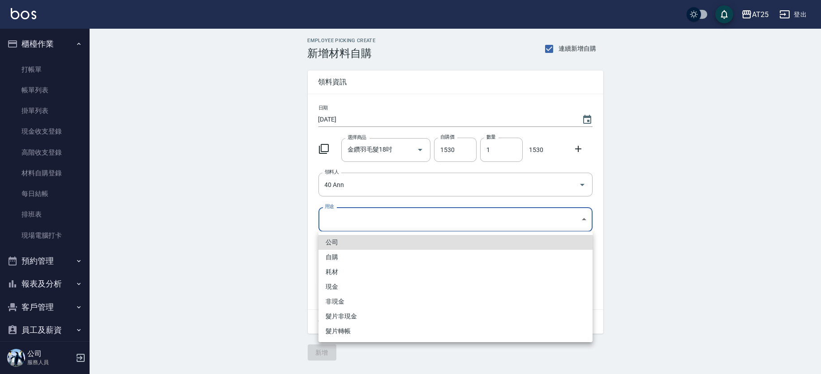
click at [344, 207] on body "AT25 登出 櫃檯作業 打帳單 帳單列表 掛單列表 現金收支登錄 高階收支登錄 材料自購登錄 每日結帳 排班表 現場電腦打卡 預約管理 預約管理 單日預約紀…" at bounding box center [410, 187] width 821 height 374
click at [345, 213] on div at bounding box center [410, 187] width 821 height 374
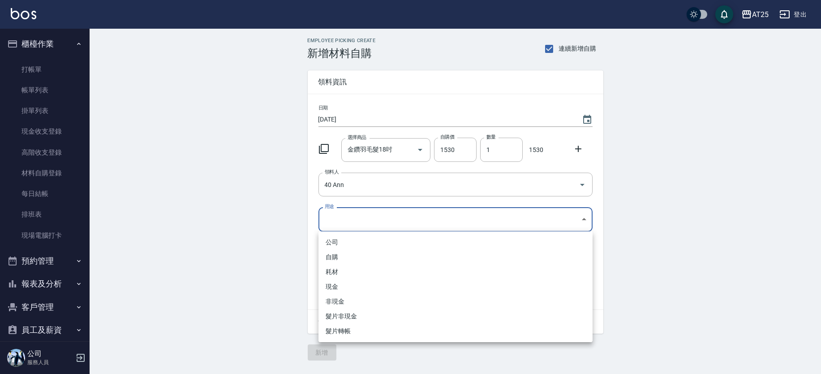
click at [345, 213] on body "AT25 登出 櫃檯作業 打帳單 帳單列表 掛單列表 現金收支登錄 高階收支登錄 材料自購登錄 每日結帳 排班表 現場電腦打卡 預約管理 預約管理 單日預約紀…" at bounding box center [410, 187] width 821 height 374
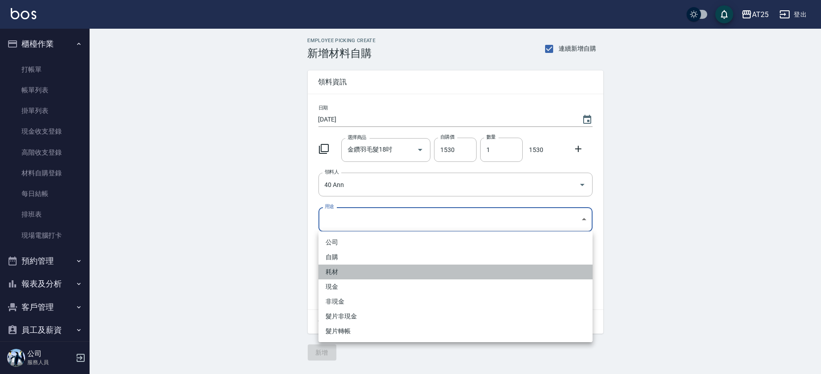
click at [338, 275] on li "耗材" at bounding box center [456, 271] width 274 height 15
type input "耗材"
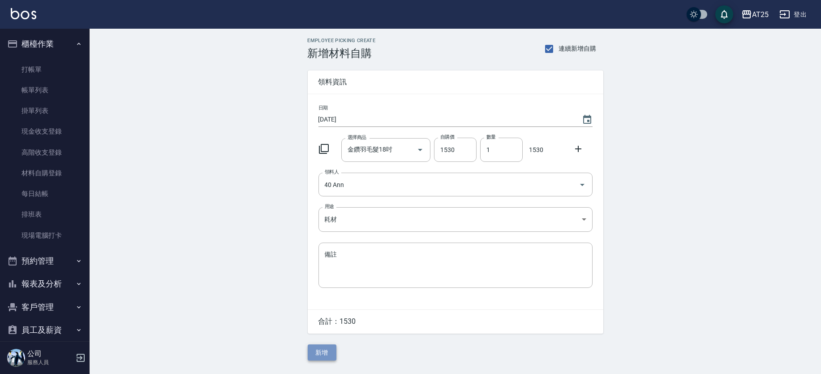
click at [320, 354] on button "新增" at bounding box center [322, 352] width 29 height 17
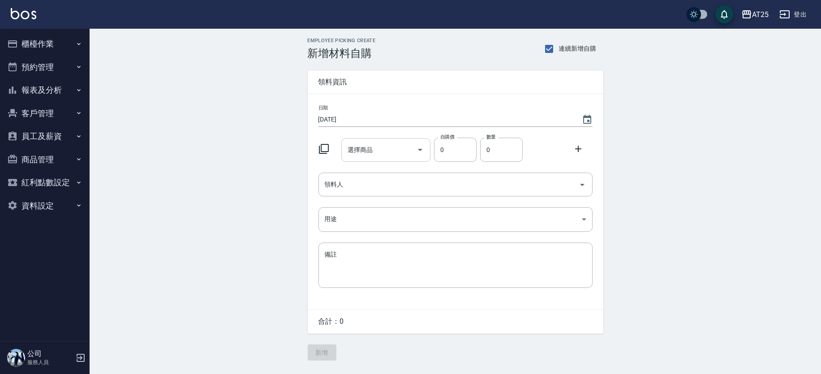
click at [371, 151] on div "選擇商品 選擇商品" at bounding box center [385, 150] width 89 height 24
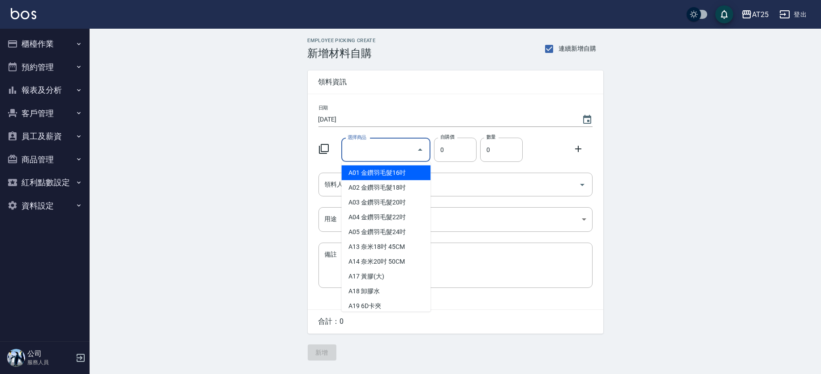
click at [327, 147] on icon at bounding box center [324, 148] width 11 height 11
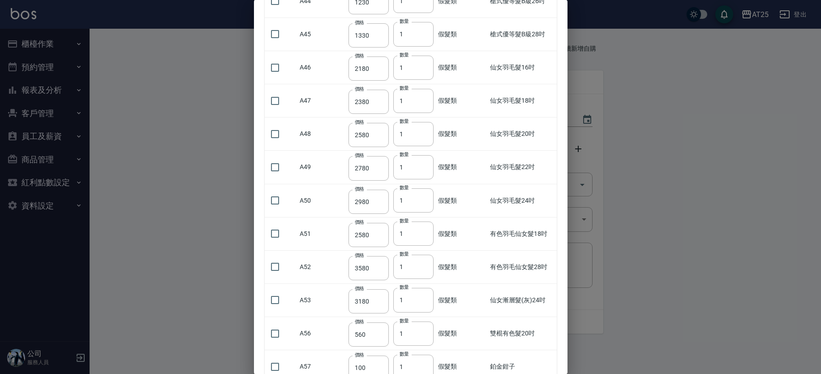
scroll to position [1224, 0]
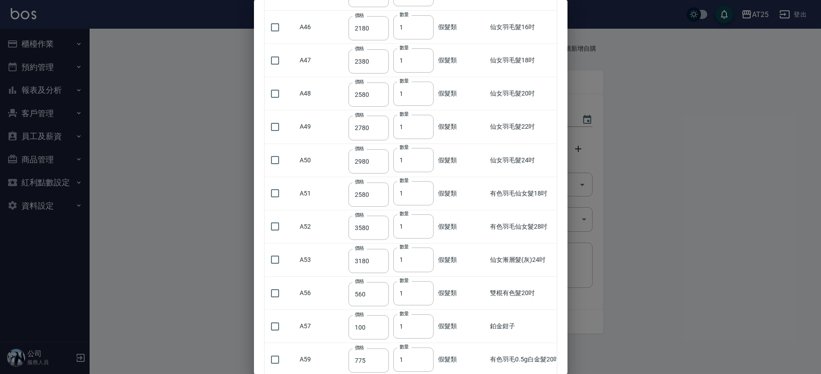
click at [567, 32] on div "所有商品 確定 關閉 未分類 JeanCare店販 假髮類 保濕油類 染膏,彩護,雙氧 造型類 洗髮精 物料類 養護類 產品組合 JC年終活動 燙藥水 名麗 …" at bounding box center [411, 187] width 314 height 374
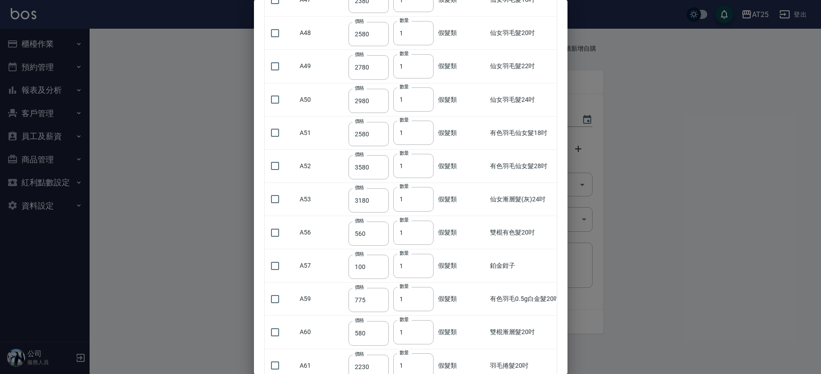
scroll to position [1264, 0]
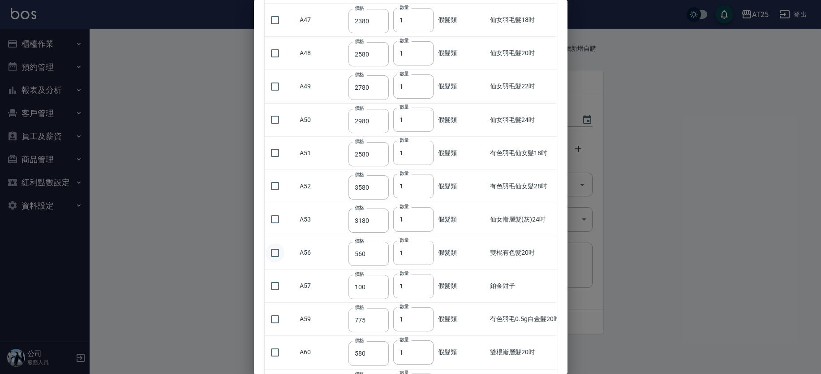
click at [280, 251] on input "checkbox" at bounding box center [275, 252] width 19 height 19
click at [275, 252] on input "checkbox" at bounding box center [275, 252] width 19 height 19
click at [275, 251] on input "checkbox" at bounding box center [275, 252] width 19 height 19
checkbox input "true"
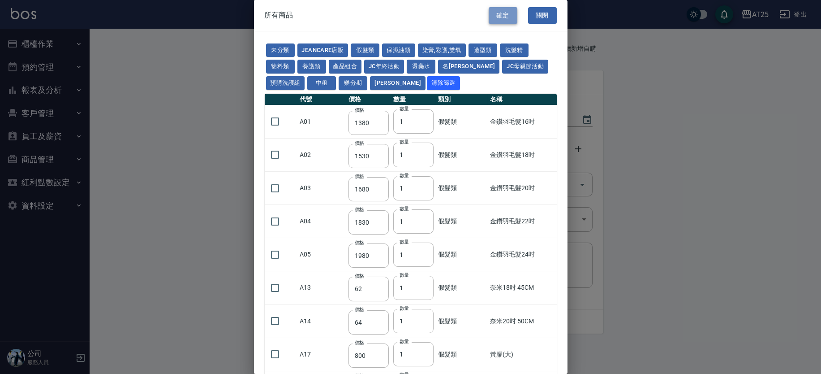
click at [499, 17] on button "確定" at bounding box center [503, 15] width 29 height 17
type input "雙棍有色髮20吋"
type input "560"
type input "1"
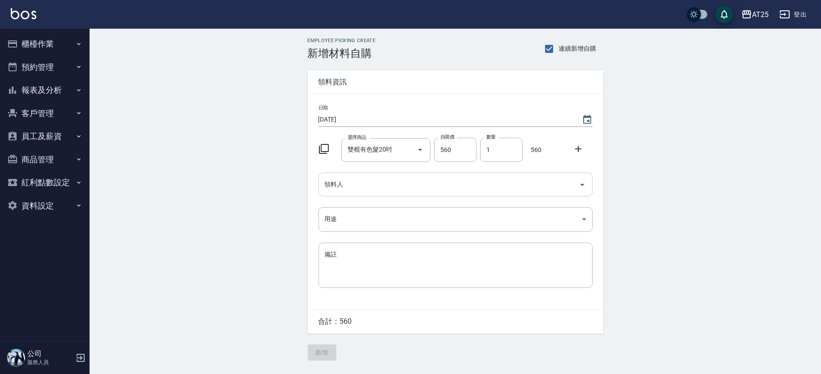
click at [354, 190] on input "領料人" at bounding box center [449, 185] width 253 height 16
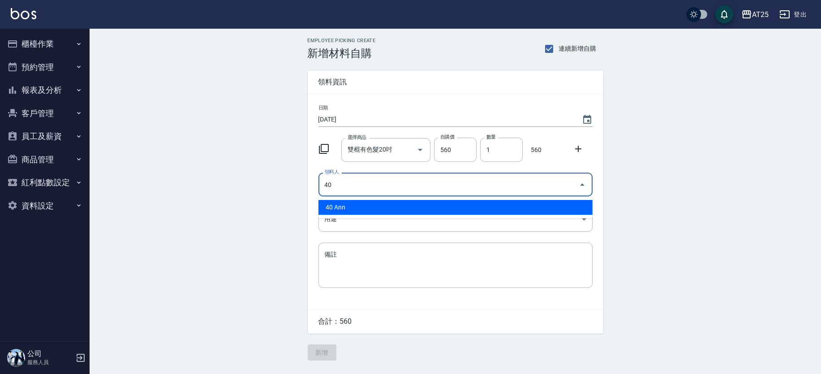
type input "40 Ann"
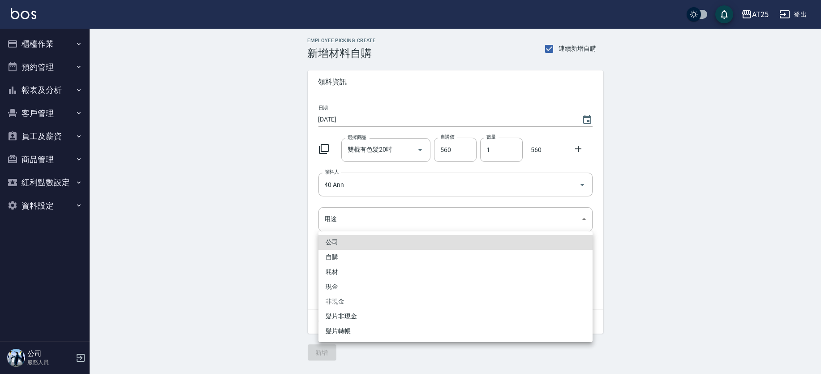
click at [357, 274] on li "耗材" at bounding box center [456, 271] width 274 height 15
type input "耗材"
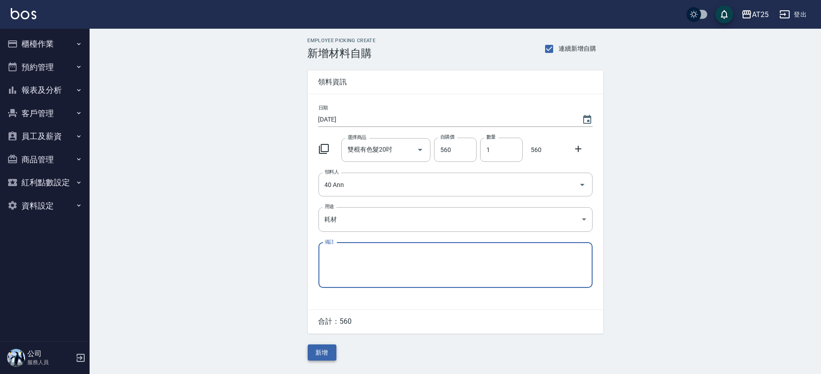
click at [327, 353] on button "新增" at bounding box center [322, 352] width 29 height 17
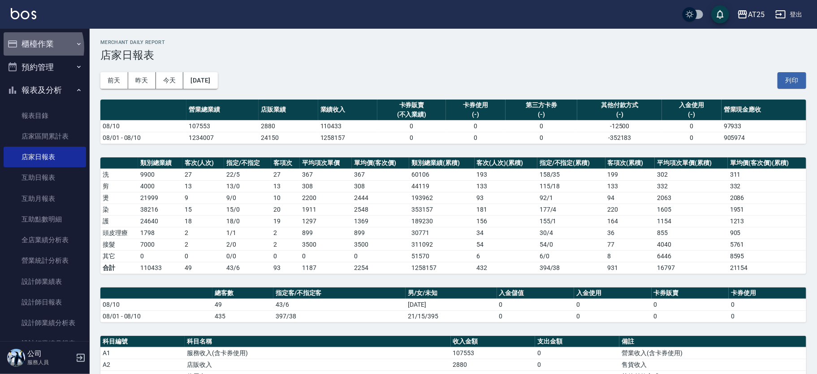
click at [29, 48] on button "櫃檯作業" at bounding box center [45, 43] width 82 height 23
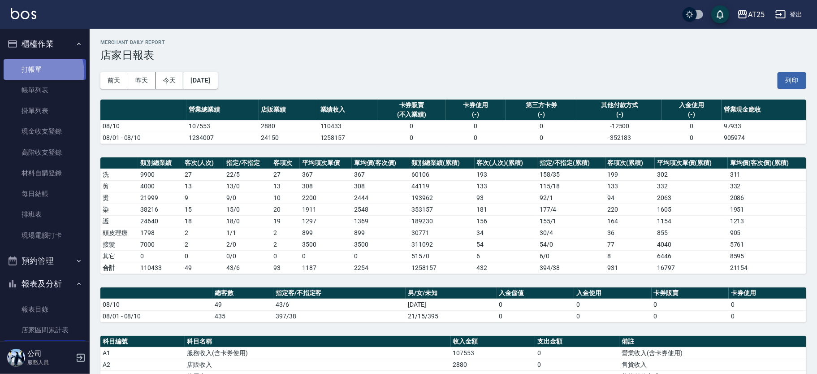
click at [40, 72] on link "打帳單" at bounding box center [45, 69] width 82 height 21
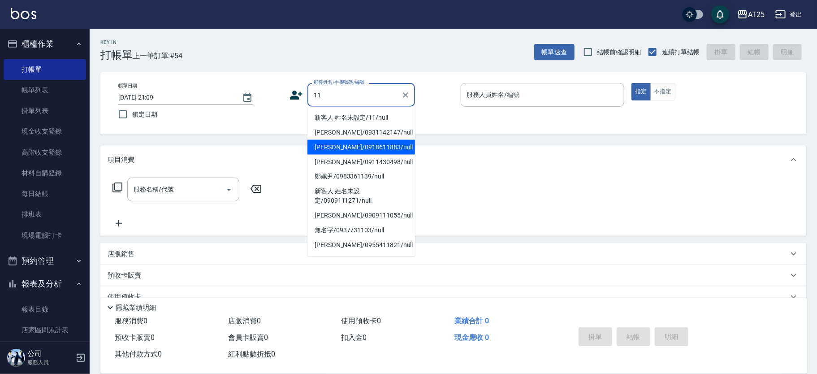
type input "[PERSON_NAME]/0931142147/null"
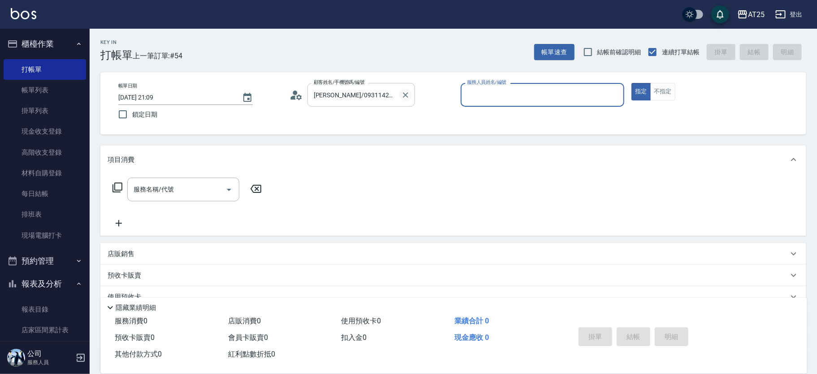
click at [404, 95] on icon "Clear" at bounding box center [405, 95] width 9 height 9
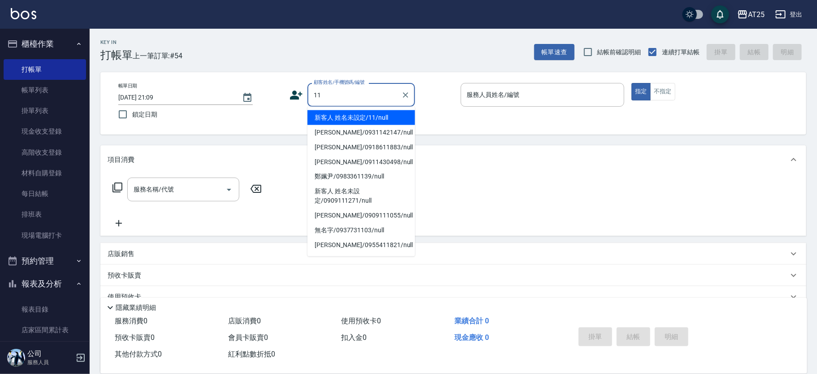
type input "新客人 姓名未設定/11/null"
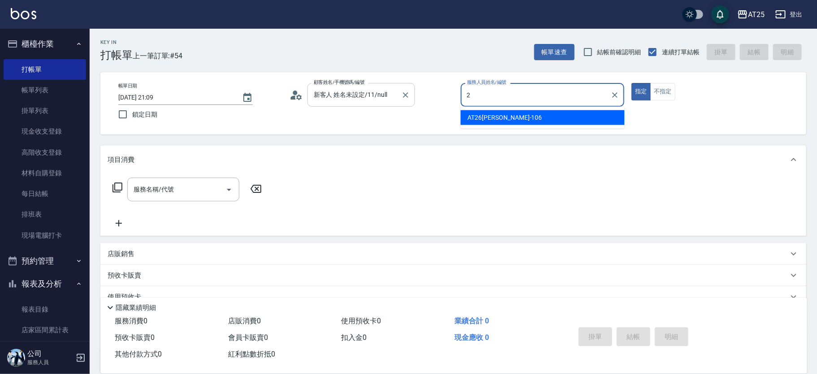
type input "2"
type input "[PERSON_NAME]-09"
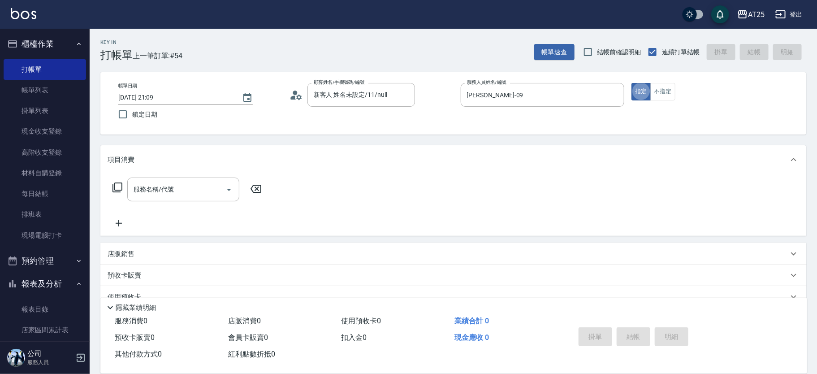
type button "true"
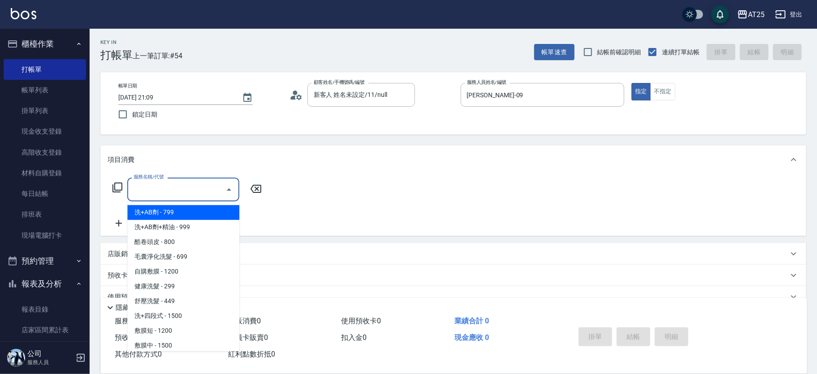
click at [196, 191] on input "服務名稱/代號" at bounding box center [176, 189] width 91 height 16
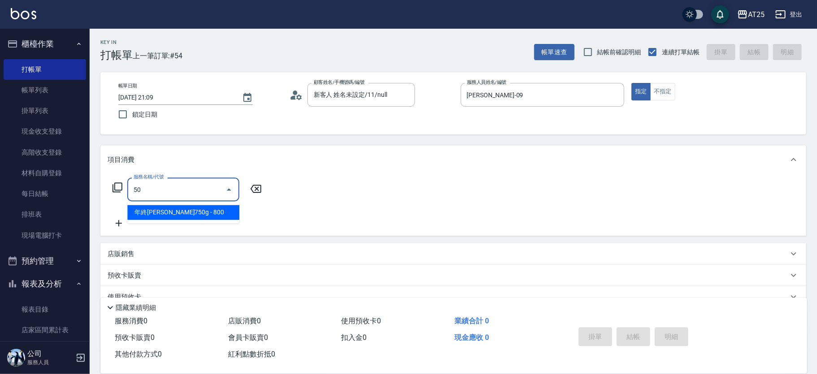
type input "501"
type input "100"
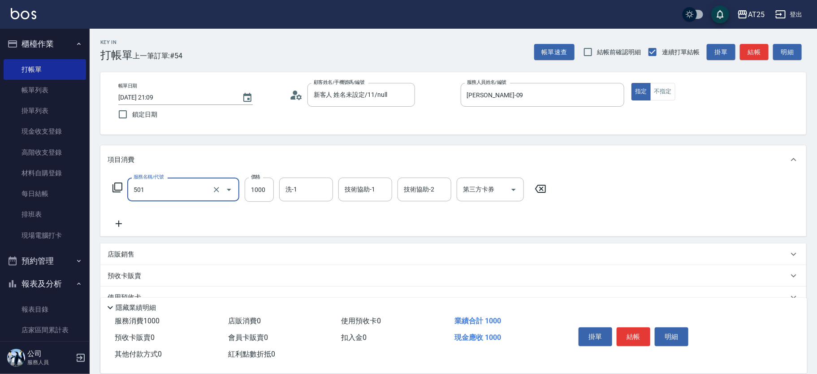
type input "染髮(501)"
type input "0"
type input "15"
type input "10"
type input "150"
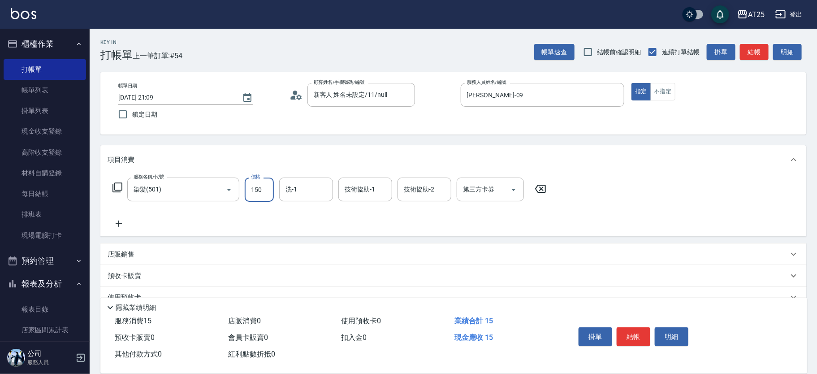
type input "150"
type input "1500"
type input "[PERSON_NAME]-68"
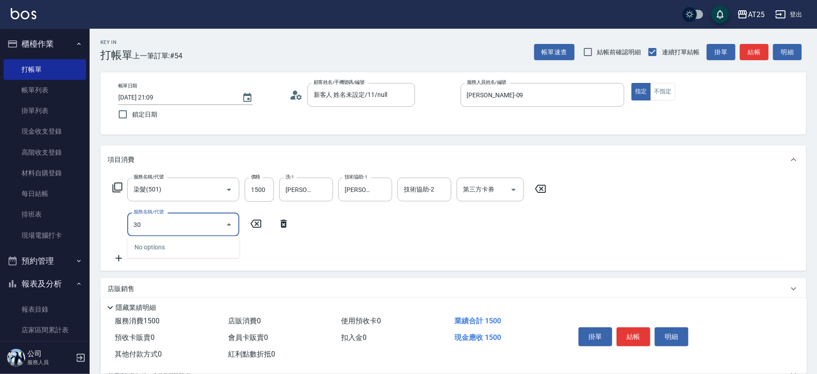
type input "301"
type input "300"
type input "燙髮(301)"
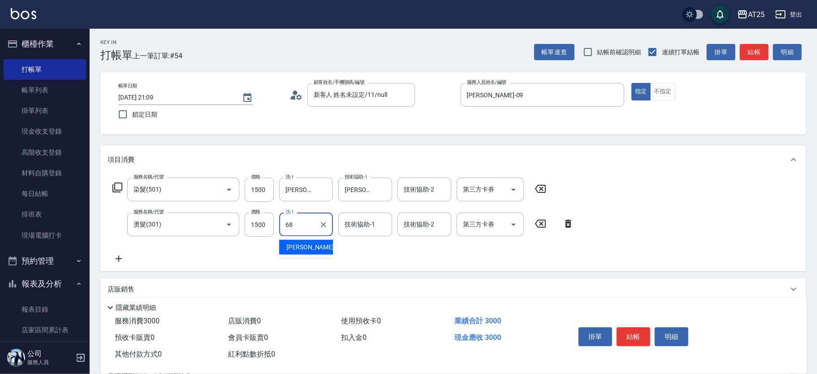
type input "[PERSON_NAME]-68"
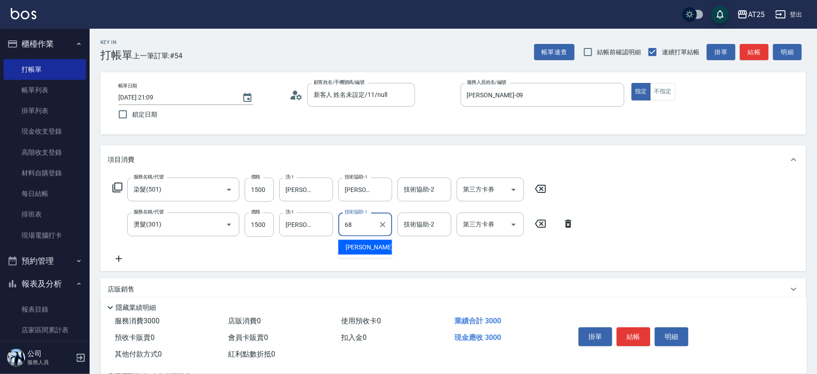
type input "[PERSON_NAME]-68"
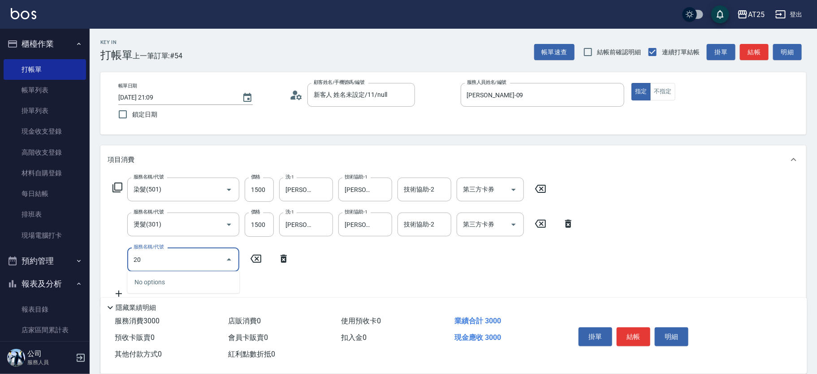
type input "201"
type input "330"
type input "洗髮(201)"
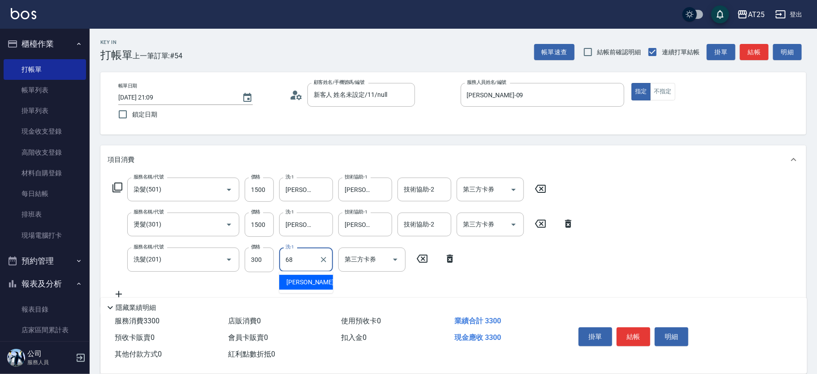
type input "[PERSON_NAME]-68"
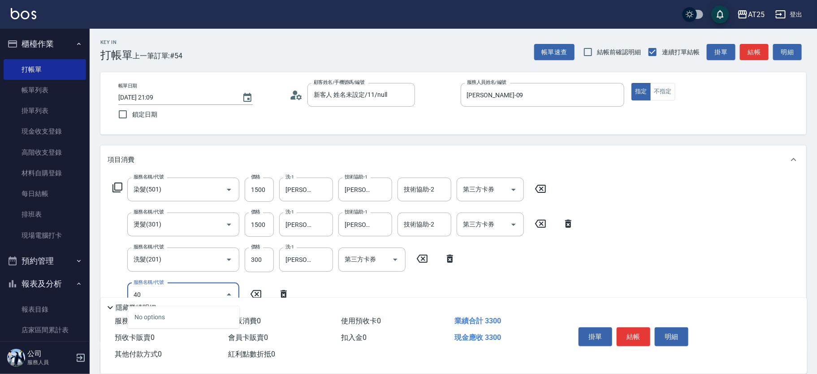
type input "401"
type input "360"
type input "剪髮(401)"
type input "330"
type input "20"
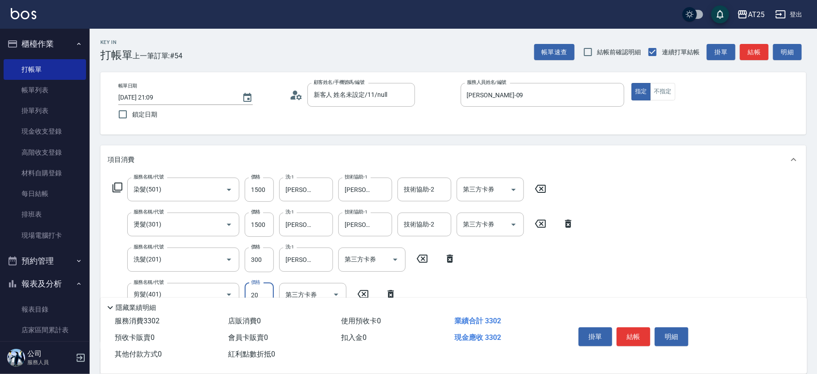
type input "350"
type input "200"
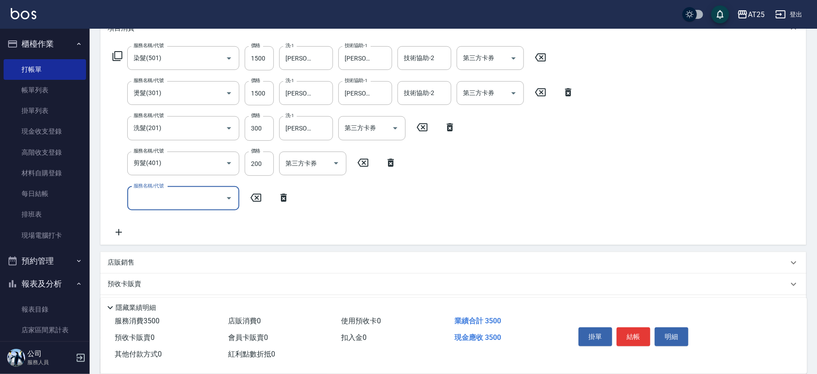
scroll to position [137, 0]
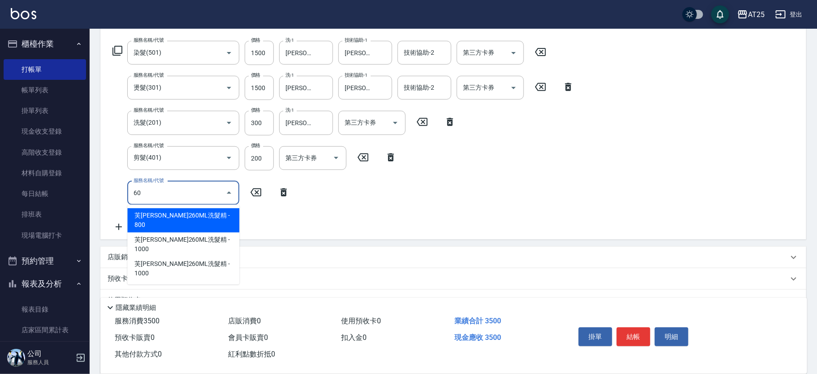
type input "601"
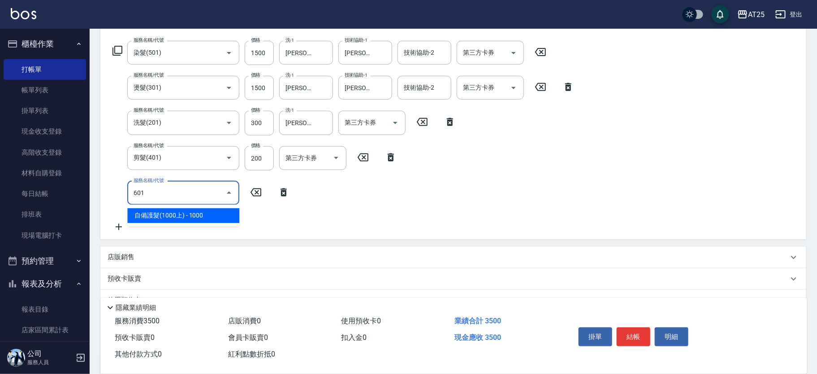
type input "450"
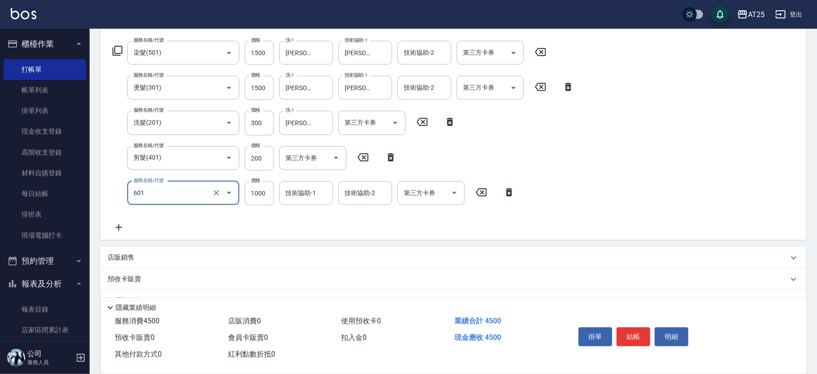
type input "自備護髮(1000上)(601)"
type input "350"
type input "0"
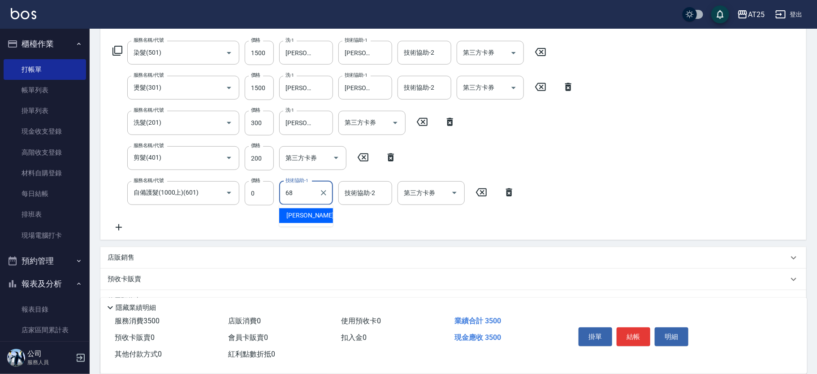
type input "[PERSON_NAME]-68"
click at [638, 334] on button "結帳" at bounding box center [634, 336] width 34 height 19
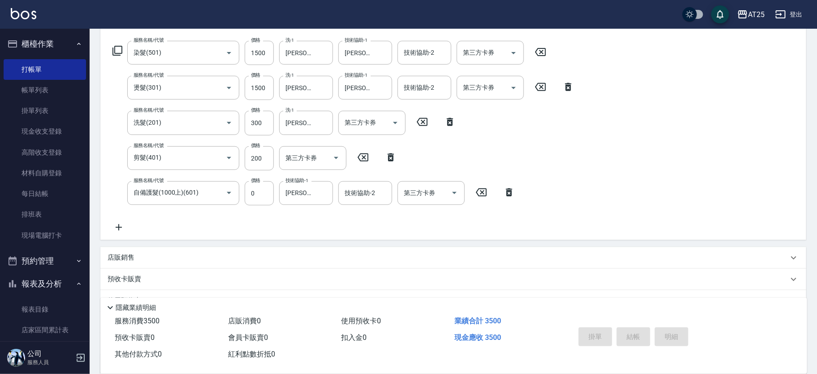
type input "[DATE] 21:10"
type input "0"
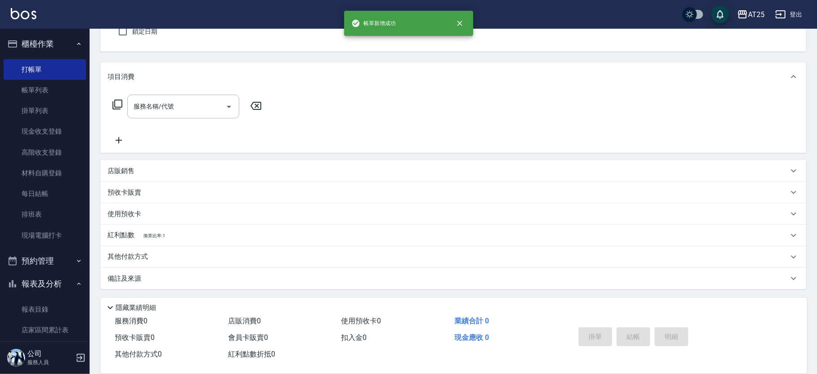
scroll to position [0, 0]
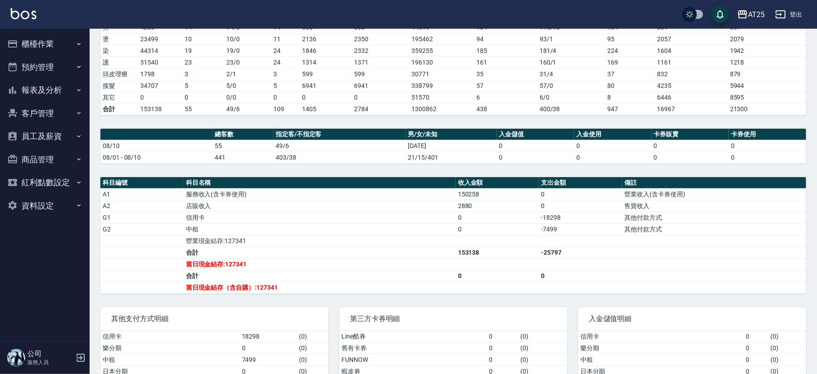
scroll to position [160, 0]
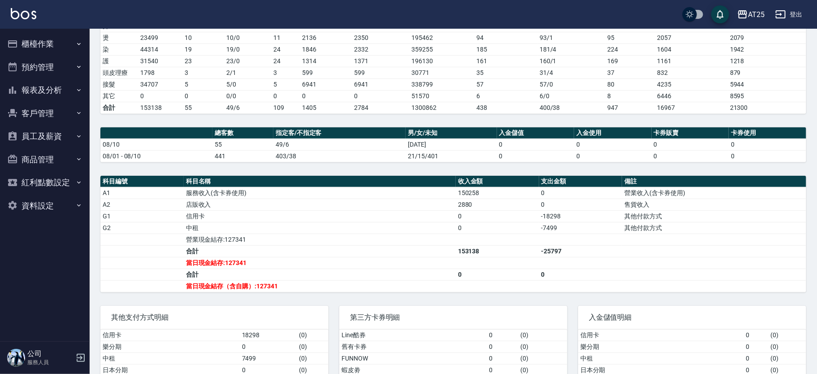
click at [53, 39] on button "櫃檯作業" at bounding box center [45, 43] width 82 height 23
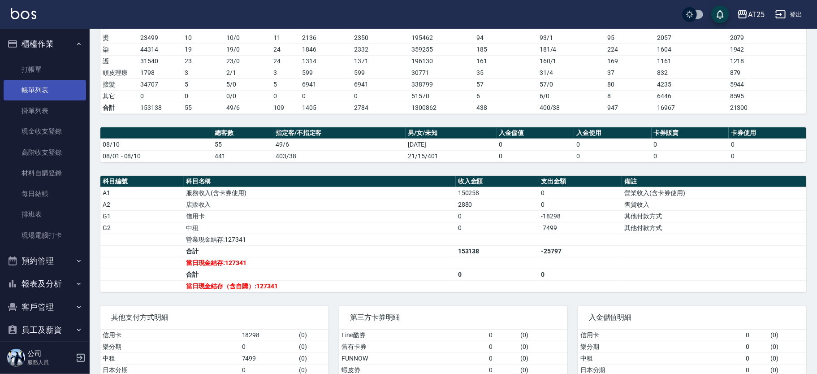
click at [34, 96] on link "帳單列表" at bounding box center [45, 90] width 82 height 21
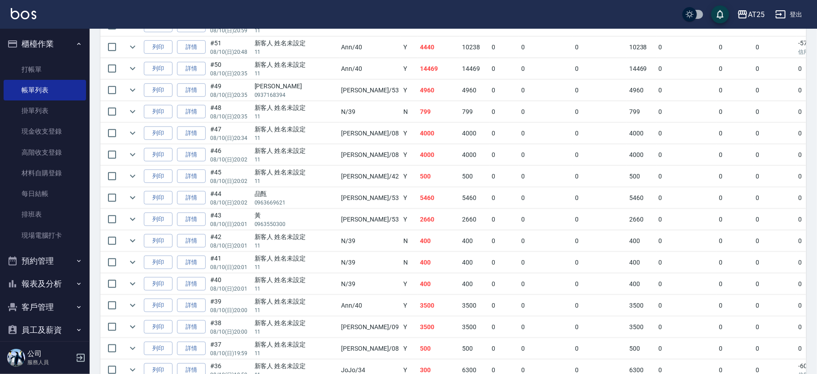
scroll to position [203, 0]
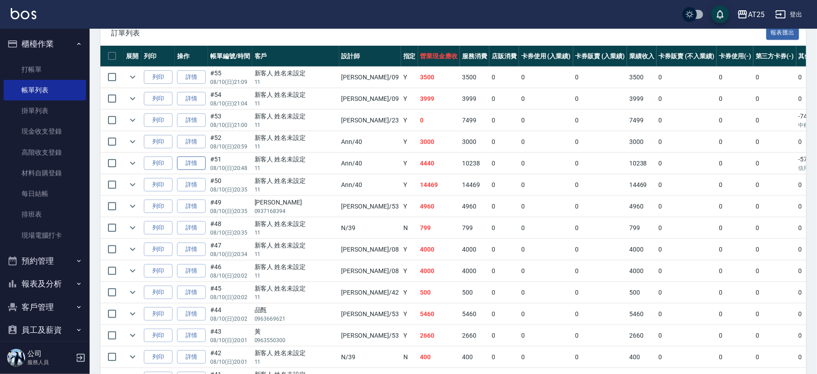
click at [189, 159] on link "詳情" at bounding box center [191, 163] width 29 height 14
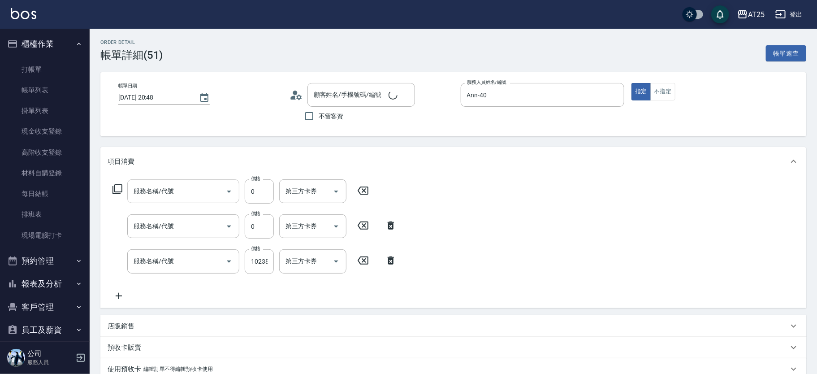
type input "2025/08/10 20:48"
type input "Ann-40"
type input "440"
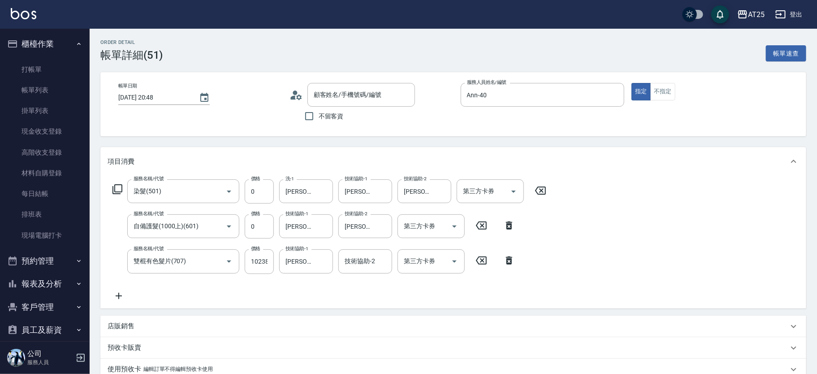
type input "染髮(501)"
type input "自備護髮(1000上)(601)"
type input "雙棍有色髮片(707)"
type input "新客人 姓名未設定/11/null"
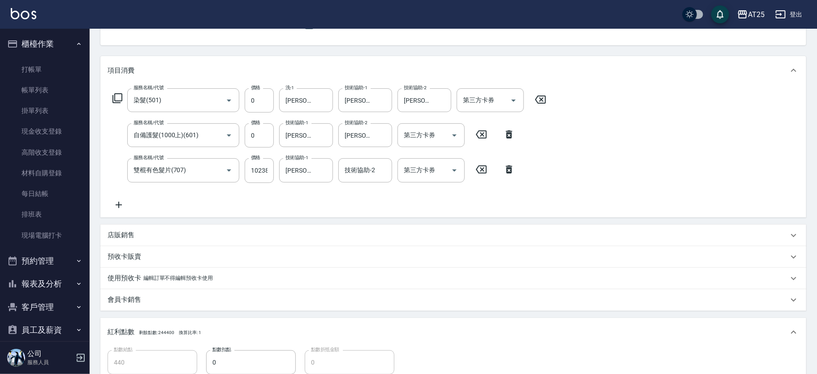
scroll to position [331, 0]
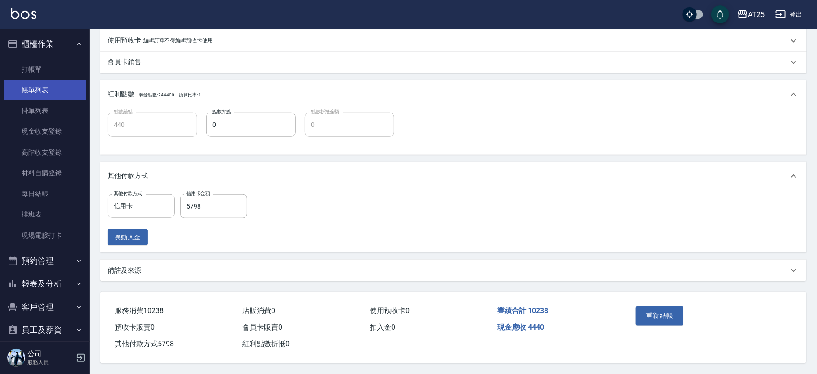
click at [11, 83] on link "帳單列表" at bounding box center [45, 90] width 82 height 21
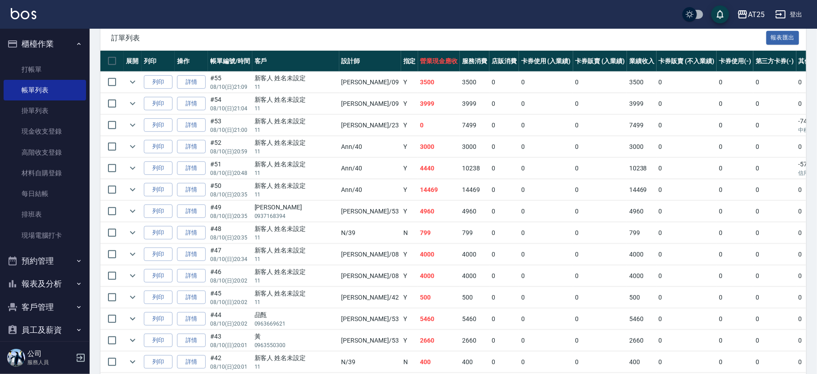
scroll to position [216, 0]
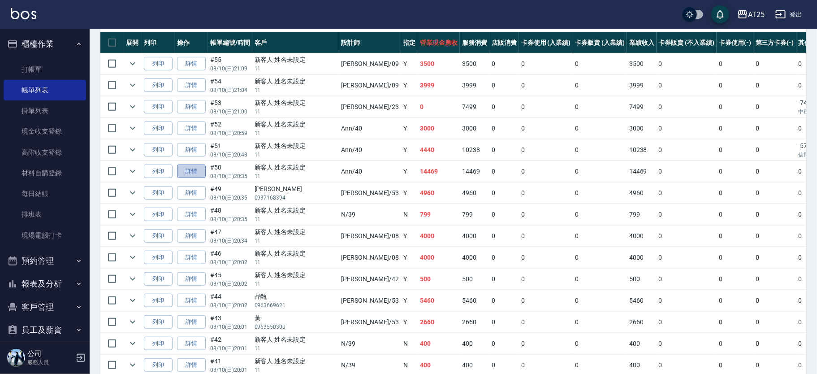
click at [189, 169] on link "詳情" at bounding box center [191, 171] width 29 height 14
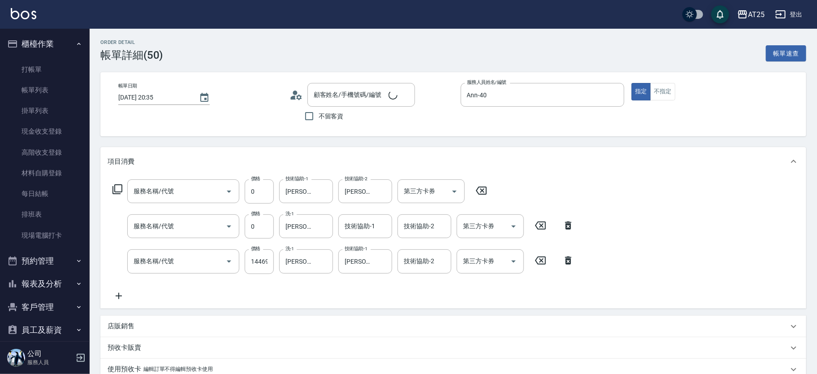
type input "2025/08/10 20:35"
type input "Ann-40"
type input "1440"
type input "自備護髮(1000上)(601)"
type input "洗+AB劑+精油(102)"
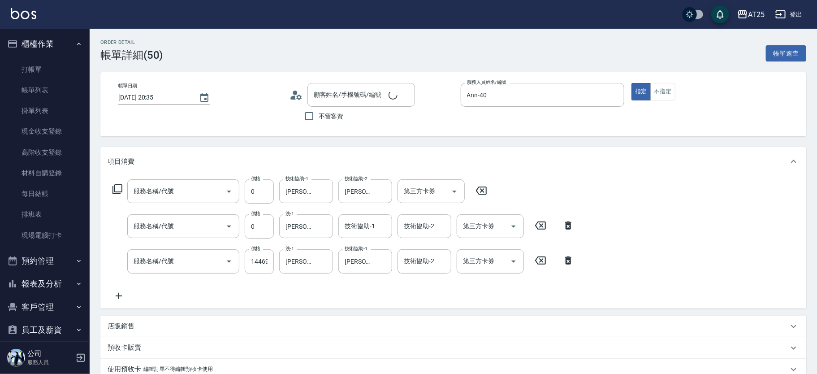
type input "金鑽羽毛髮(722)"
type input "新客人 姓名未設定/11/null"
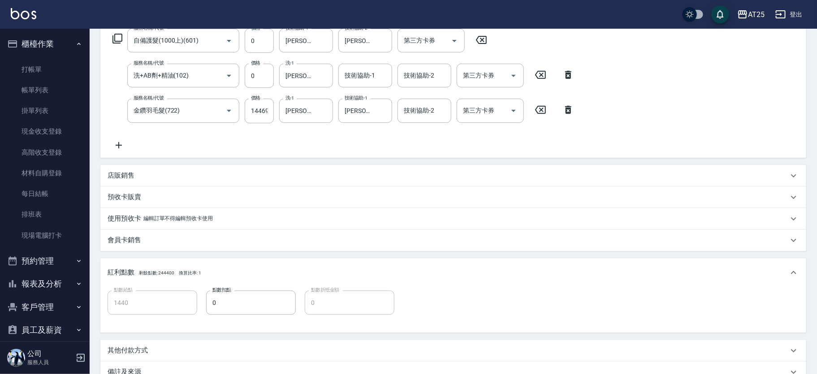
scroll to position [157, 0]
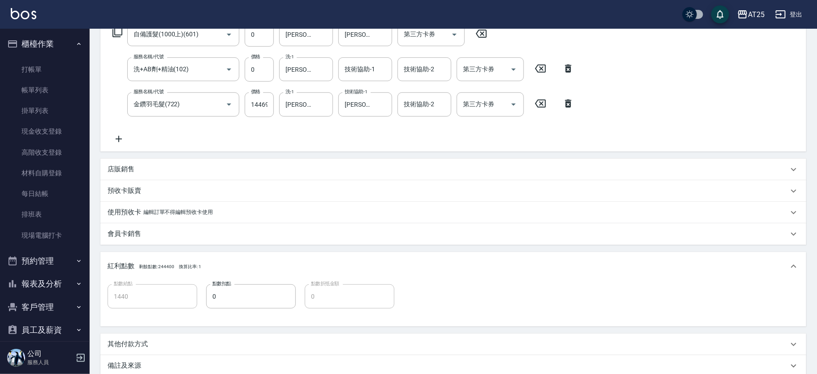
click at [151, 212] on p "編輯訂單不得編輯預收卡使用" at bounding box center [177, 211] width 69 height 9
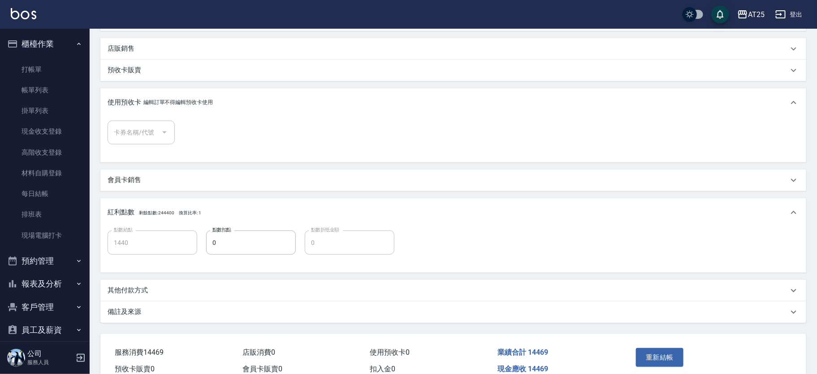
scroll to position [294, 0]
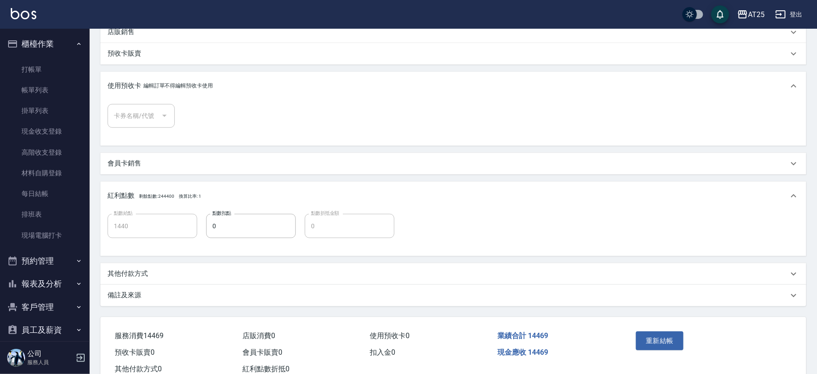
click at [212, 273] on div "其他付款方式" at bounding box center [448, 273] width 681 height 9
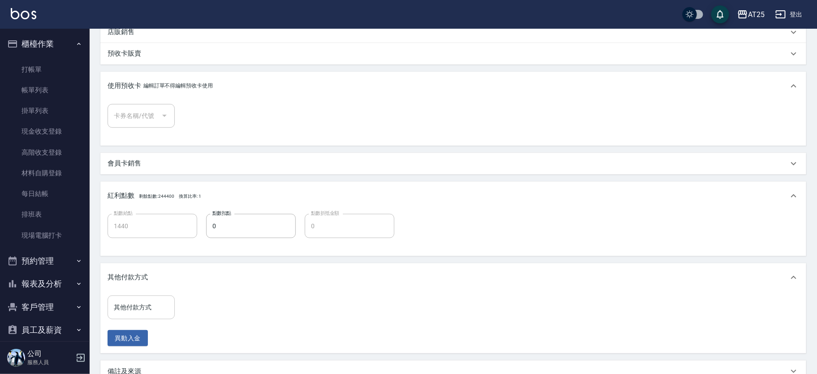
click at [147, 303] on input "其他付款方式" at bounding box center [141, 307] width 59 height 16
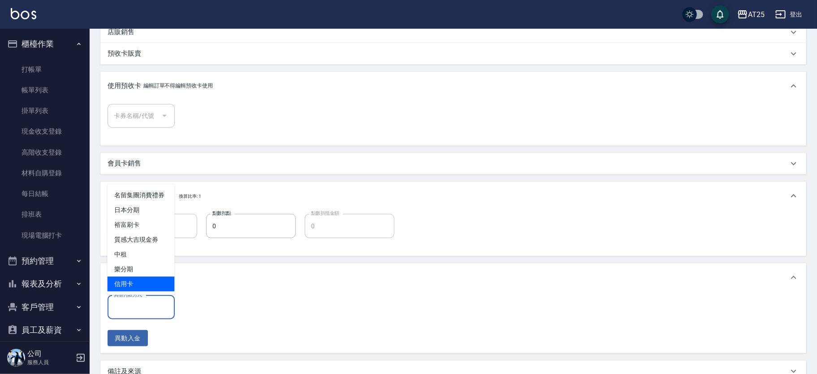
click at [132, 281] on span "信用卡" at bounding box center [141, 283] width 67 height 15
type input "信用卡"
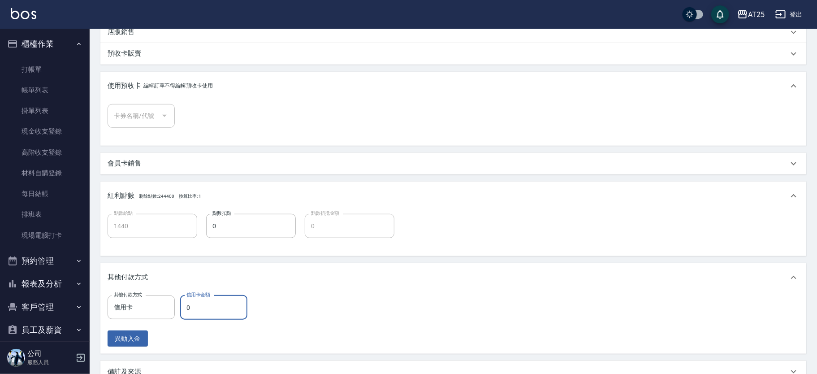
click at [228, 308] on input "0" at bounding box center [213, 307] width 67 height 24
type input "14"
type input "1430"
type input "144"
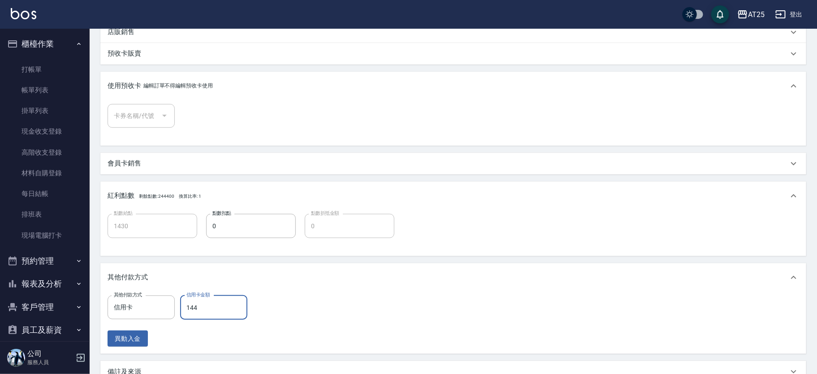
type input "1300"
type input "1446"
type input "0"
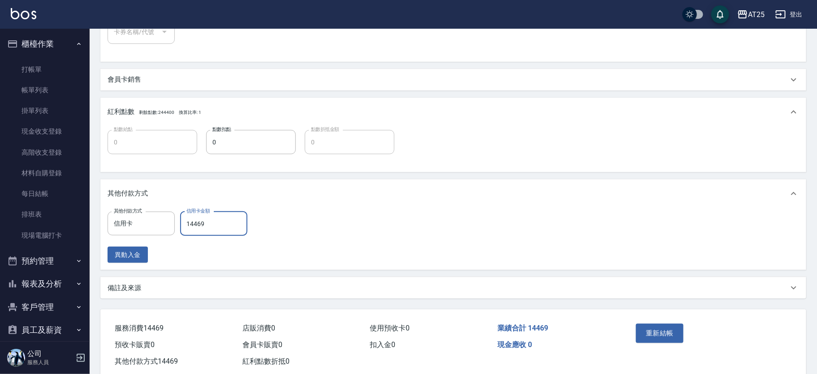
scroll to position [384, 0]
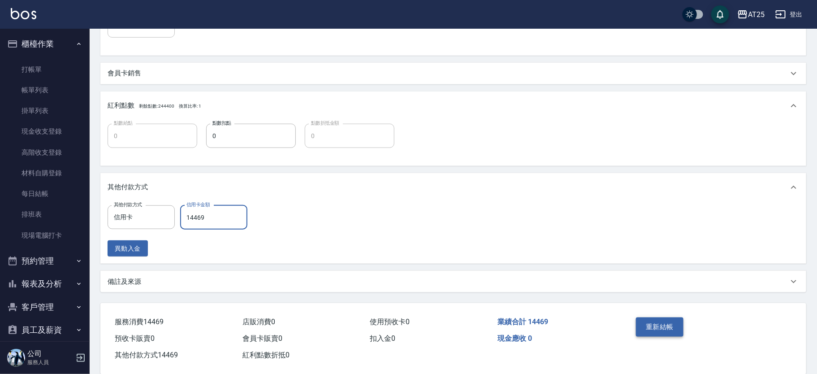
type input "14469"
click at [660, 325] on button "重新結帳" at bounding box center [660, 326] width 48 height 19
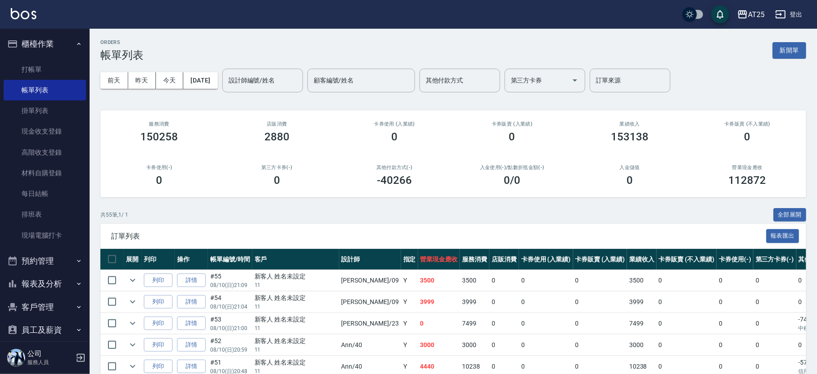
click at [33, 280] on button "報表及分析" at bounding box center [45, 283] width 82 height 23
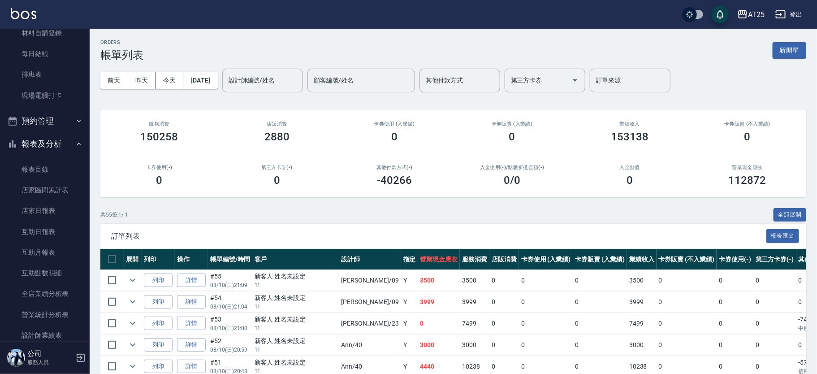
scroll to position [141, 0]
click at [51, 211] on link "店家日報表" at bounding box center [45, 209] width 82 height 21
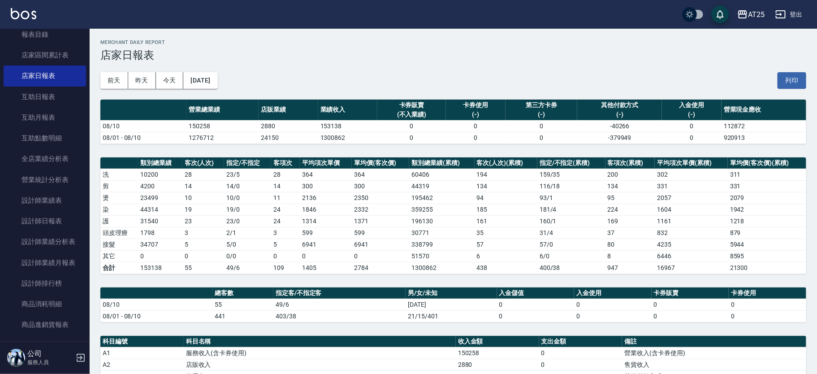
scroll to position [285, 0]
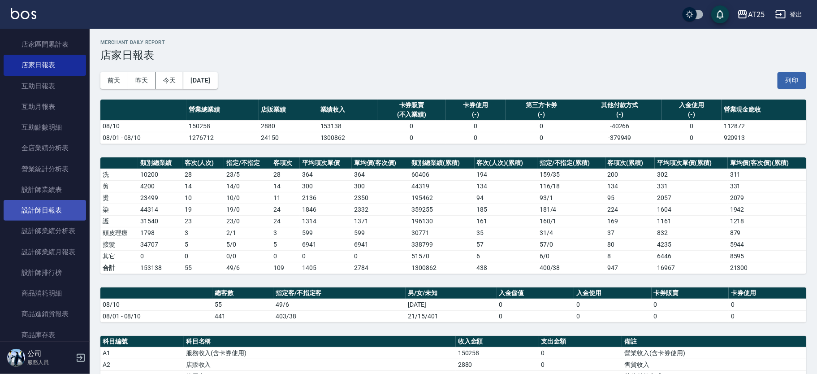
click at [60, 204] on link "設計師日報表" at bounding box center [45, 210] width 82 height 21
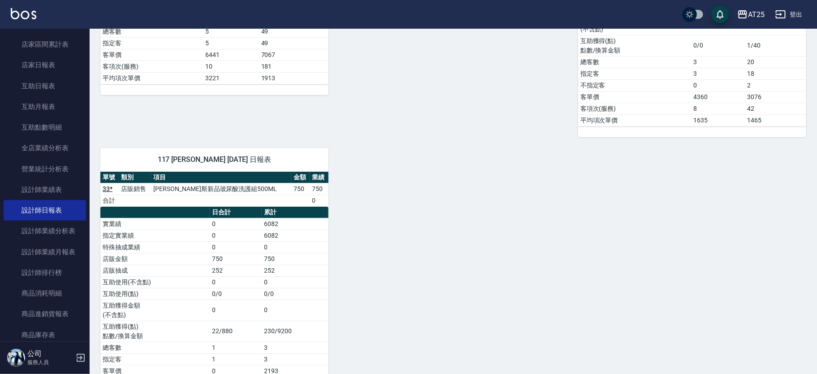
scroll to position [1617, 0]
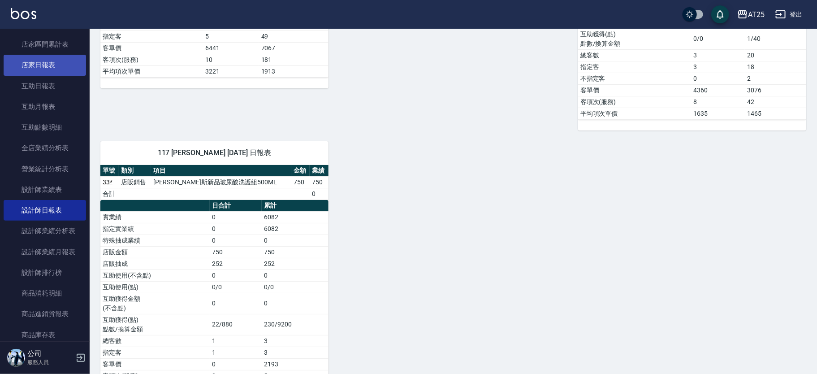
click at [65, 59] on link "店家日報表" at bounding box center [45, 65] width 82 height 21
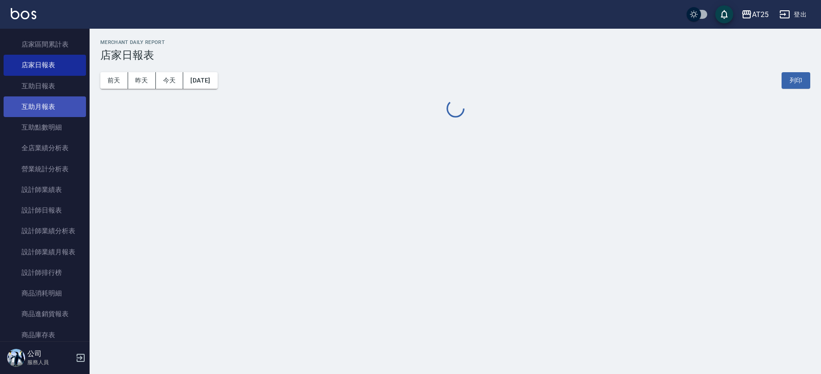
click at [47, 110] on link "互助月報表" at bounding box center [45, 106] width 82 height 21
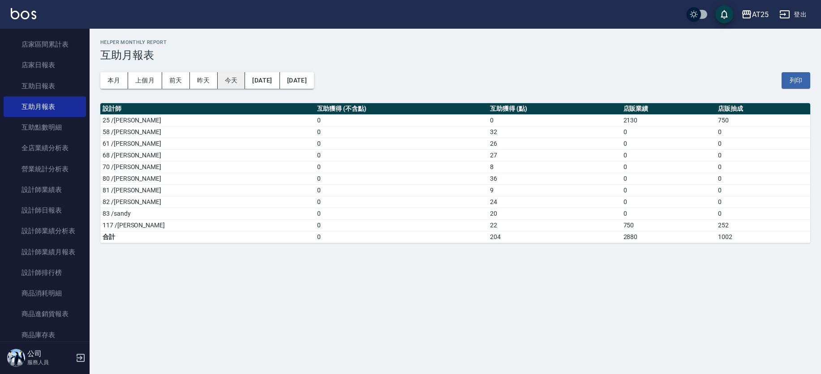
click at [242, 76] on button "今天" at bounding box center [232, 80] width 28 height 17
drag, startPoint x: 29, startPoint y: 83, endPoint x: 35, endPoint y: 82, distance: 6.4
click at [29, 82] on link "互助日報表" at bounding box center [45, 86] width 82 height 21
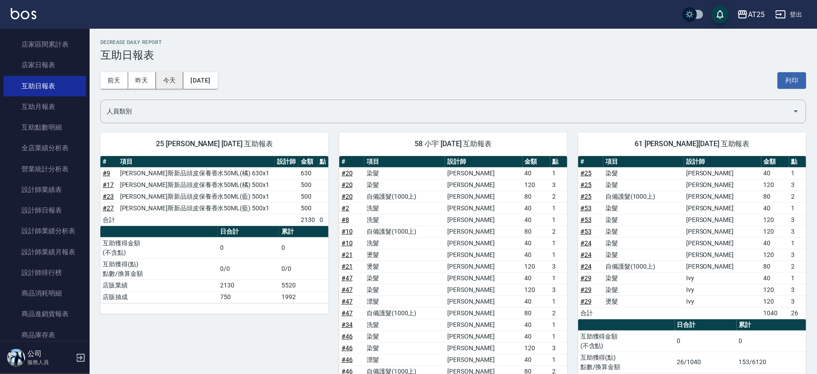
click at [169, 79] on button "今天" at bounding box center [170, 80] width 28 height 17
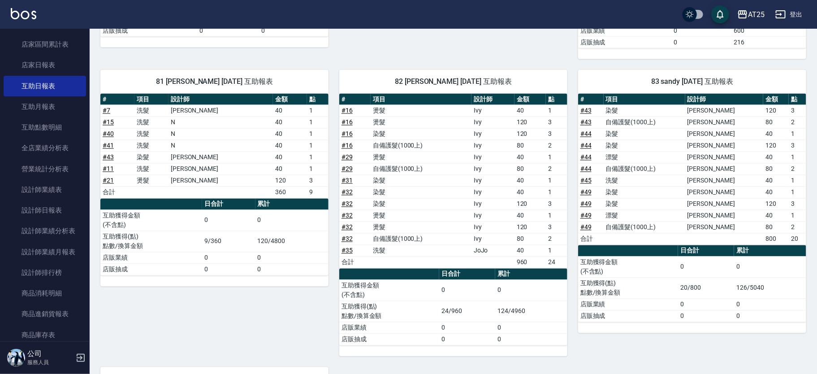
scroll to position [765, 0]
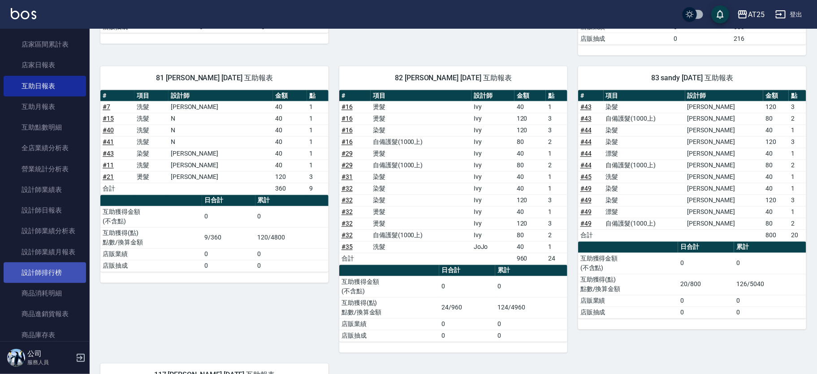
click at [47, 271] on link "設計師排行榜" at bounding box center [45, 272] width 82 height 21
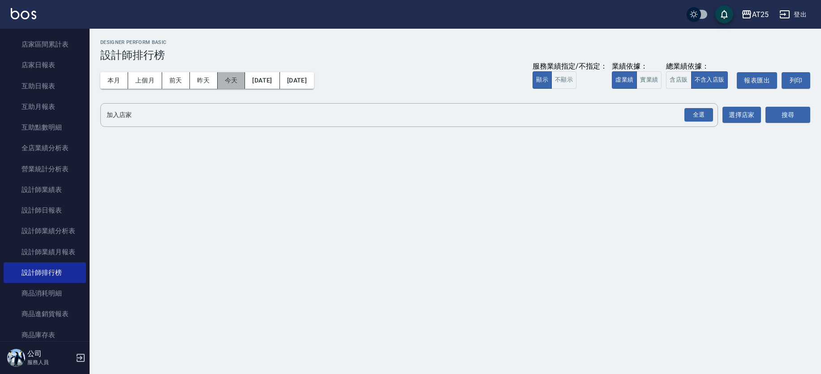
click at [223, 82] on button "今天" at bounding box center [232, 80] width 28 height 17
click at [657, 75] on button "實業績" at bounding box center [649, 79] width 25 height 17
click at [744, 110] on button "選擇店家" at bounding box center [742, 115] width 39 height 17
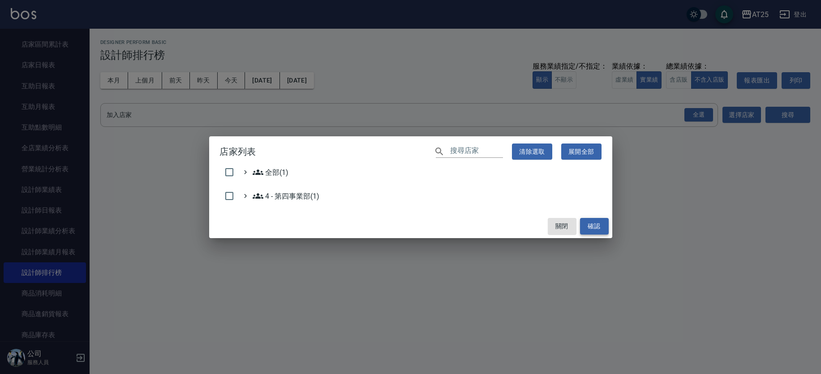
click at [593, 227] on button "確認" at bounding box center [594, 226] width 29 height 17
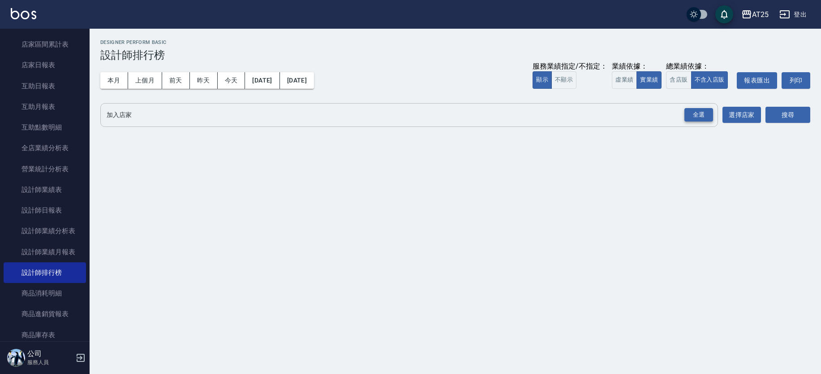
click at [699, 114] on div "全選" at bounding box center [699, 115] width 29 height 14
click at [773, 116] on button "搜尋" at bounding box center [788, 115] width 45 height 17
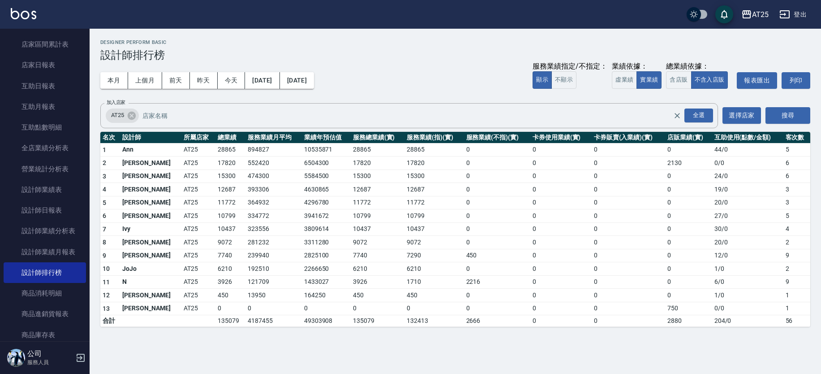
click at [239, 68] on div "本月 上個月 前天 昨天 今天 2025/08/10 2025/08/10 服務業績指定/不指定： 顯示 不顯示 業績依據： 虛業績 實業績 總業績依據： 含…" at bounding box center [455, 80] width 710 height 38
click at [233, 79] on button "今天" at bounding box center [232, 80] width 28 height 17
click at [40, 104] on link "互助月報表" at bounding box center [45, 106] width 82 height 21
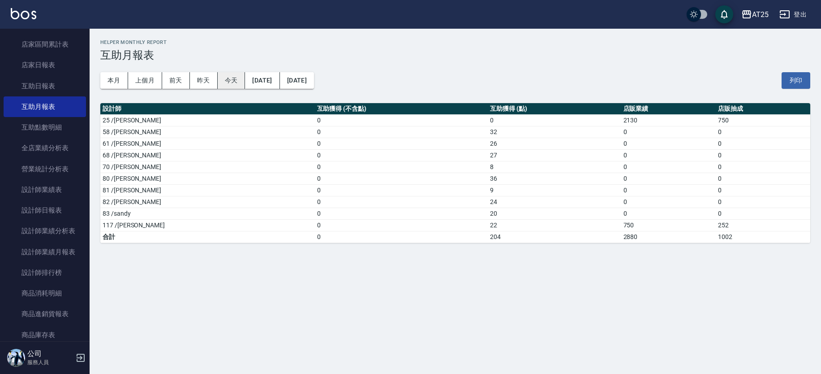
click at [225, 83] on button "今天" at bounding box center [232, 80] width 28 height 17
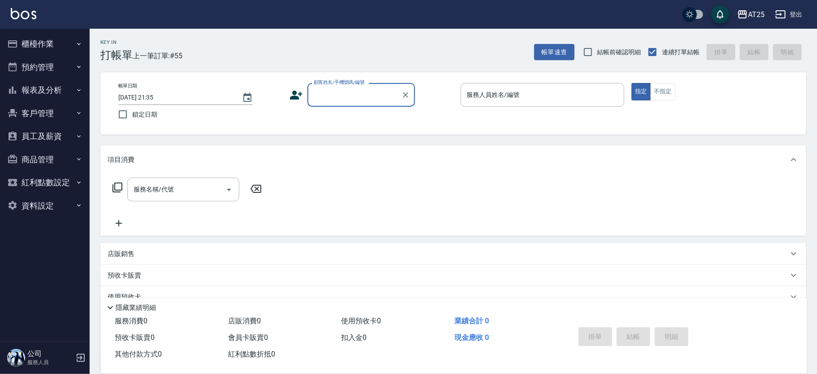
click at [49, 43] on button "櫃檯作業" at bounding box center [45, 43] width 82 height 23
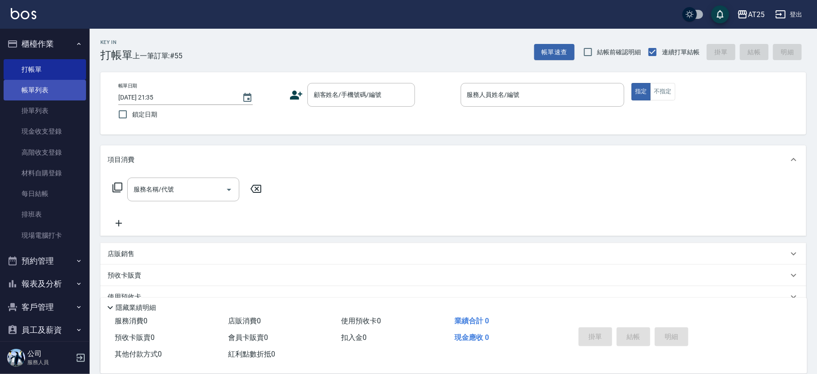
click at [48, 98] on link "帳單列表" at bounding box center [45, 90] width 82 height 21
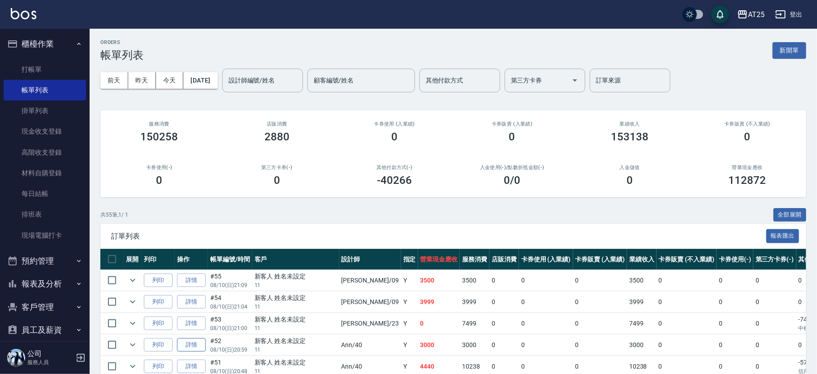
click at [198, 339] on link "詳情" at bounding box center [191, 345] width 29 height 14
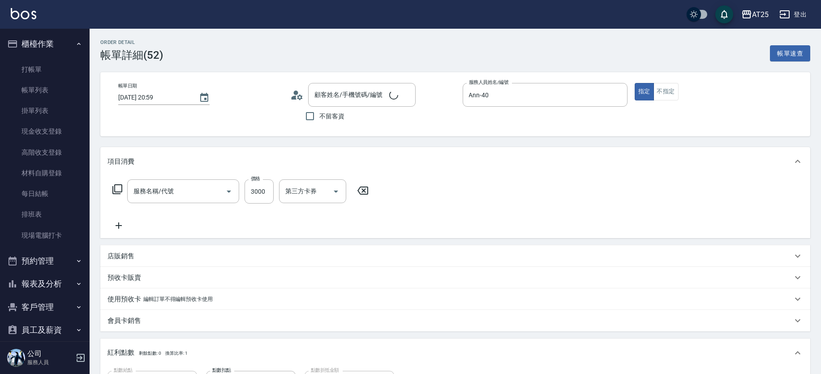
type input "[DATE] 20:59"
type input "Ann-40"
type input "300"
type input "貼片接髮(701)"
type input "新客人 姓名未設定/11/null"
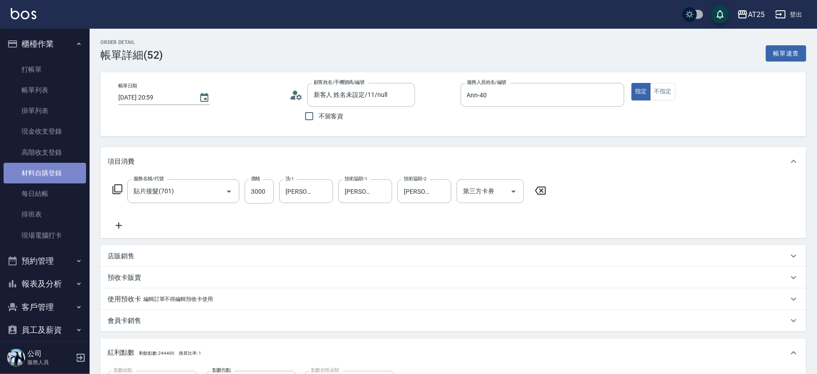
click at [59, 171] on link "材料自購登錄" at bounding box center [45, 173] width 82 height 21
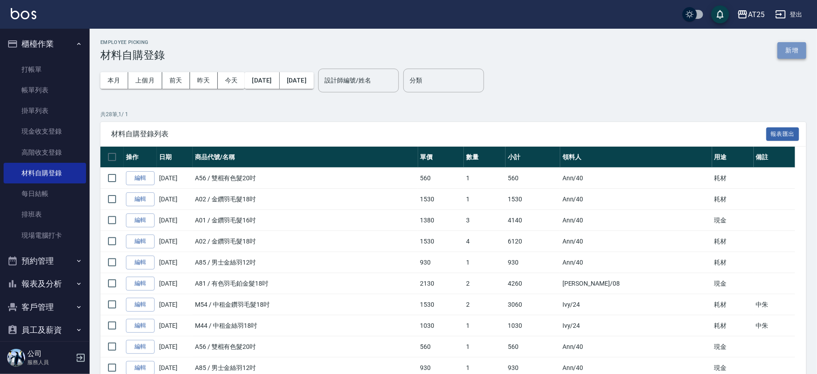
click at [799, 50] on button "新增" at bounding box center [792, 50] width 29 height 17
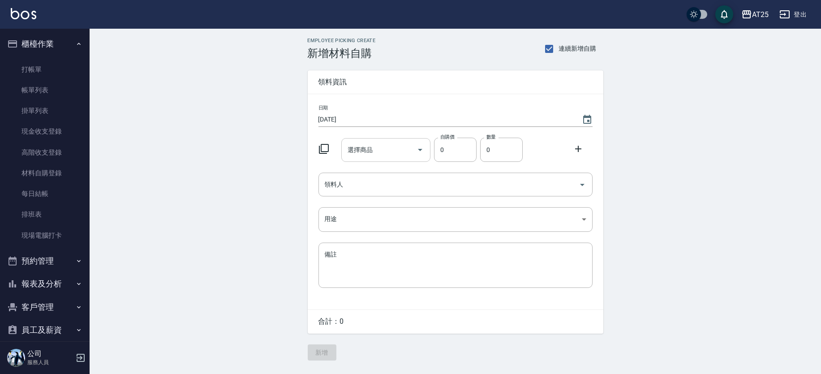
click at [374, 149] on input "選擇商品" at bounding box center [380, 150] width 68 height 16
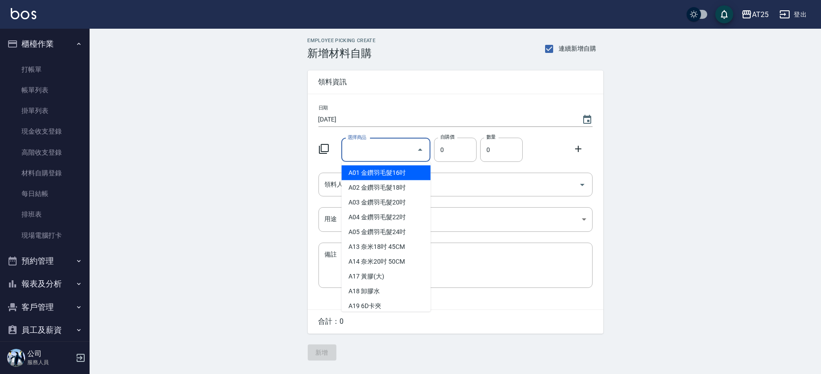
click at [324, 149] on icon at bounding box center [324, 148] width 11 height 11
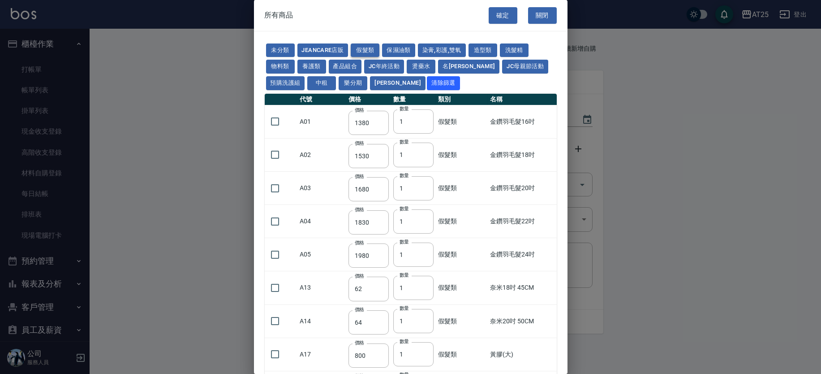
click at [363, 49] on button "假髮類" at bounding box center [365, 50] width 29 height 14
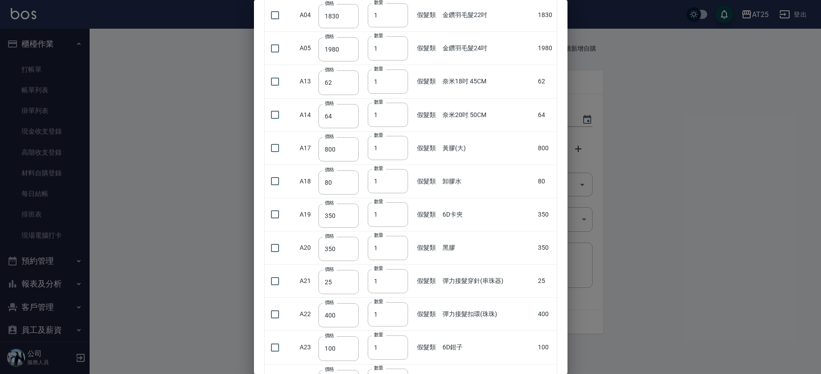
scroll to position [210, 0]
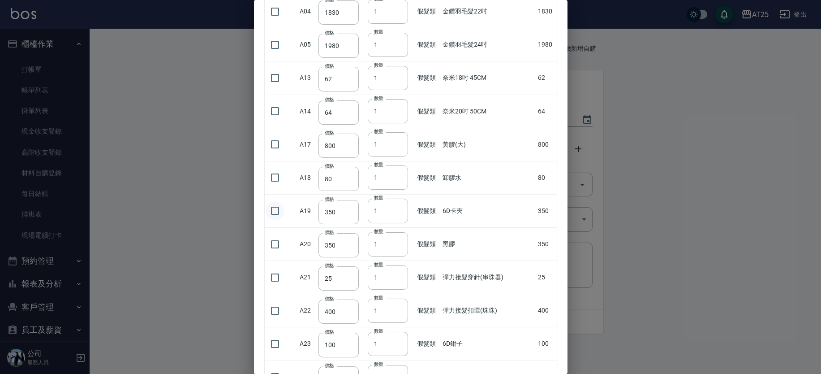
click at [275, 210] on input "checkbox" at bounding box center [275, 210] width 19 height 19
checkbox input "true"
click at [568, 60] on div at bounding box center [410, 187] width 821 height 374
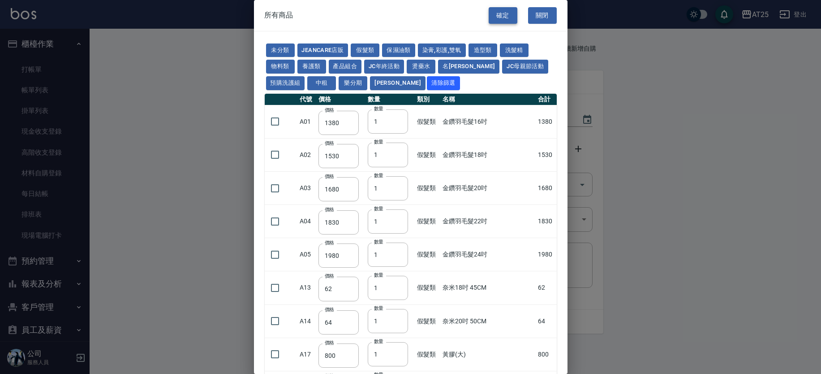
click at [489, 14] on button "確定" at bounding box center [503, 15] width 29 height 17
type input "6D卡夾"
type input "350"
type input "1"
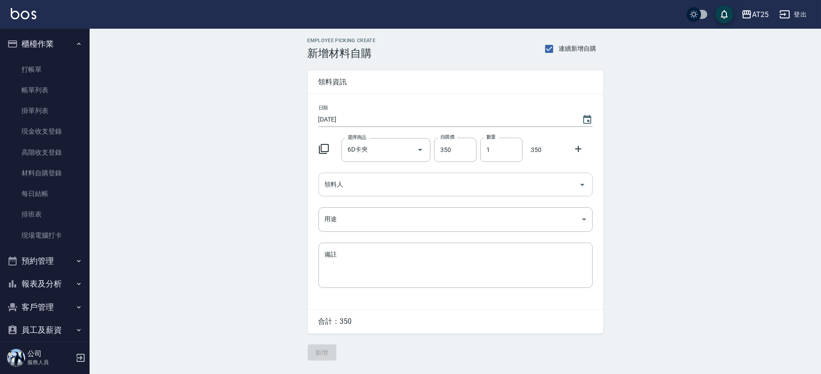
click at [406, 182] on input "領料人" at bounding box center [449, 185] width 253 height 16
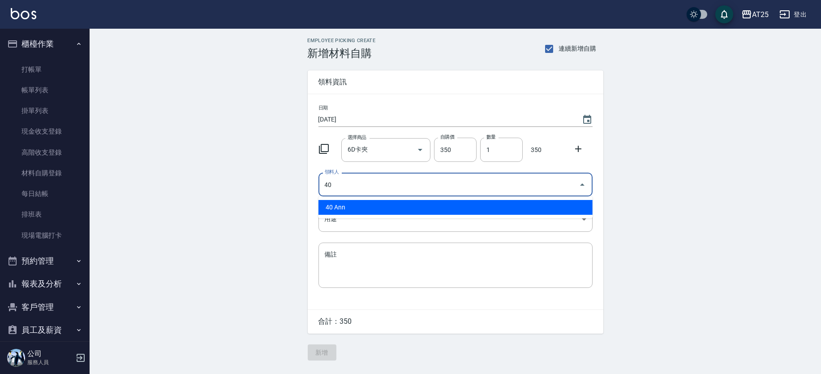
type input "40 Ann"
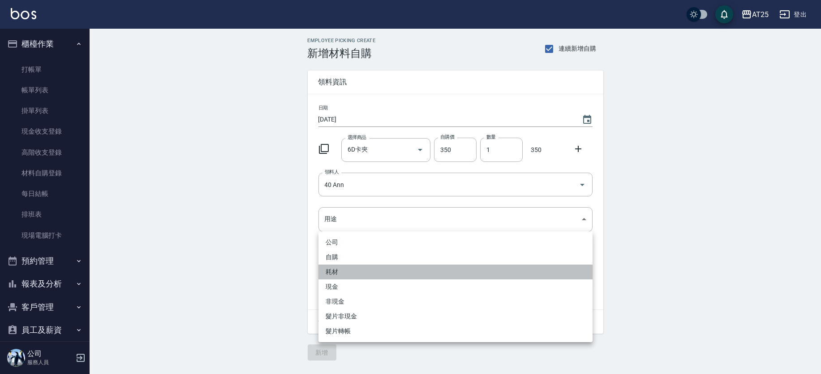
click at [359, 272] on li "耗材" at bounding box center [456, 271] width 274 height 15
type input "耗材"
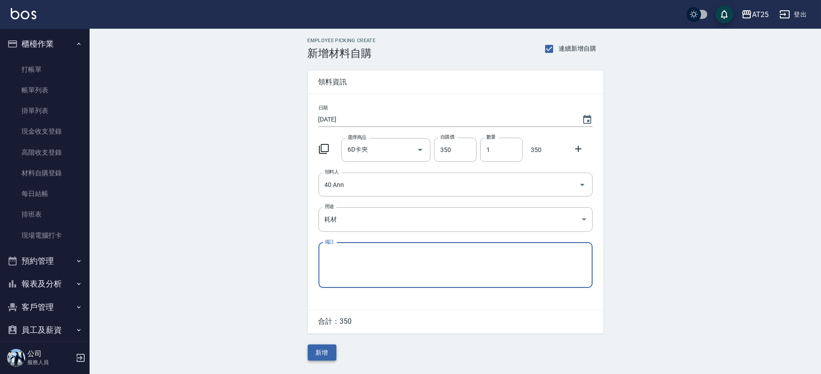
click at [322, 352] on button "新增" at bounding box center [322, 352] width 29 height 17
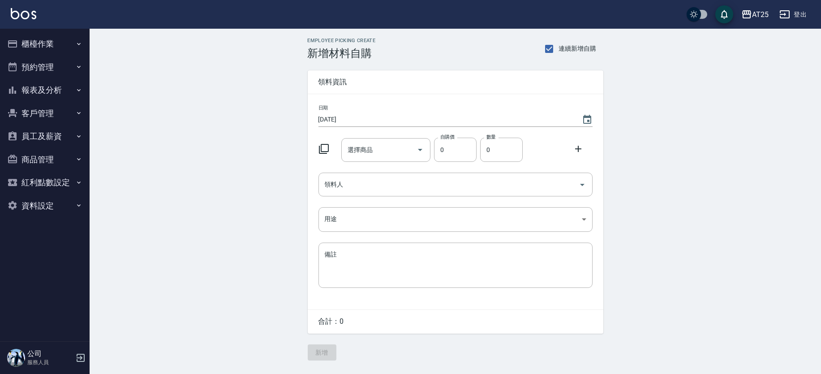
click at [33, 62] on button "預約管理" at bounding box center [45, 67] width 82 height 23
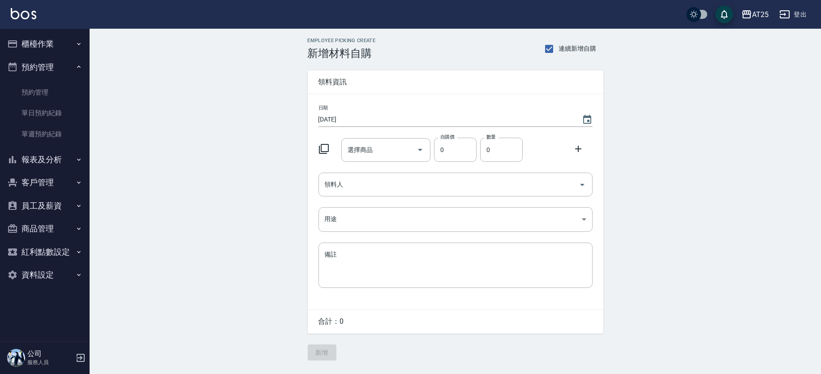
click at [52, 36] on button "櫃檯作業" at bounding box center [45, 43] width 82 height 23
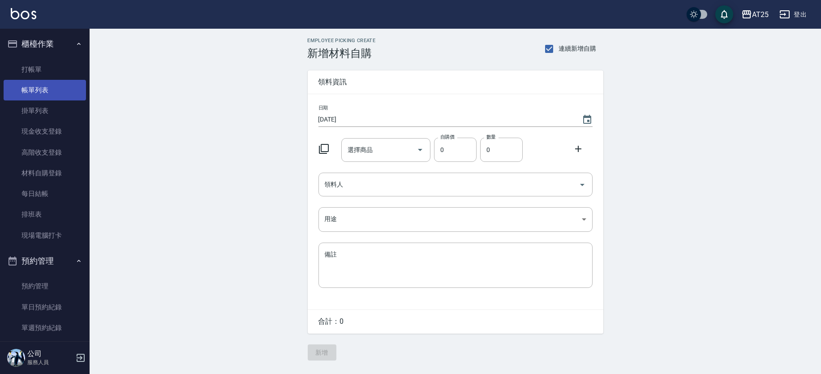
click at [51, 85] on link "帳單列表" at bounding box center [45, 90] width 82 height 21
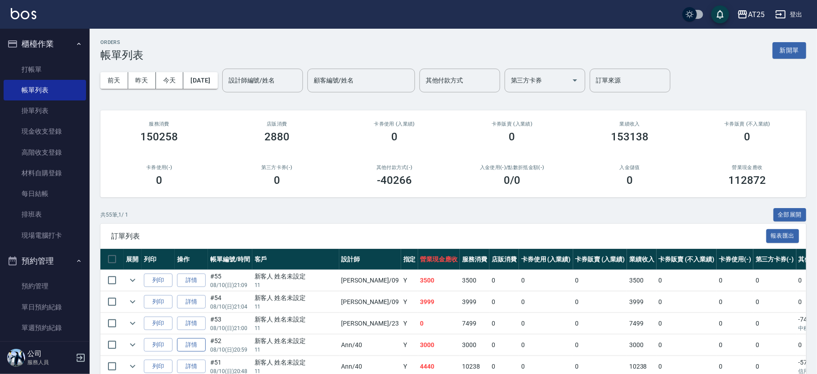
click at [181, 345] on link "詳情" at bounding box center [191, 345] width 29 height 14
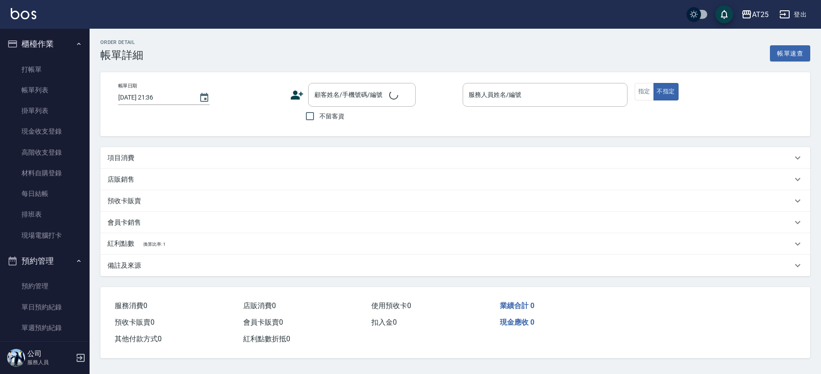
type input "[DATE] 20:59"
type input "Ann-40"
type input "300"
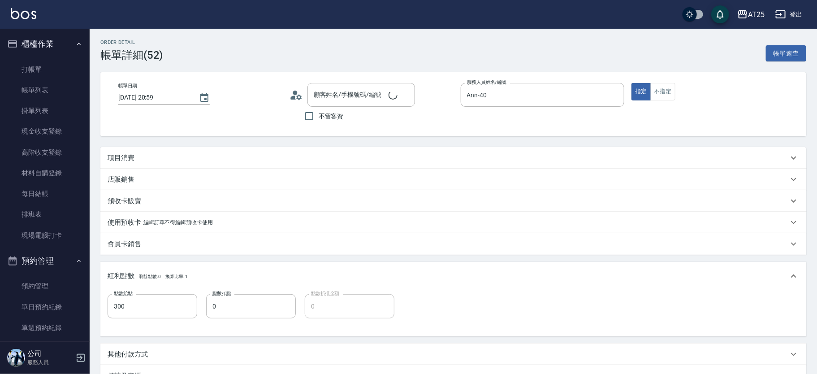
type input "新客人 姓名未設定/11/null"
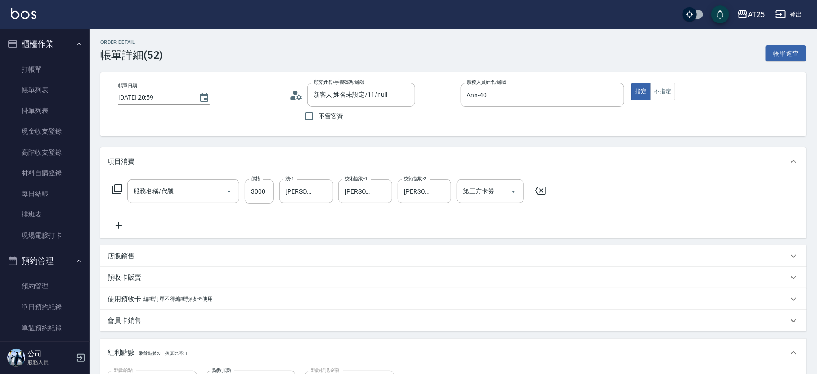
type input "貼片接髮(701)"
click at [262, 192] on input "3000" at bounding box center [259, 191] width 29 height 24
type input "0"
type input "26"
type input "20"
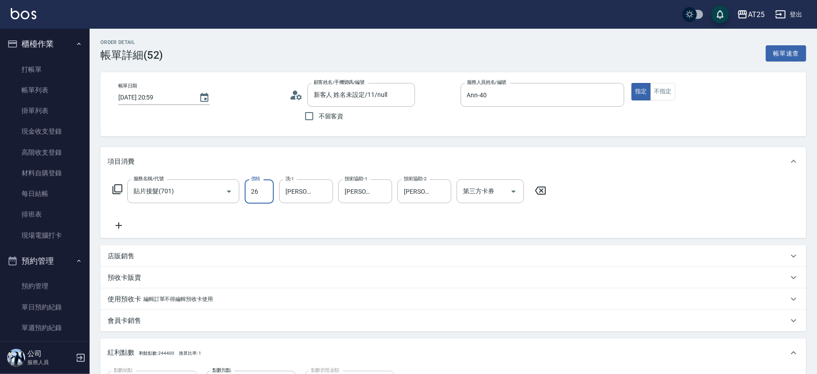
type input "265"
type input "260"
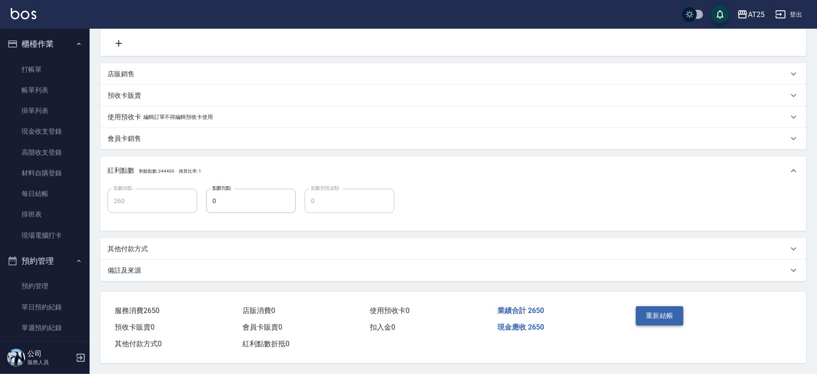
type input "2650"
click at [666, 312] on button "重新結帳" at bounding box center [660, 315] width 48 height 19
